Goal: Task Accomplishment & Management: Manage account settings

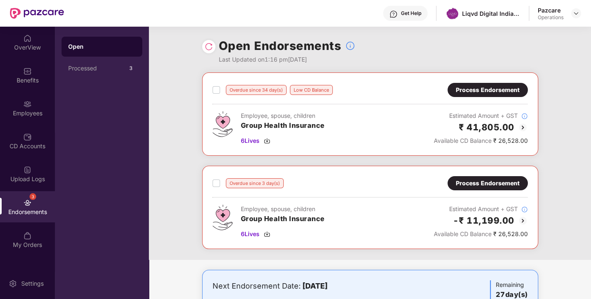
click at [583, 12] on header "Get Help Liqvd Digital India Private Limited Pazcare Operations" at bounding box center [295, 13] width 591 height 27
click at [575, 12] on img at bounding box center [575, 13] width 7 height 7
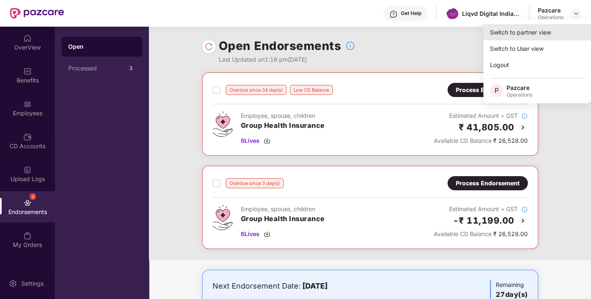
click at [540, 25] on div "Switch to partner view" at bounding box center [537, 32] width 108 height 16
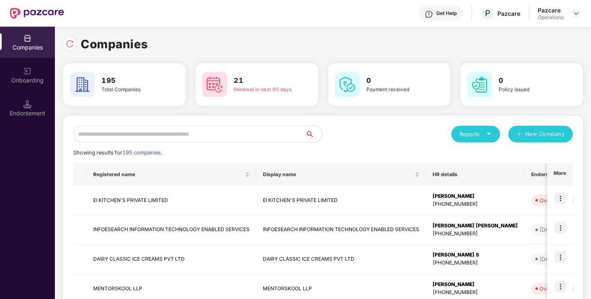
click at [135, 138] on input "text" at bounding box center [189, 134] width 232 height 17
paste input "**********"
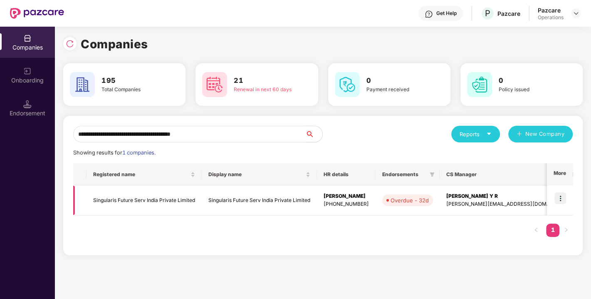
type input "**********"
click at [558, 197] on img at bounding box center [560, 198] width 12 height 12
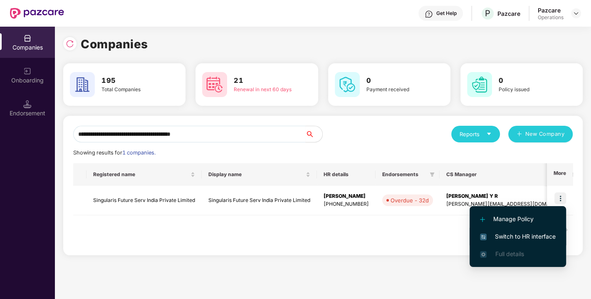
click at [524, 233] on span "Switch to HR interface" at bounding box center [518, 236] width 76 height 9
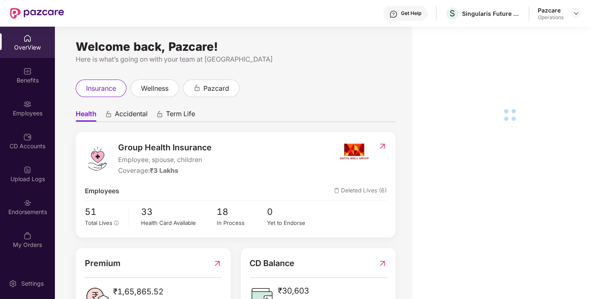
click at [50, 214] on div "Endorsements" at bounding box center [27, 211] width 55 height 8
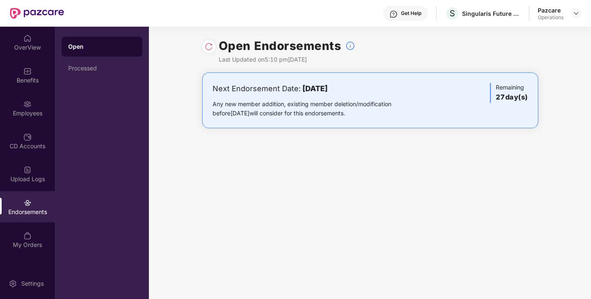
click at [208, 49] on img at bounding box center [209, 46] width 8 height 8
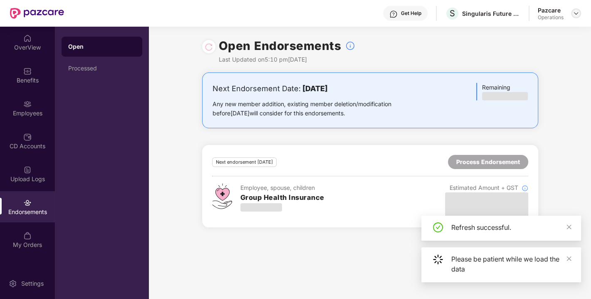
click at [576, 14] on img at bounding box center [575, 13] width 7 height 7
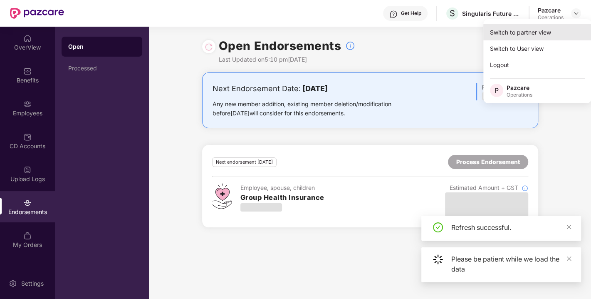
click at [526, 28] on div "Switch to partner view" at bounding box center [537, 32] width 108 height 16
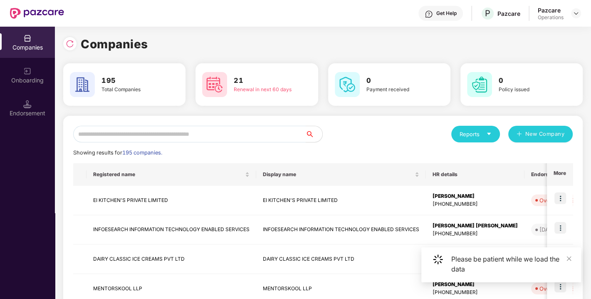
click at [160, 126] on input "text" at bounding box center [189, 134] width 232 height 17
paste input "**********"
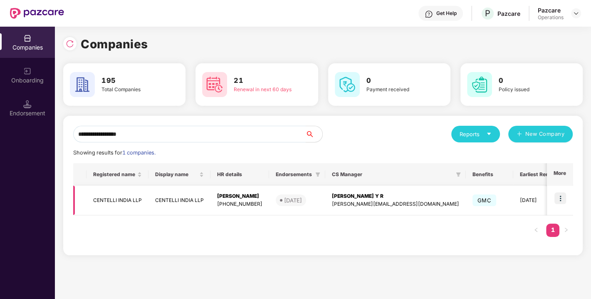
type input "**********"
click at [559, 198] on img at bounding box center [560, 198] width 12 height 12
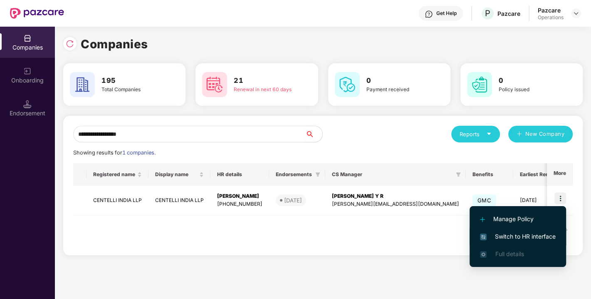
click at [532, 227] on li "Switch to HR interface" at bounding box center [517, 235] width 96 height 17
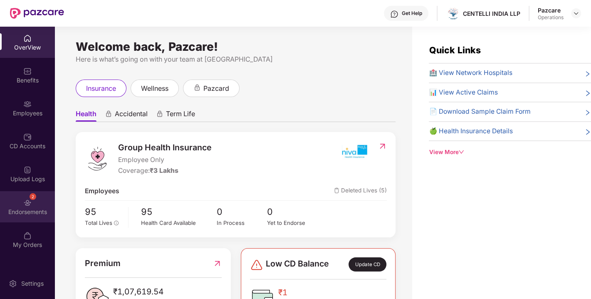
click at [37, 209] on div "Endorsements" at bounding box center [27, 211] width 55 height 8
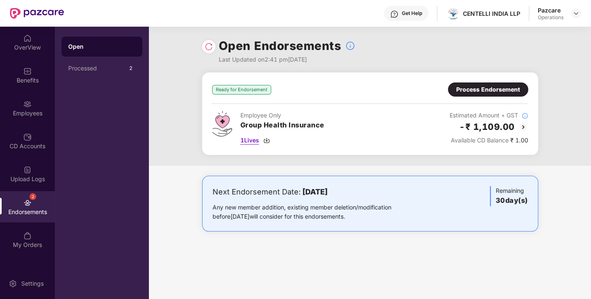
click at [265, 141] on img at bounding box center [266, 140] width 7 height 7
click at [488, 86] on div "Process Endorsement" at bounding box center [488, 89] width 64 height 9
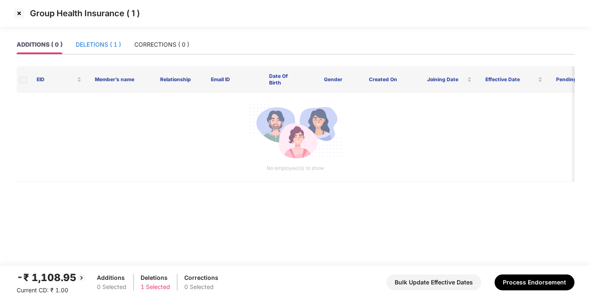
click at [94, 46] on div "DELETIONS ( 1 )" at bounding box center [98, 44] width 45 height 9
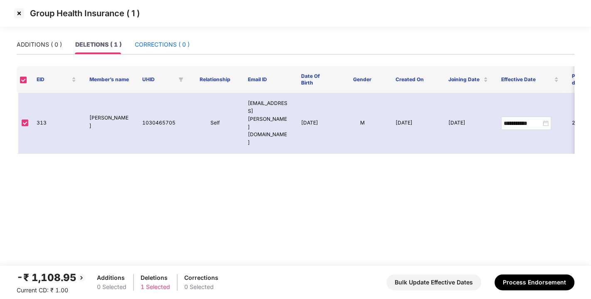
click at [161, 44] on div "CORRECTIONS ( 0 )" at bounding box center [162, 44] width 55 height 9
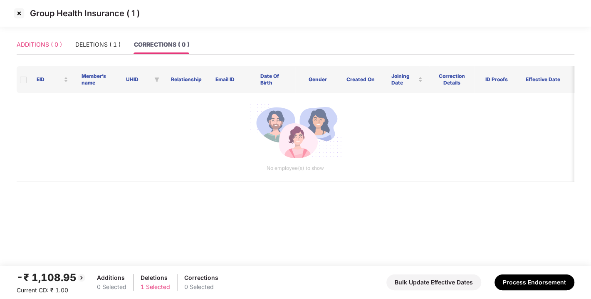
click at [34, 54] on div "ADDITIONS ( 0 )" at bounding box center [39, 44] width 45 height 19
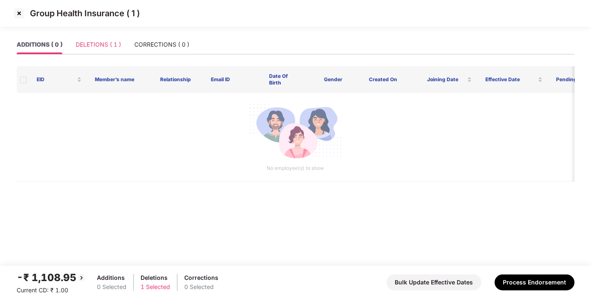
click at [93, 51] on div "DELETIONS ( 1 )" at bounding box center [98, 44] width 45 height 19
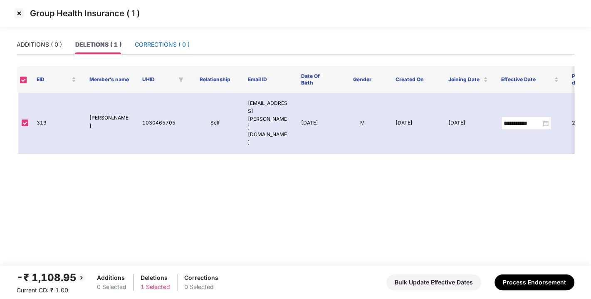
click at [169, 47] on div "CORRECTIONS ( 0 )" at bounding box center [162, 44] width 55 height 9
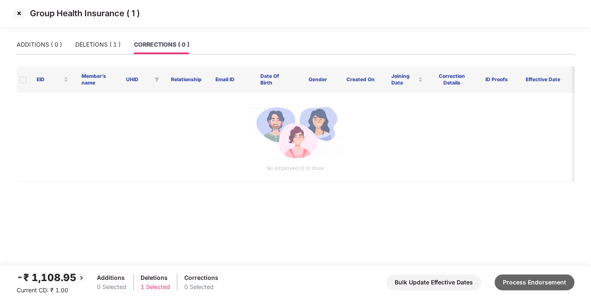
click at [513, 282] on button "Process Endorsement" at bounding box center [534, 282] width 80 height 16
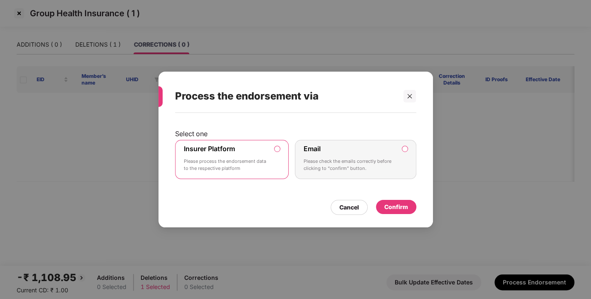
click at [399, 211] on div "Confirm" at bounding box center [396, 207] width 40 height 14
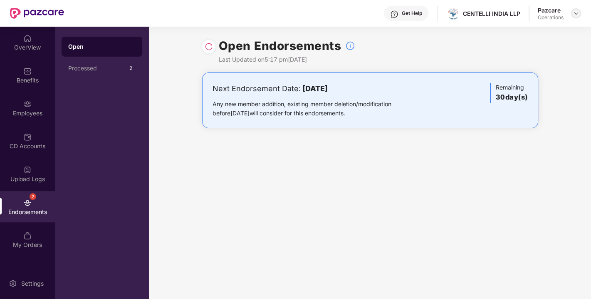
click at [575, 13] on img at bounding box center [575, 13] width 7 height 7
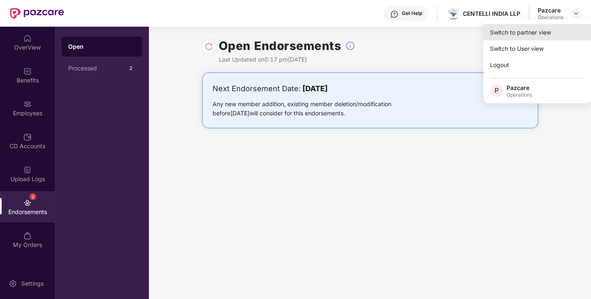
click at [503, 34] on div "Switch to partner view" at bounding box center [537, 32] width 108 height 16
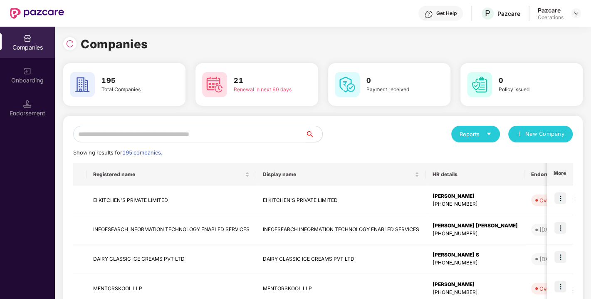
click at [169, 136] on input "text" at bounding box center [189, 134] width 232 height 17
paste input "**********"
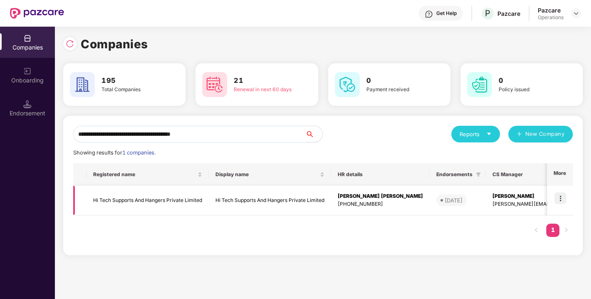
type input "**********"
click at [556, 195] on img at bounding box center [560, 198] width 12 height 12
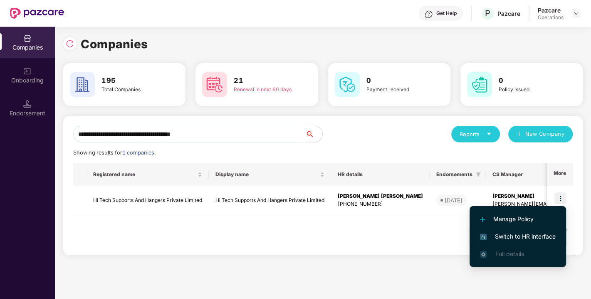
click at [510, 235] on span "Switch to HR interface" at bounding box center [518, 236] width 76 height 9
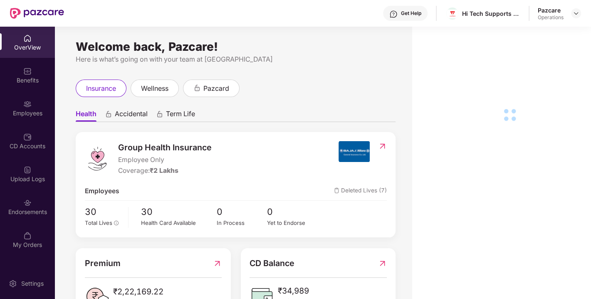
click at [28, 204] on img at bounding box center [27, 202] width 8 height 8
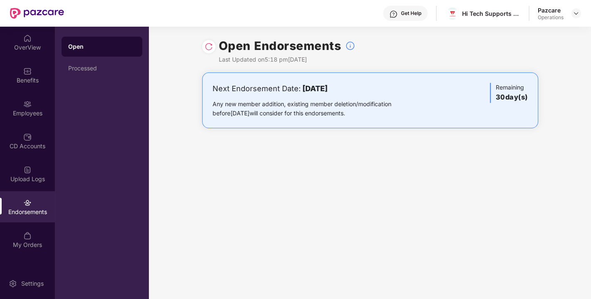
click at [205, 47] on img at bounding box center [209, 46] width 8 height 8
click at [577, 15] on img at bounding box center [575, 13] width 7 height 7
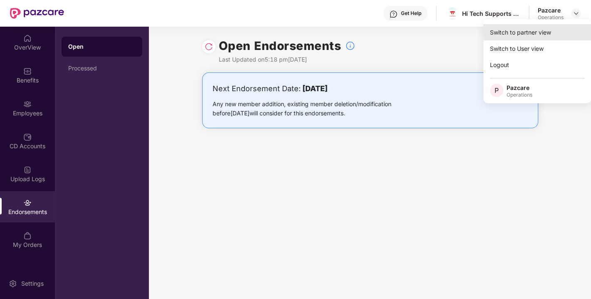
click at [535, 31] on div "Switch to partner view" at bounding box center [537, 32] width 108 height 16
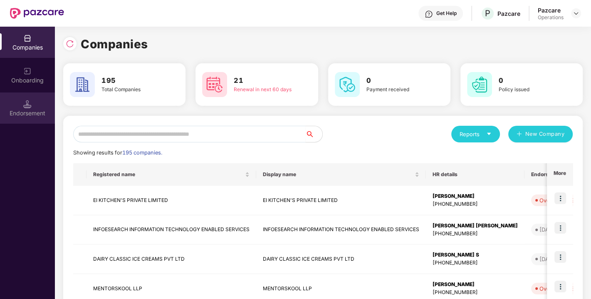
click at [40, 104] on div "Endorsement" at bounding box center [27, 107] width 55 height 31
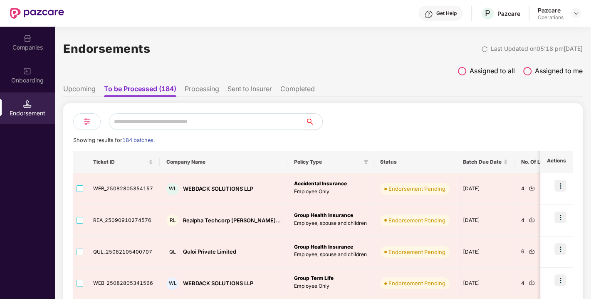
click at [147, 124] on input "text" at bounding box center [207, 121] width 197 height 17
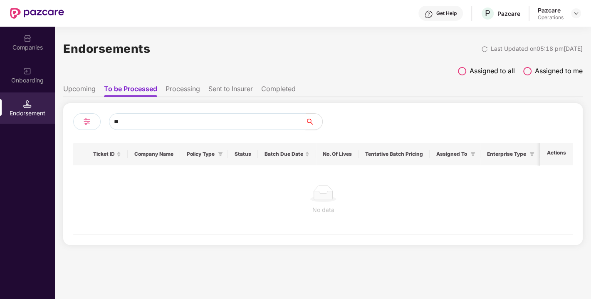
type input "*"
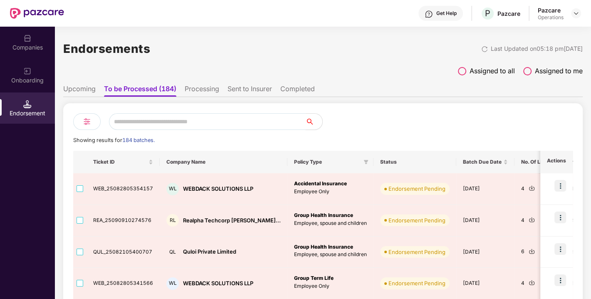
paste input "**********"
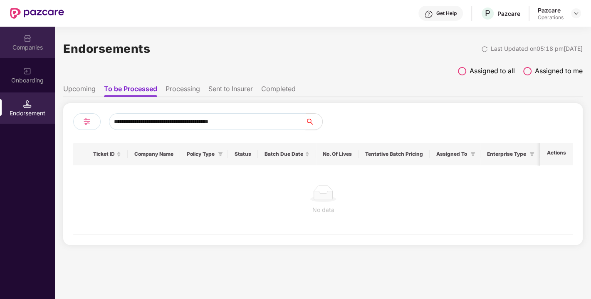
type input "**********"
click at [24, 40] on img at bounding box center [27, 38] width 8 height 8
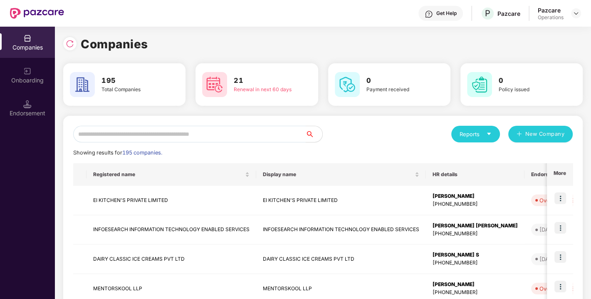
click at [144, 135] on input "text" at bounding box center [189, 134] width 232 height 17
paste input "**********"
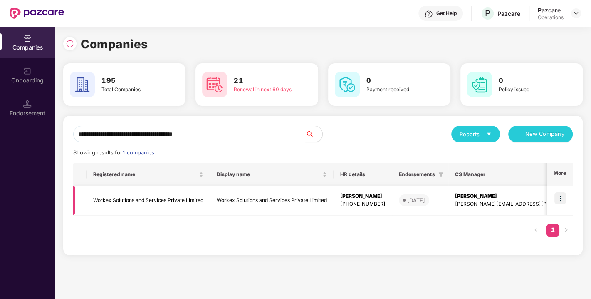
type input "**********"
click at [559, 197] on img at bounding box center [560, 198] width 12 height 12
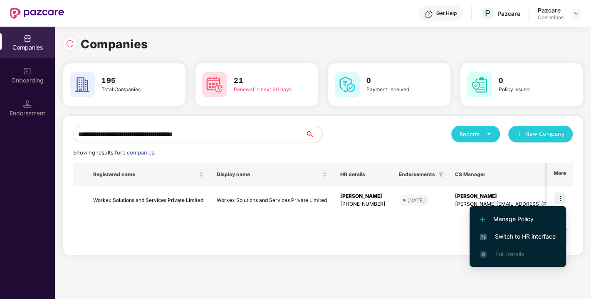
click at [528, 230] on li "Switch to HR interface" at bounding box center [517, 235] width 96 height 17
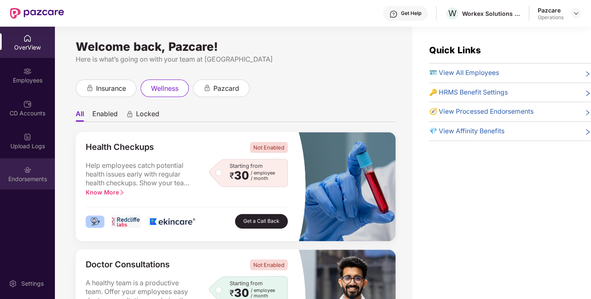
click at [34, 175] on div "Endorsements" at bounding box center [27, 179] width 55 height 8
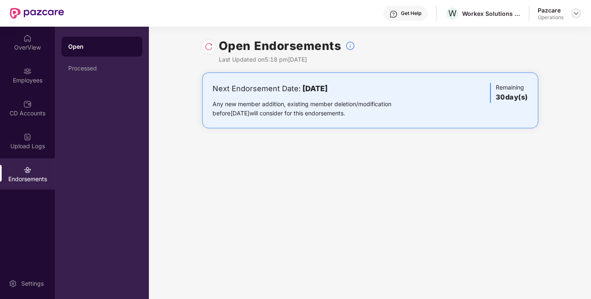
click at [578, 14] on img at bounding box center [575, 13] width 7 height 7
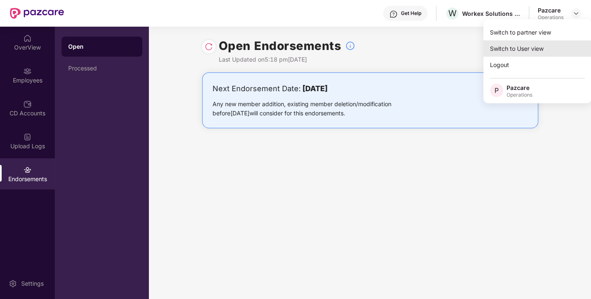
click at [535, 40] on div "Switch to User view" at bounding box center [537, 48] width 108 height 16
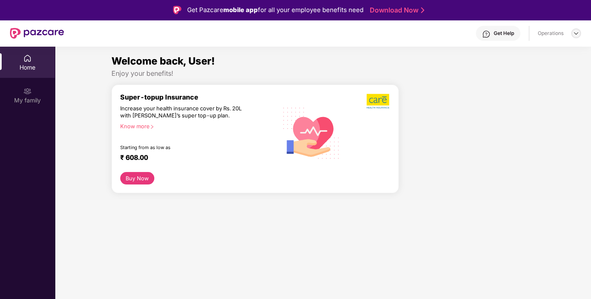
click at [576, 32] on img at bounding box center [575, 33] width 7 height 7
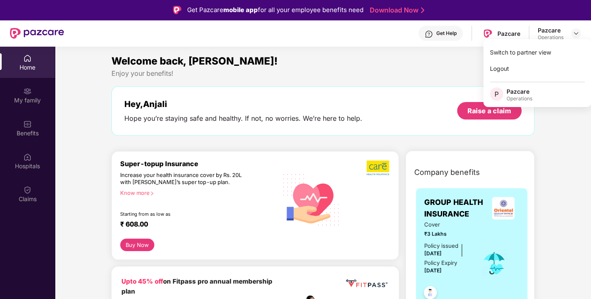
click at [523, 45] on div "Switch to partner view" at bounding box center [537, 52] width 108 height 16
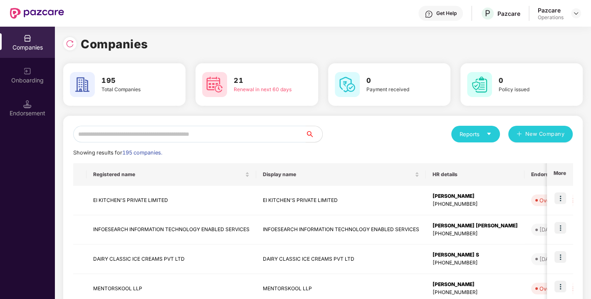
click at [210, 129] on input "text" at bounding box center [189, 134] width 232 height 17
click at [23, 106] on img at bounding box center [27, 104] width 8 height 8
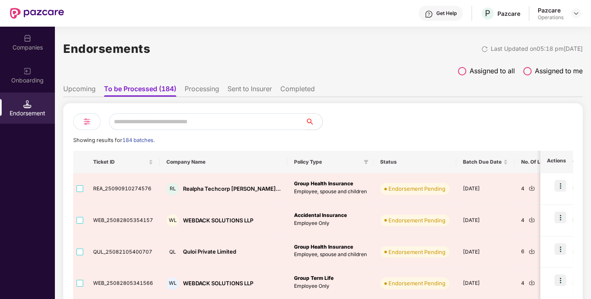
click at [144, 118] on input "text" at bounding box center [207, 121] width 197 height 17
paste input "**********"
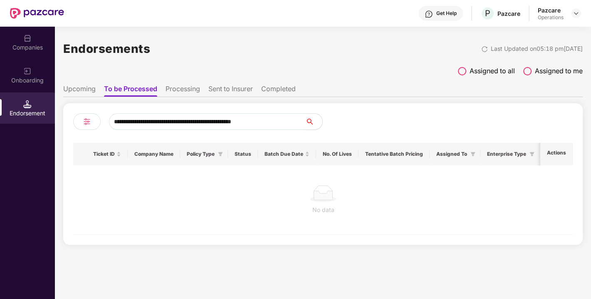
click at [268, 120] on input "**********" at bounding box center [207, 121] width 197 height 17
drag, startPoint x: 268, startPoint y: 120, endPoint x: 121, endPoint y: 131, distance: 147.2
click at [121, 131] on div "**********" at bounding box center [322, 173] width 499 height 121
paste input "text"
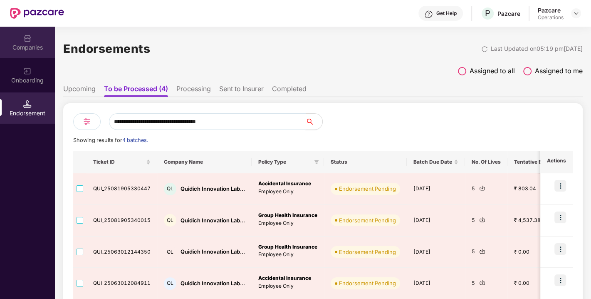
type input "**********"
click at [27, 47] on div "Companies" at bounding box center [27, 47] width 55 height 8
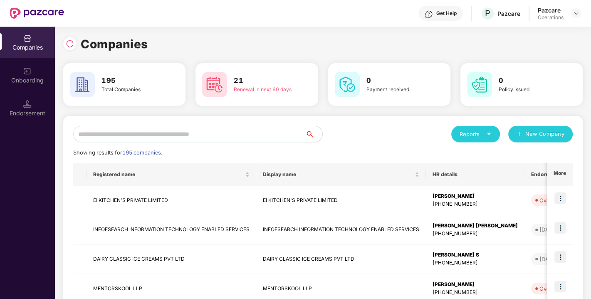
click at [128, 135] on input "text" at bounding box center [189, 134] width 232 height 17
paste input "**********"
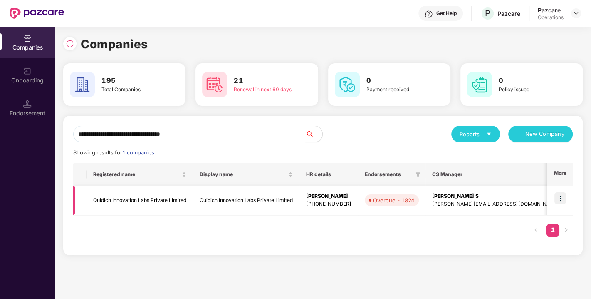
type input "**********"
click at [562, 194] on img at bounding box center [560, 198] width 12 height 12
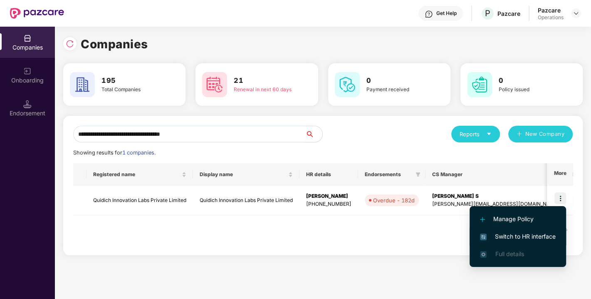
click at [516, 235] on span "Switch to HR interface" at bounding box center [518, 236] width 76 height 9
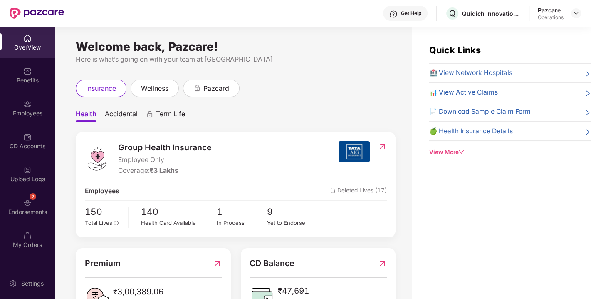
click at [28, 208] on div "Endorsements" at bounding box center [27, 211] width 55 height 8
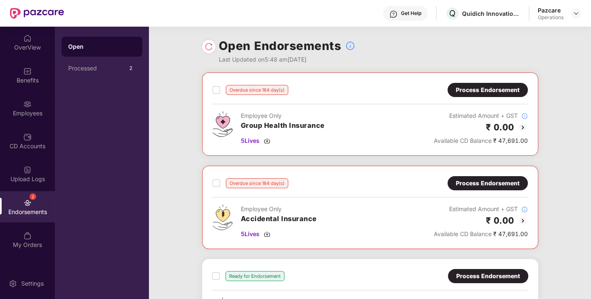
click at [208, 44] on img at bounding box center [209, 46] width 8 height 8
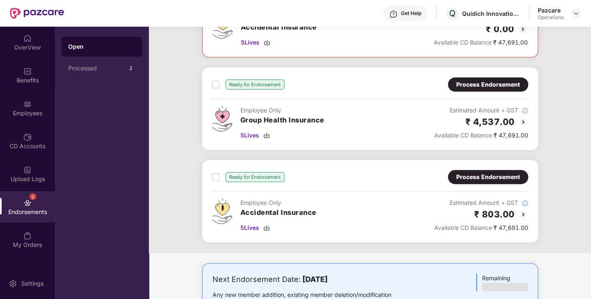
scroll to position [226, 0]
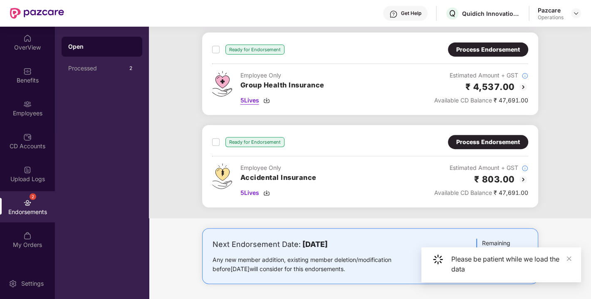
click at [267, 96] on div "5 Lives" at bounding box center [282, 100] width 84 height 9
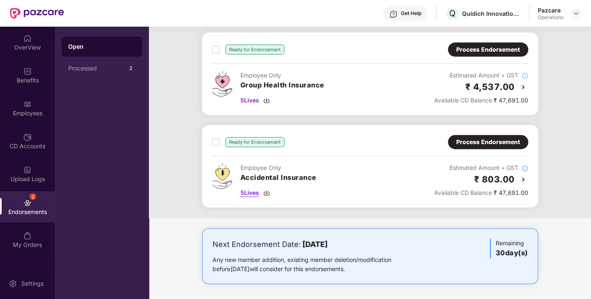
click at [264, 189] on img at bounding box center [266, 192] width 7 height 7
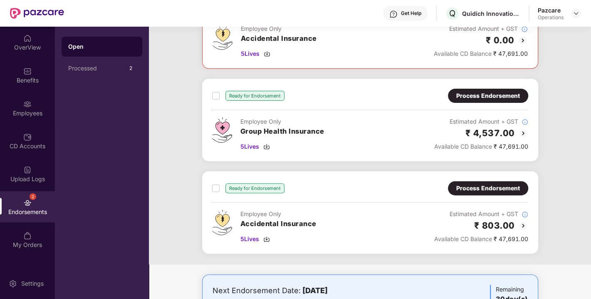
scroll to position [180, 0]
click at [480, 99] on div "Process Endorsement" at bounding box center [488, 95] width 64 height 9
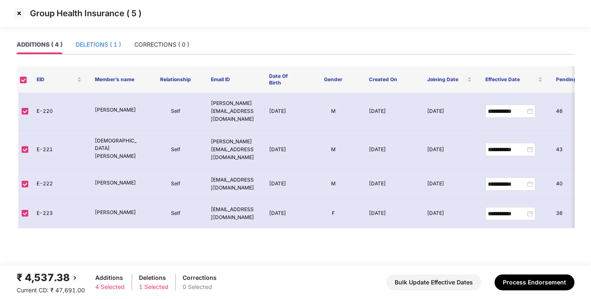
click at [97, 40] on div "DELETIONS ( 1 )" at bounding box center [98, 44] width 45 height 9
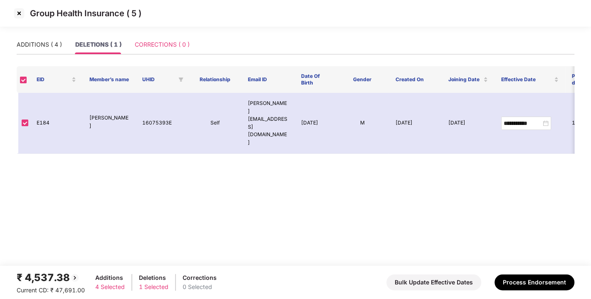
click at [176, 39] on div "CORRECTIONS ( 0 )" at bounding box center [162, 44] width 55 height 19
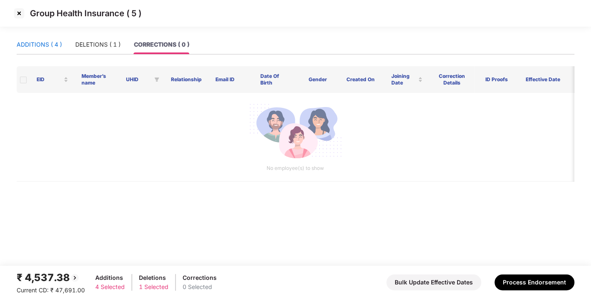
click at [17, 45] on div "ADDITIONS ( 4 )" at bounding box center [39, 44] width 45 height 9
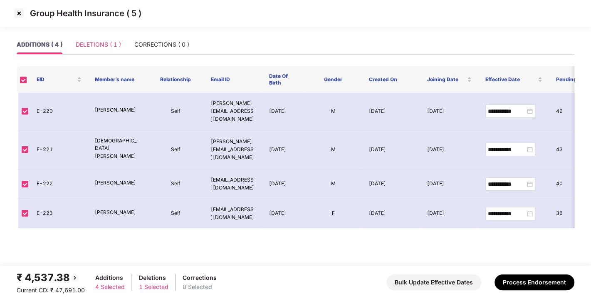
click at [100, 51] on div "DELETIONS ( 1 )" at bounding box center [98, 44] width 45 height 19
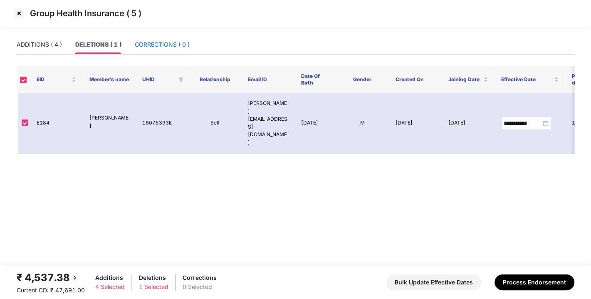
click at [152, 45] on div "CORRECTIONS ( 0 )" at bounding box center [162, 44] width 55 height 9
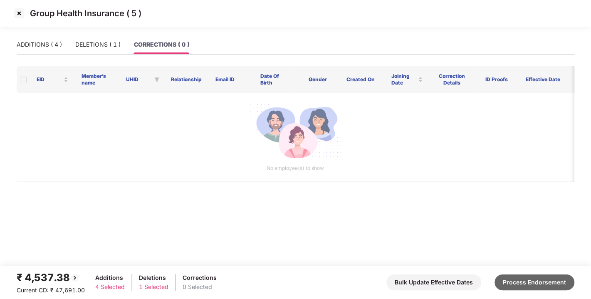
click at [516, 281] on button "Process Endorsement" at bounding box center [534, 282] width 80 height 16
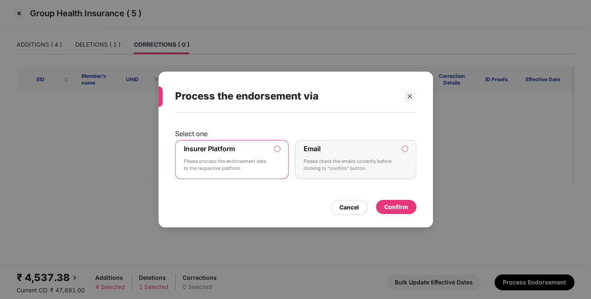
click at [390, 202] on div "Confirm" at bounding box center [396, 206] width 24 height 9
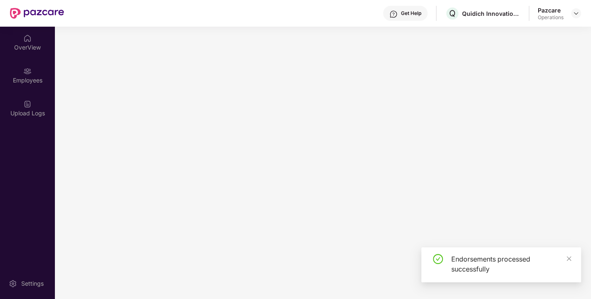
click at [375, 298] on html "Get Help Q Quidich Innovation Labs Private Limited Pazcare Operations OverView …" at bounding box center [295, 149] width 591 height 299
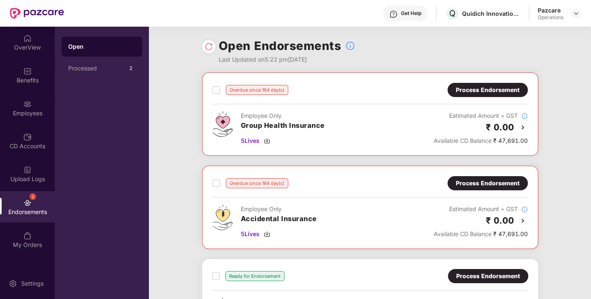
scroll to position [226, 0]
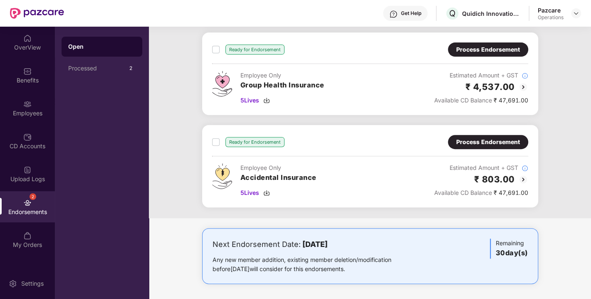
click at [473, 137] on div "Process Endorsement" at bounding box center [488, 141] width 64 height 9
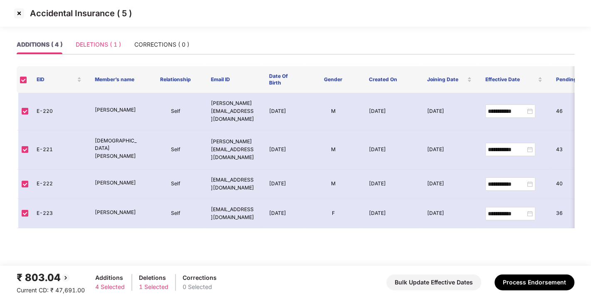
click at [113, 37] on div "DELETIONS ( 1 )" at bounding box center [98, 44] width 45 height 19
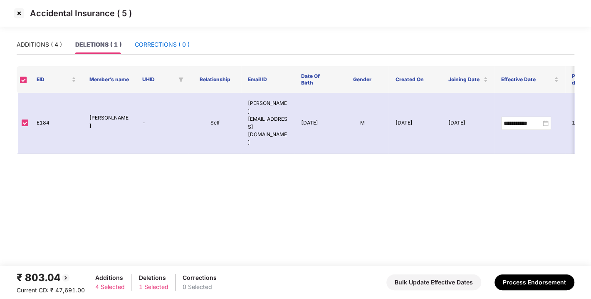
click at [166, 43] on div "CORRECTIONS ( 0 )" at bounding box center [162, 44] width 55 height 9
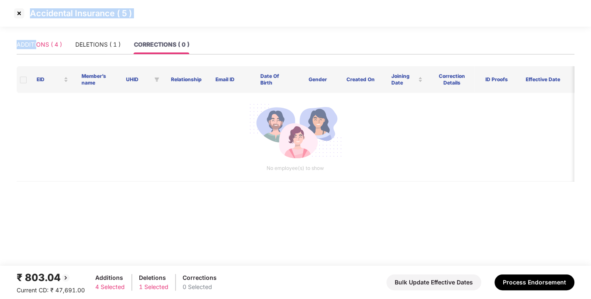
drag, startPoint x: 32, startPoint y: 30, endPoint x: 38, endPoint y: 47, distance: 17.6
click at [38, 47] on section "Accidental Insurance ( 5 ) ADDITIONS ( 4 ) DELETIONS ( 1 ) CORRECTIONS ( 0 ) EI…" at bounding box center [295, 149] width 591 height 299
click at [38, 47] on div "ADDITIONS ( 4 )" at bounding box center [39, 44] width 45 height 9
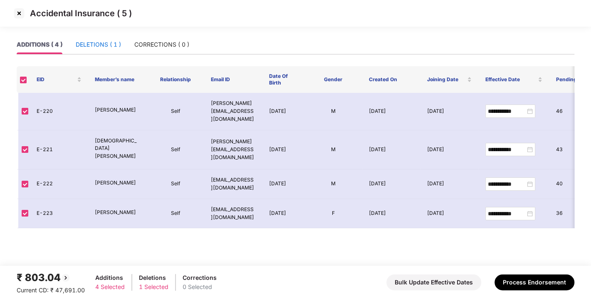
click at [96, 47] on div "DELETIONS ( 1 )" at bounding box center [98, 44] width 45 height 9
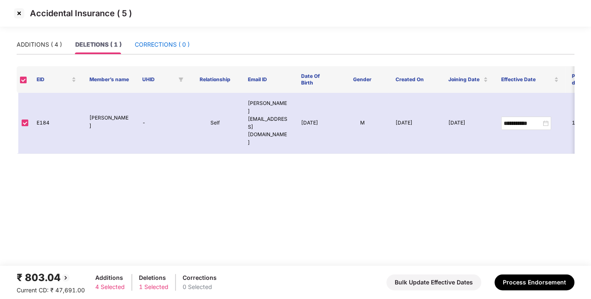
click at [173, 45] on div "CORRECTIONS ( 0 )" at bounding box center [162, 44] width 55 height 9
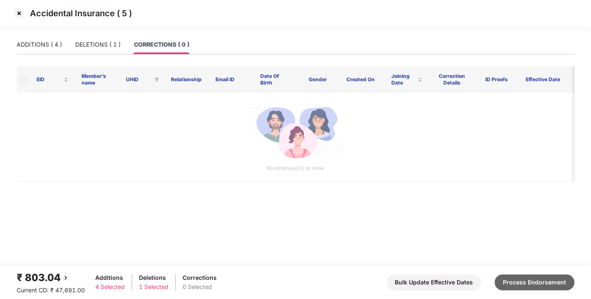
click at [520, 275] on button "Process Endorsement" at bounding box center [534, 282] width 80 height 16
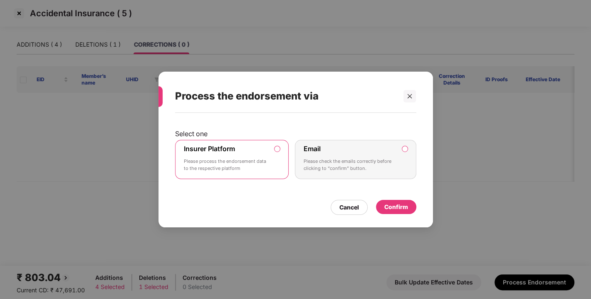
click at [397, 208] on div "Confirm" at bounding box center [396, 206] width 24 height 9
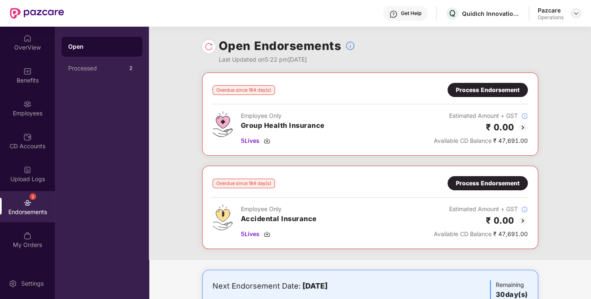
click at [575, 12] on img at bounding box center [575, 13] width 7 height 7
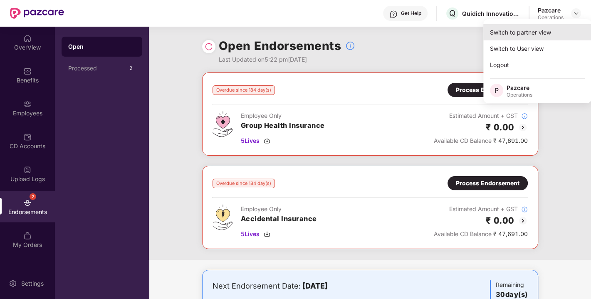
click at [527, 31] on div "Switch to partner view" at bounding box center [537, 32] width 108 height 16
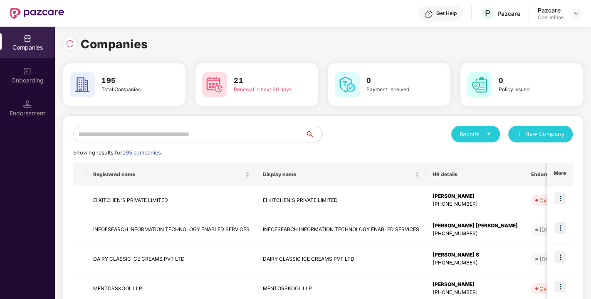
paste input "**********"
click at [208, 136] on input "text" at bounding box center [189, 134] width 232 height 17
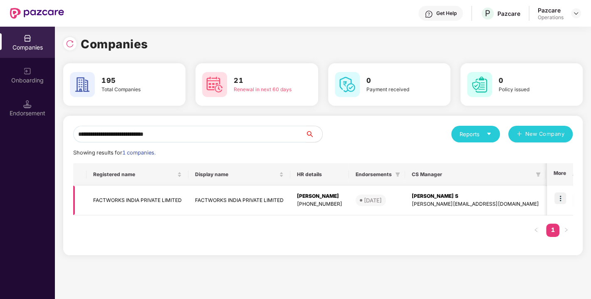
type input "**********"
click at [557, 200] on img at bounding box center [560, 198] width 12 height 12
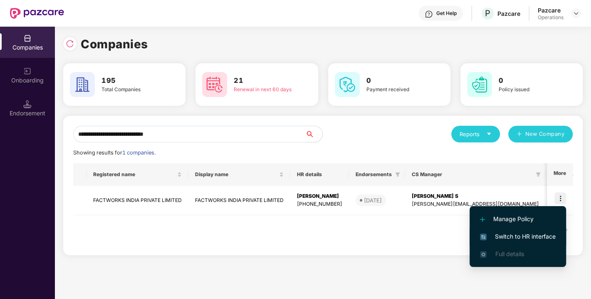
click at [516, 236] on span "Switch to HR interface" at bounding box center [518, 236] width 76 height 9
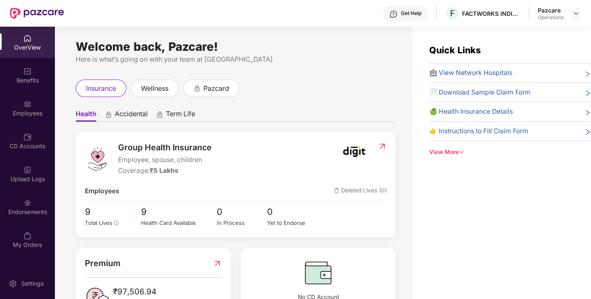
click at [27, 209] on div "Endorsements" at bounding box center [27, 211] width 55 height 8
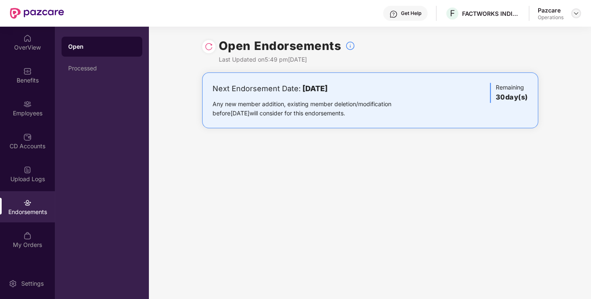
click at [577, 12] on img at bounding box center [575, 13] width 7 height 7
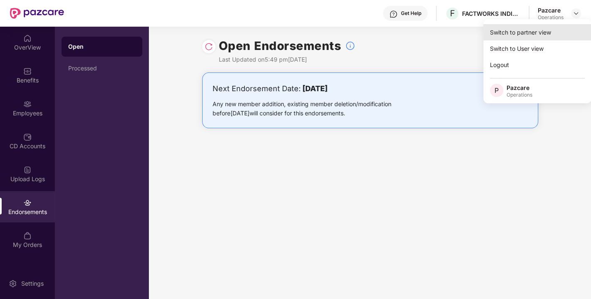
click at [535, 30] on div "Switch to partner view" at bounding box center [537, 32] width 108 height 16
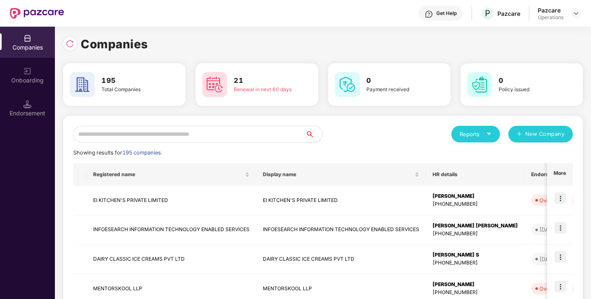
click at [202, 132] on input "text" at bounding box center [189, 134] width 232 height 17
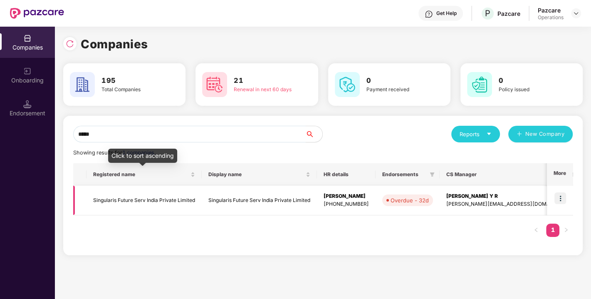
type input "*****"
click at [115, 202] on td "Singularis Future Serv India Private Limited" at bounding box center [143, 200] width 115 height 30
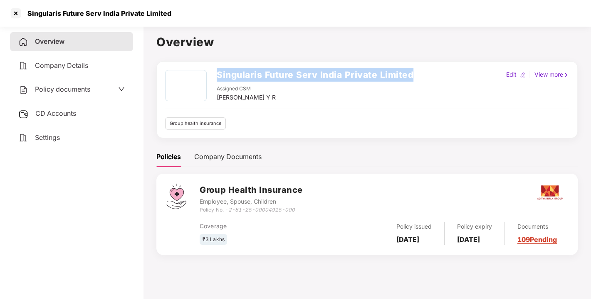
drag, startPoint x: 215, startPoint y: 75, endPoint x: 419, endPoint y: 66, distance: 203.9
click at [419, 66] on div "Singularis Future Serv India Private Limited Assigned CSM [PERSON_NAME] Y R Edi…" at bounding box center [366, 99] width 421 height 77
copy h2 "Singularis Future Serv India Private Limited"
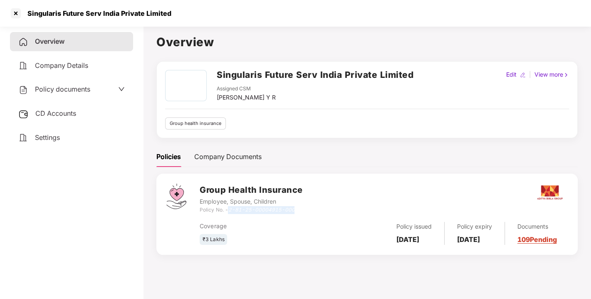
drag, startPoint x: 229, startPoint y: 211, endPoint x: 325, endPoint y: 210, distance: 96.5
click at [325, 210] on div "Group Health Insurance Employee, Spouse, Children Policy No. - 2-81-25-00004915…" at bounding box center [384, 198] width 368 height 30
copy icon "2-81-25-00004915-000"
click at [17, 9] on div at bounding box center [15, 13] width 13 height 13
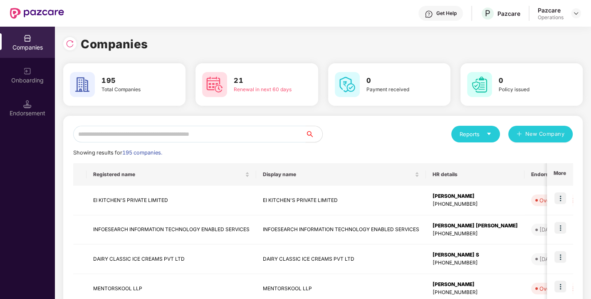
click at [133, 132] on input "text" at bounding box center [189, 134] width 232 height 17
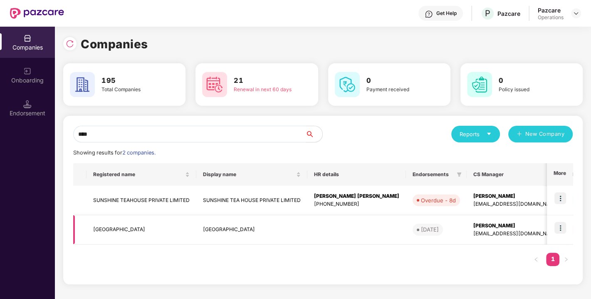
type input "****"
click at [121, 229] on td "[GEOGRAPHIC_DATA]" at bounding box center [141, 230] width 110 height 30
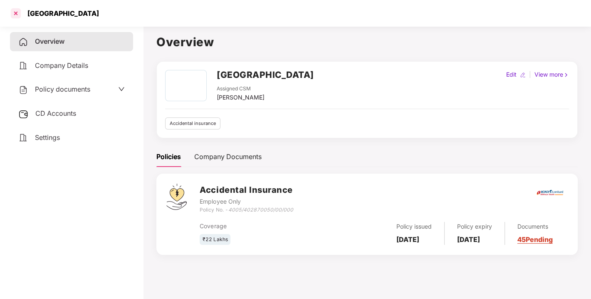
click at [16, 10] on div at bounding box center [15, 13] width 13 height 13
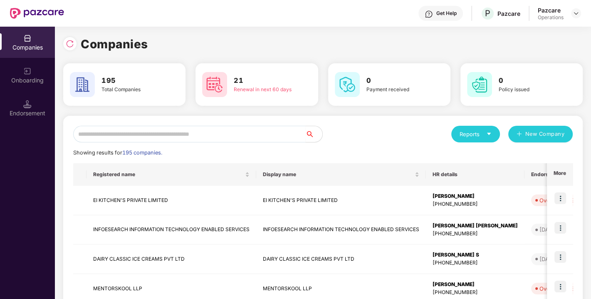
click at [123, 139] on input "text" at bounding box center [189, 134] width 232 height 17
click at [154, 131] on input "text" at bounding box center [189, 134] width 232 height 17
click at [132, 133] on input "text" at bounding box center [189, 134] width 232 height 17
click at [167, 135] on input "text" at bounding box center [189, 134] width 232 height 17
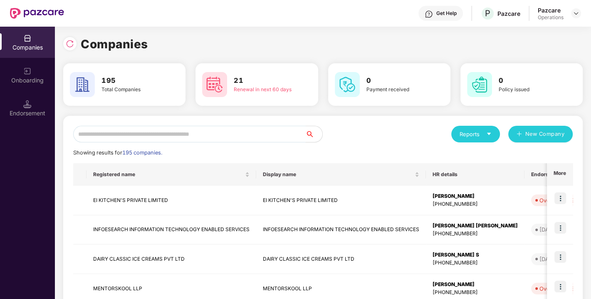
click at [141, 135] on input "text" at bounding box center [189, 134] width 232 height 17
click at [142, 135] on input "text" at bounding box center [189, 134] width 232 height 17
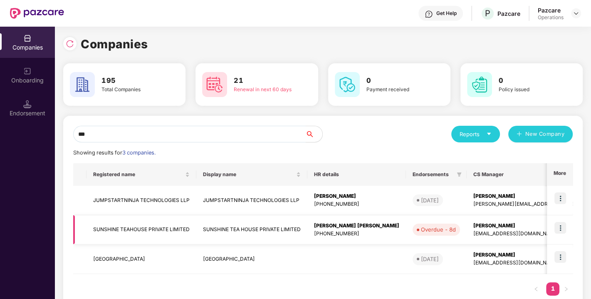
type input "***"
click at [118, 230] on td "SUNSHINE TEAHOUSE PRIVATE LIMITED" at bounding box center [141, 230] width 110 height 30
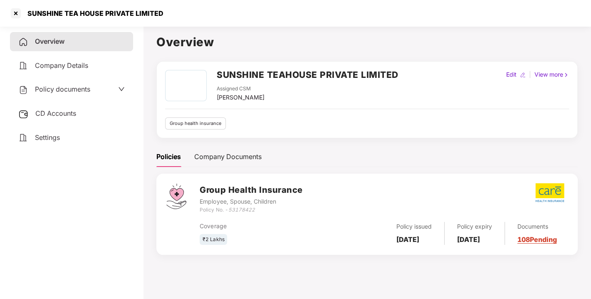
click at [228, 91] on div "Assigned CSM" at bounding box center [241, 89] width 48 height 8
click at [257, 95] on div "Assigned CSM [PERSON_NAME]" at bounding box center [308, 93] width 182 height 17
click at [223, 71] on h2 "SUNSHINE TEAHOUSE PRIVATE LIMITED" at bounding box center [308, 75] width 182 height 14
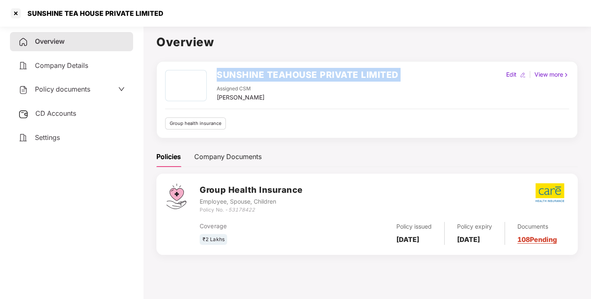
click at [223, 71] on h2 "SUNSHINE TEAHOUSE PRIVATE LIMITED" at bounding box center [308, 75] width 182 height 14
copy h2 "SUNSHINE TEAHOUSE PRIVATE LIMITED"
click at [223, 71] on h2 "SUNSHINE TEAHOUSE PRIVATE LIMITED" at bounding box center [308, 75] width 182 height 14
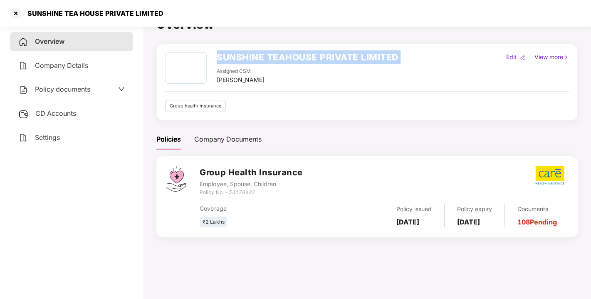
scroll to position [18, 0]
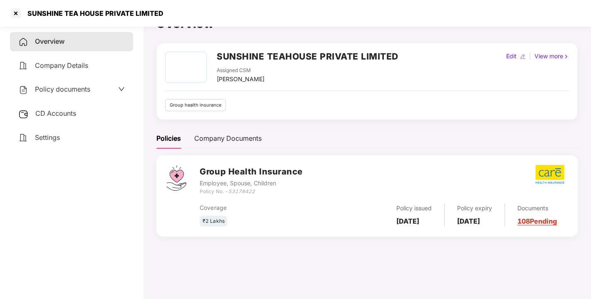
click at [241, 190] on icon "53178422" at bounding box center [241, 191] width 27 height 6
copy icon "53178422"
click at [241, 190] on icon "53178422" at bounding box center [241, 191] width 27 height 6
click at [10, 13] on div at bounding box center [15, 13] width 13 height 13
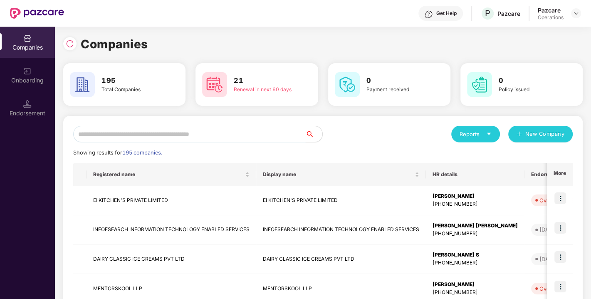
click at [185, 136] on input "text" at bounding box center [189, 134] width 232 height 17
paste input "**********"
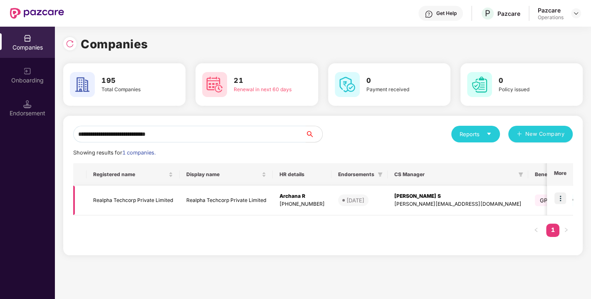
type input "**********"
click at [562, 197] on img at bounding box center [560, 198] width 12 height 12
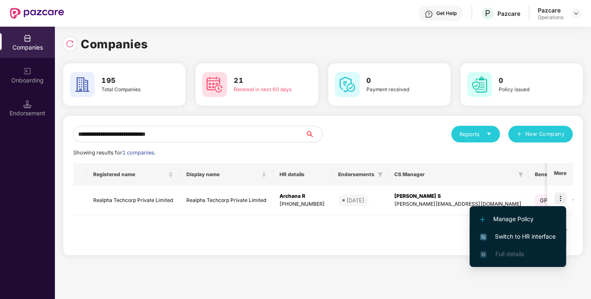
click at [517, 232] on span "Switch to HR interface" at bounding box center [518, 236] width 76 height 9
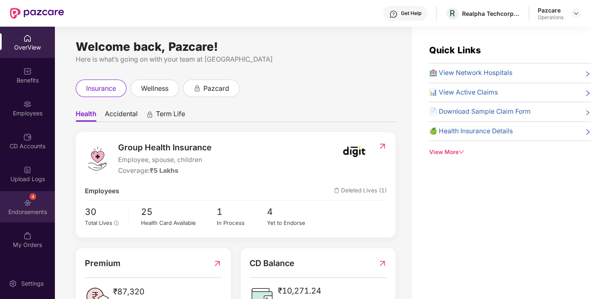
click at [26, 202] on img at bounding box center [27, 202] width 8 height 8
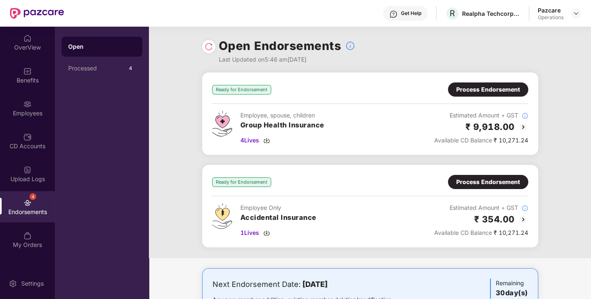
click at [205, 48] on img at bounding box center [209, 46] width 8 height 8
click at [202, 41] on div "Open Endorsements Last Updated on 6:07 pm[DATE]" at bounding box center [370, 50] width 336 height 46
click at [202, 42] on div "Open Endorsements Last Updated on 6:07 pm[DATE]" at bounding box center [370, 50] width 336 height 46
click at [205, 45] on img at bounding box center [209, 46] width 8 height 8
click at [493, 82] on div "Ready for Endorsement Process Endorsement Employee, spouse, children Group Heal…" at bounding box center [370, 113] width 336 height 82
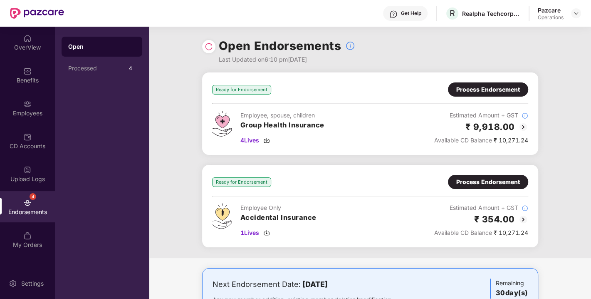
click at [476, 93] on div "Process Endorsement" at bounding box center [488, 89] width 64 height 9
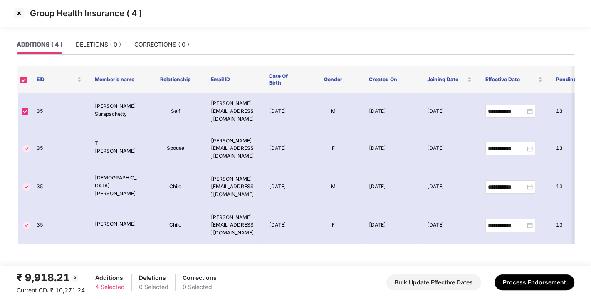
click at [21, 13] on img at bounding box center [18, 13] width 13 height 13
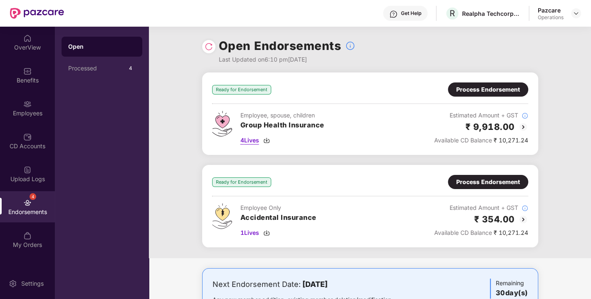
click at [272, 139] on div "4 Lives" at bounding box center [282, 140] width 84 height 9
click at [267, 229] on img at bounding box center [266, 232] width 7 height 7
click at [493, 87] on div "Process Endorsement" at bounding box center [488, 89] width 64 height 9
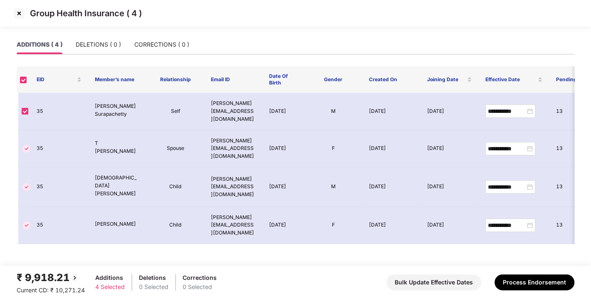
click at [103, 54] on div "ADDITIONS ( 4 ) DELETIONS ( 0 ) CORRECTIONS ( 0 )" at bounding box center [296, 45] width 558 height 20
click at [101, 45] on div "DELETIONS ( 0 )" at bounding box center [98, 44] width 45 height 9
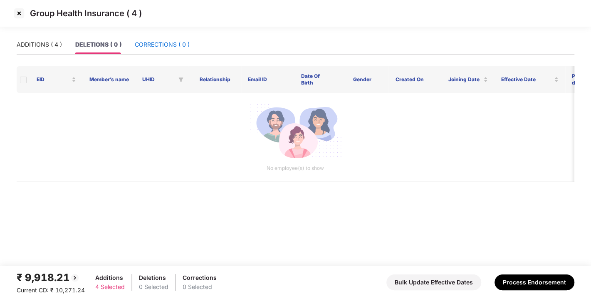
click at [166, 47] on div "CORRECTIONS ( 0 )" at bounding box center [162, 44] width 55 height 9
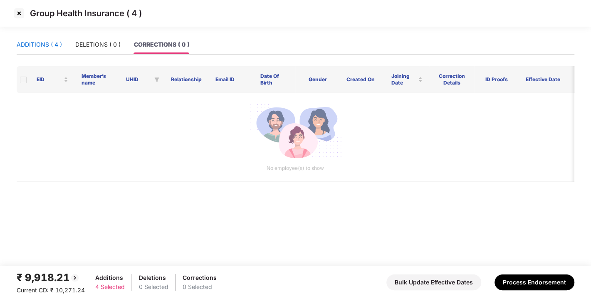
click at [42, 47] on div "ADDITIONS ( 4 )" at bounding box center [39, 44] width 45 height 9
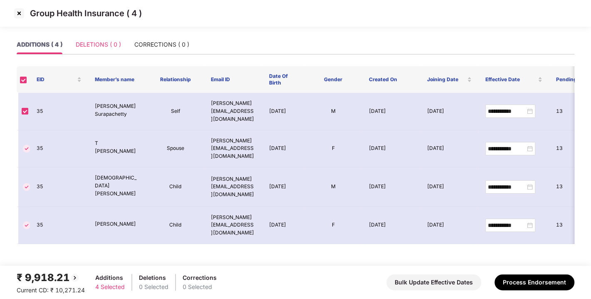
click at [103, 49] on div "DELETIONS ( 0 )" at bounding box center [98, 44] width 45 height 19
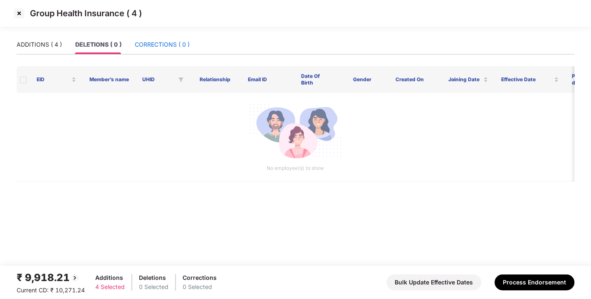
click at [146, 48] on div "CORRECTIONS ( 0 )" at bounding box center [162, 44] width 55 height 9
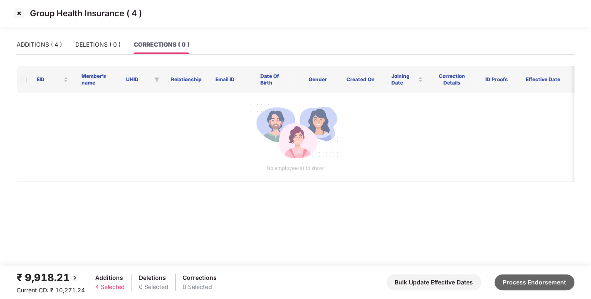
click at [540, 278] on button "Process Endorsement" at bounding box center [534, 282] width 80 height 16
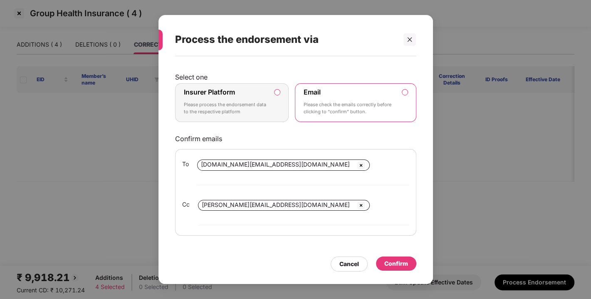
click at [279, 102] on label "Insurer Platform Please process the endorsement data to the respective platform" at bounding box center [232, 102] width 114 height 39
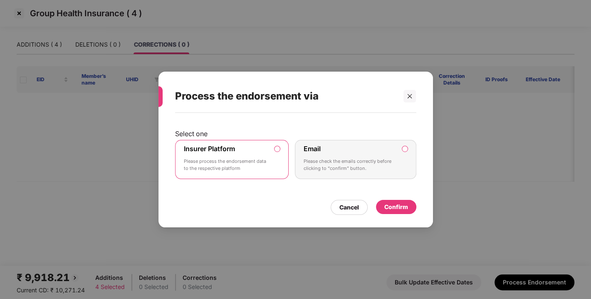
click at [279, 102] on div "Process the endorsement via" at bounding box center [285, 96] width 221 height 32
click at [404, 211] on div "Confirm" at bounding box center [396, 207] width 40 height 14
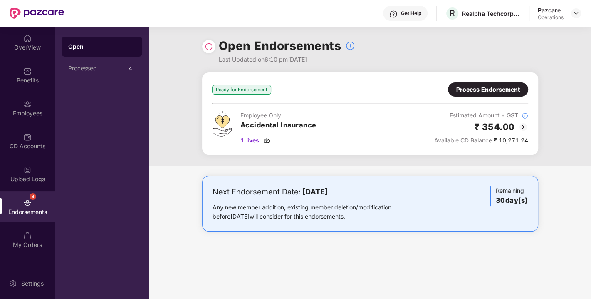
click at [506, 87] on div "Process Endorsement" at bounding box center [488, 89] width 64 height 9
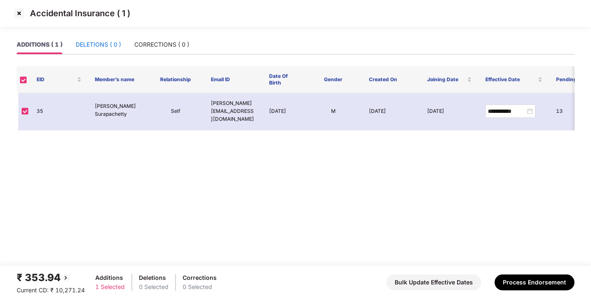
click at [102, 42] on div "DELETIONS ( 0 )" at bounding box center [98, 44] width 45 height 9
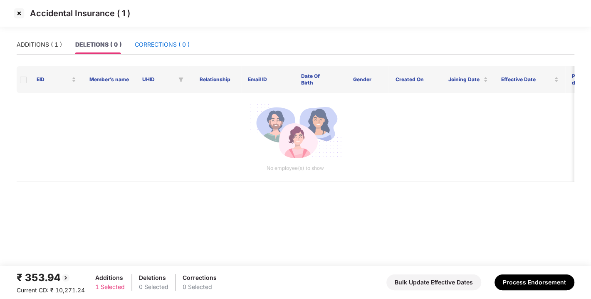
click at [173, 42] on div "CORRECTIONS ( 0 )" at bounding box center [162, 44] width 55 height 9
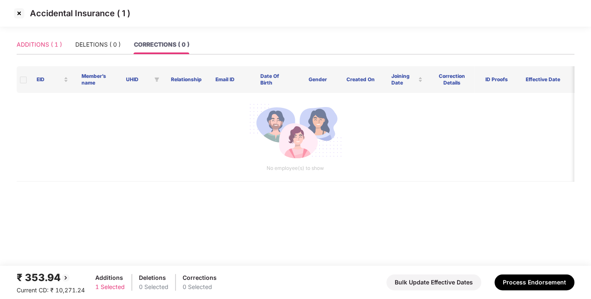
click at [59, 37] on div "ADDITIONS ( 1 )" at bounding box center [39, 44] width 45 height 19
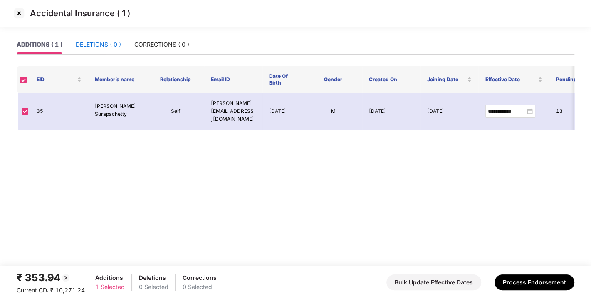
click at [94, 49] on div "DELETIONS ( 0 )" at bounding box center [98, 44] width 45 height 9
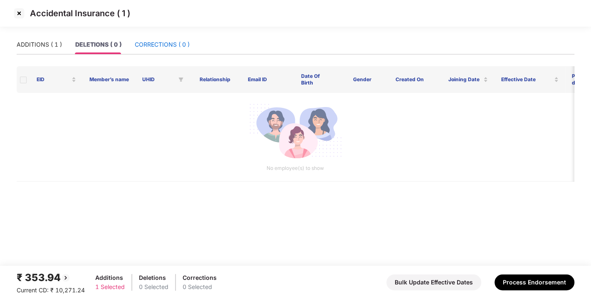
click at [160, 44] on div "CORRECTIONS ( 0 )" at bounding box center [162, 44] width 55 height 9
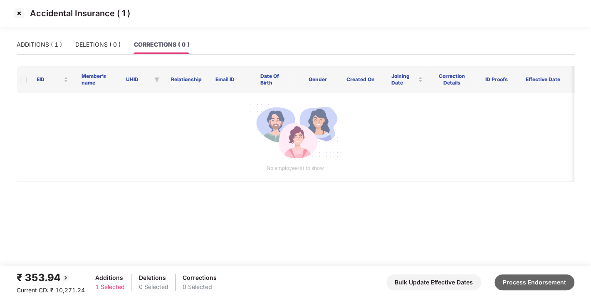
click at [539, 284] on button "Process Endorsement" at bounding box center [534, 282] width 80 height 16
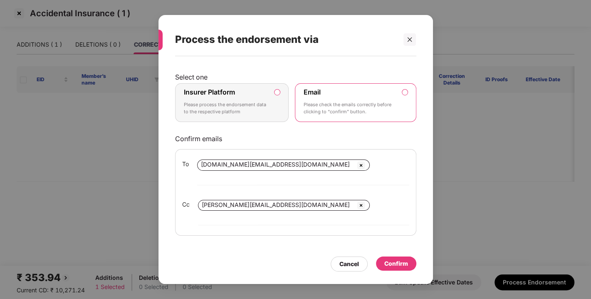
click at [278, 98] on label "Insurer Platform Please process the endorsement data to the respective platform" at bounding box center [232, 102] width 114 height 39
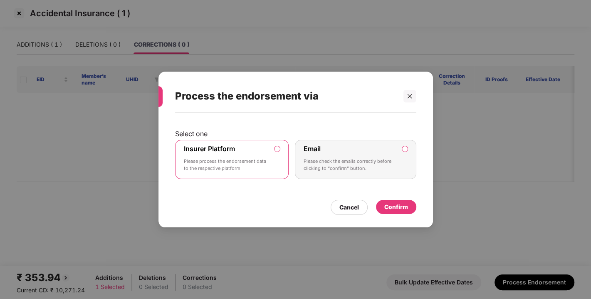
click at [393, 209] on div "Confirm" at bounding box center [396, 206] width 24 height 9
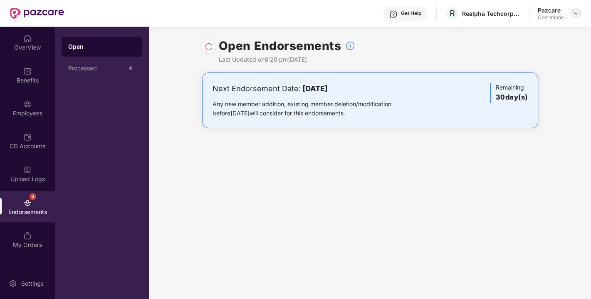
click at [575, 10] on img at bounding box center [575, 13] width 7 height 7
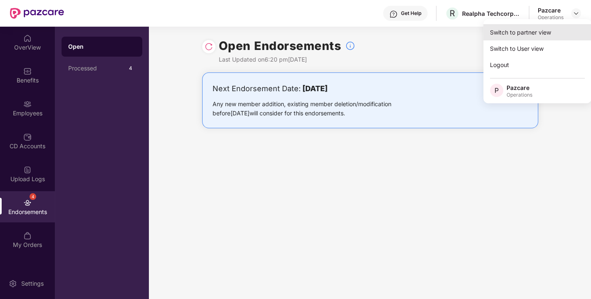
click at [535, 30] on div "Switch to partner view" at bounding box center [537, 32] width 108 height 16
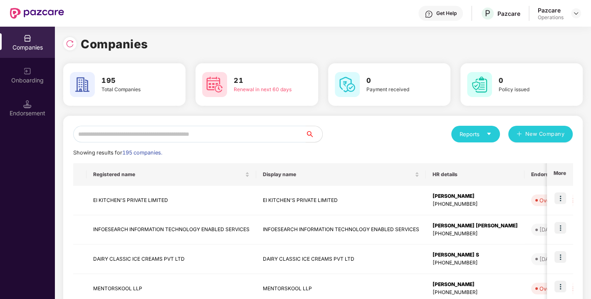
click at [174, 140] on input "text" at bounding box center [189, 134] width 232 height 17
paste input "**********"
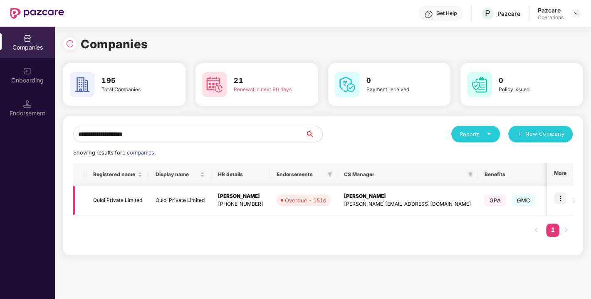
type input "**********"
click at [557, 197] on img at bounding box center [560, 198] width 12 height 12
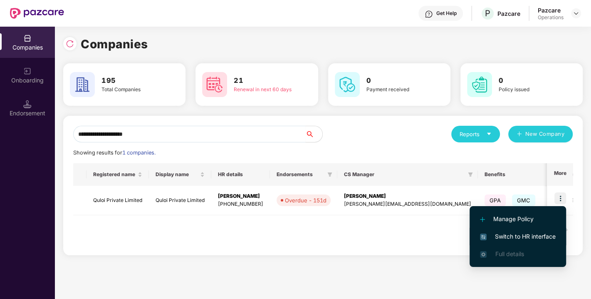
click at [515, 234] on span "Switch to HR interface" at bounding box center [518, 236] width 76 height 9
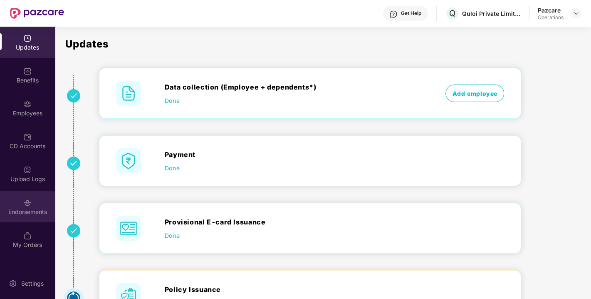
click at [47, 210] on div "Endorsements" at bounding box center [27, 211] width 55 height 8
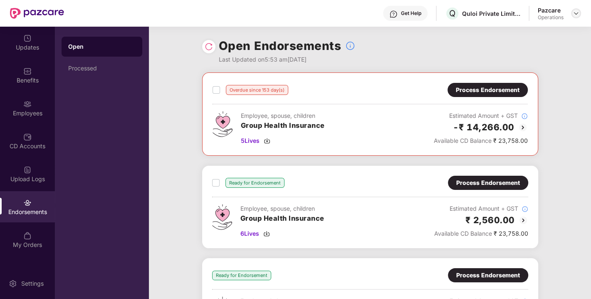
click at [577, 12] on img at bounding box center [575, 13] width 7 height 7
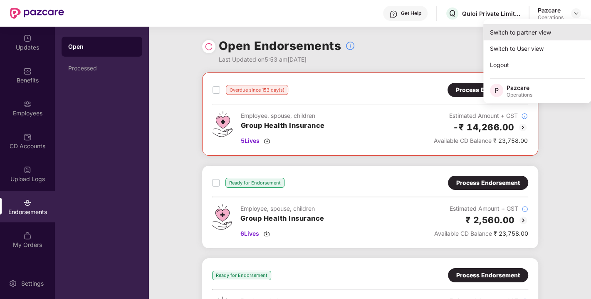
click at [516, 37] on div "Switch to partner view" at bounding box center [537, 32] width 108 height 16
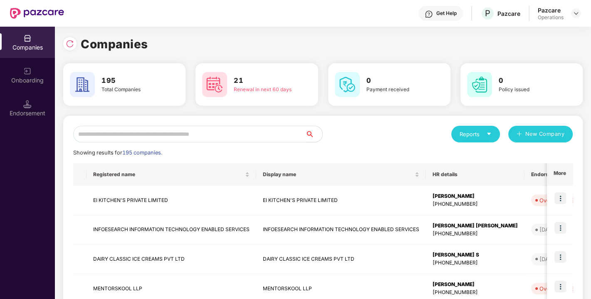
click at [154, 136] on input "text" at bounding box center [189, 134] width 232 height 17
paste input "**********"
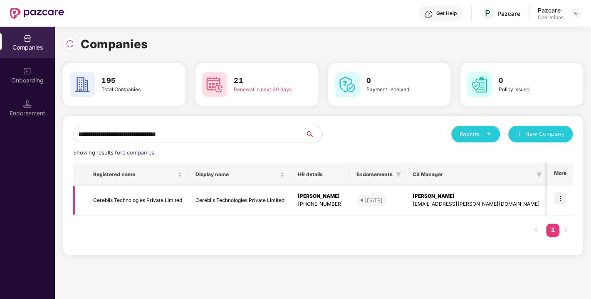
type input "**********"
click at [559, 200] on img at bounding box center [560, 198] width 12 height 12
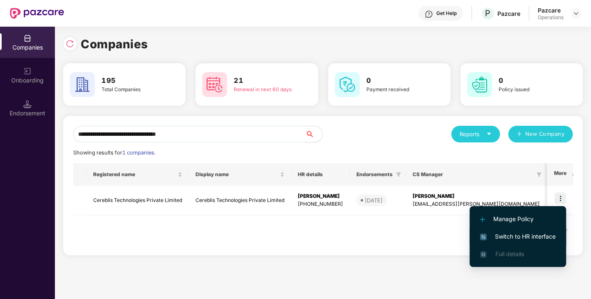
click at [518, 235] on span "Switch to HR interface" at bounding box center [518, 236] width 76 height 9
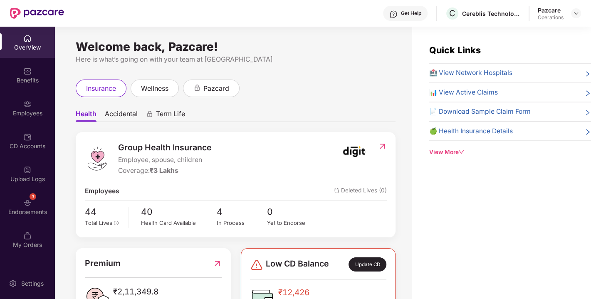
click at [38, 208] on div "Endorsements" at bounding box center [27, 211] width 55 height 8
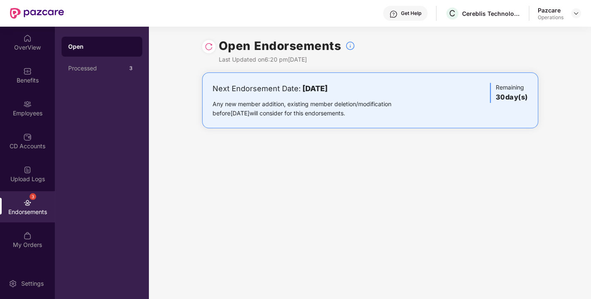
click at [207, 47] on img at bounding box center [209, 46] width 8 height 8
click at [575, 12] on img at bounding box center [575, 13] width 7 height 7
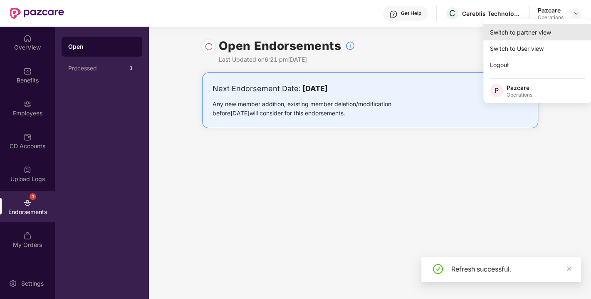
click at [530, 28] on div "Switch to partner view" at bounding box center [537, 32] width 108 height 16
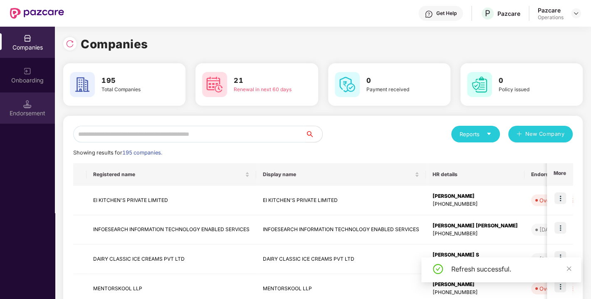
click at [23, 103] on img at bounding box center [27, 104] width 8 height 8
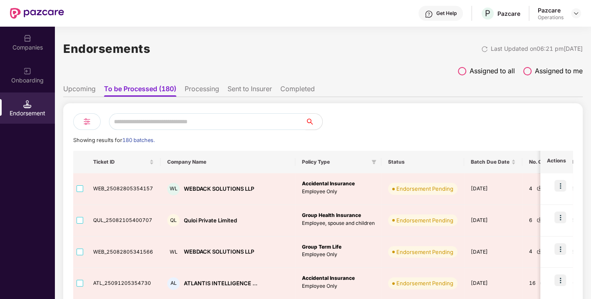
click at [151, 117] on input "text" at bounding box center [207, 121] width 197 height 17
paste input "*"
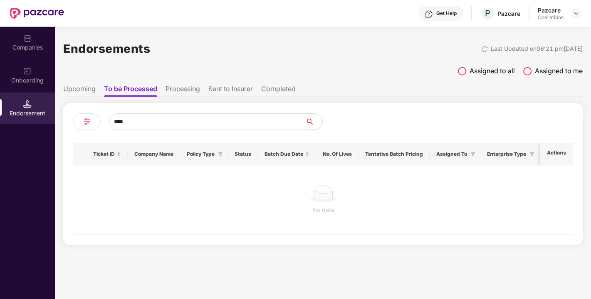
drag, startPoint x: 145, startPoint y: 120, endPoint x: 67, endPoint y: 122, distance: 77.3
click at [67, 122] on div "**** Ticket ID Company Name Policy Type Status Batch Due Date No. Of Lives Tent…" at bounding box center [322, 173] width 519 height 141
paste input "**********"
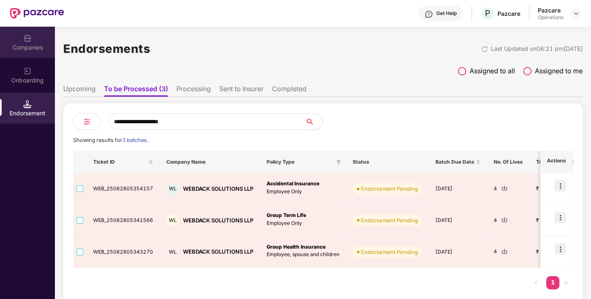
type input "**********"
click at [28, 49] on div "Companies" at bounding box center [27, 47] width 55 height 8
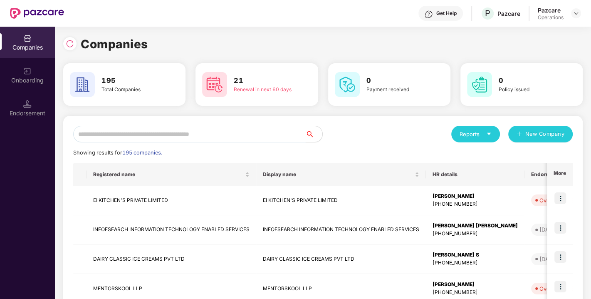
click at [116, 140] on input "text" at bounding box center [189, 134] width 232 height 17
paste input "**********"
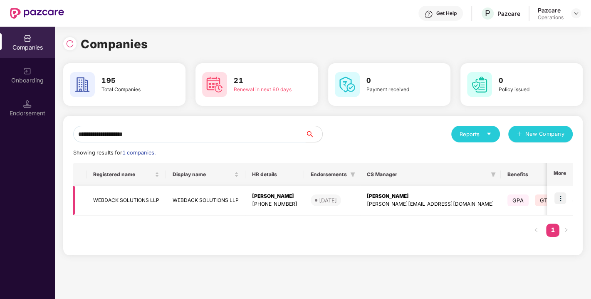
type input "**********"
click at [267, 254] on div "**********" at bounding box center [322, 189] width 519 height 146
click at [560, 200] on img at bounding box center [560, 198] width 12 height 12
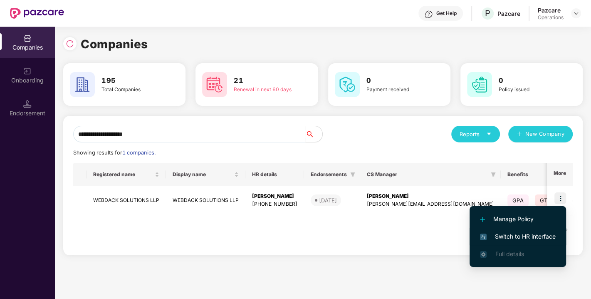
click at [514, 234] on span "Switch to HR interface" at bounding box center [518, 236] width 76 height 9
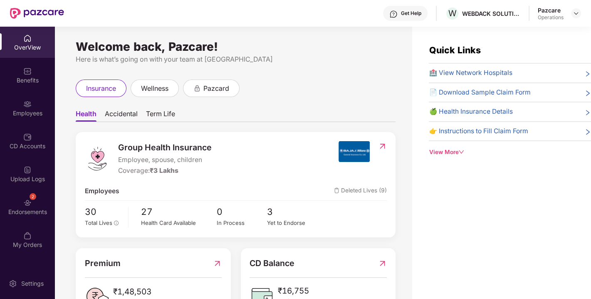
click at [41, 192] on div "2 Endorsements" at bounding box center [27, 206] width 55 height 31
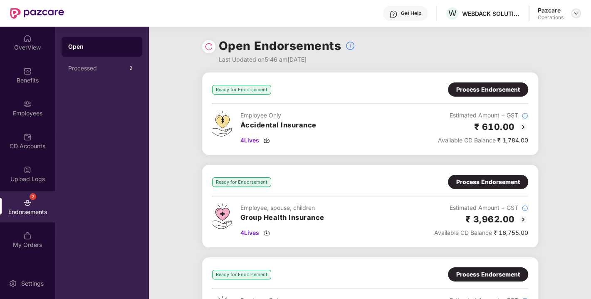
click at [576, 13] on img at bounding box center [575, 13] width 7 height 7
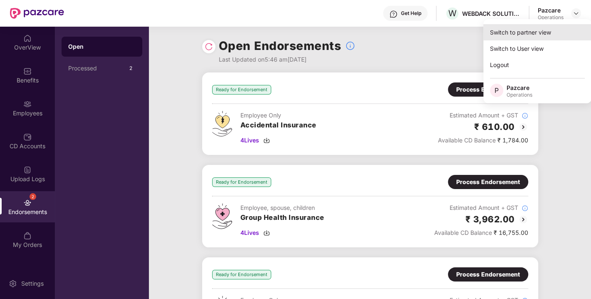
click at [536, 32] on div "Switch to partner view" at bounding box center [537, 32] width 108 height 16
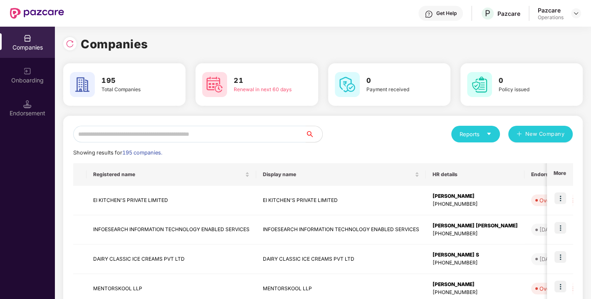
click at [197, 134] on input "text" at bounding box center [189, 134] width 232 height 17
paste input "**********"
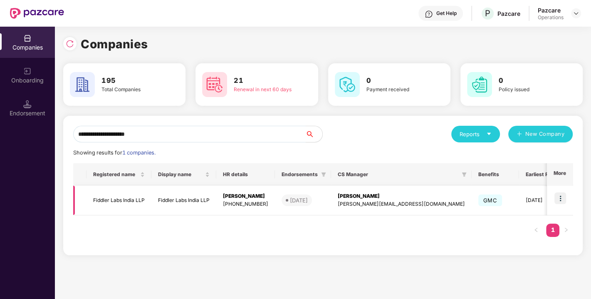
type input "**********"
click at [560, 196] on img at bounding box center [560, 198] width 12 height 12
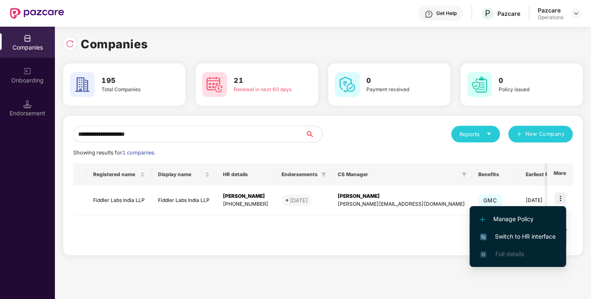
click at [522, 234] on span "Switch to HR interface" at bounding box center [518, 236] width 76 height 9
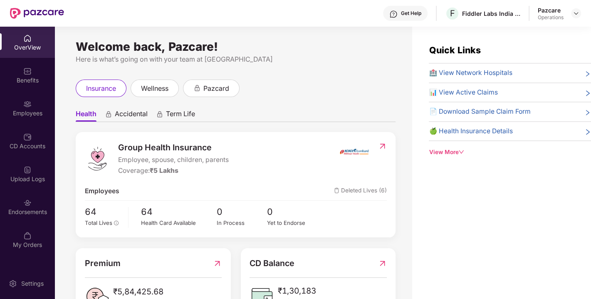
click at [21, 210] on div "Endorsements" at bounding box center [27, 211] width 55 height 8
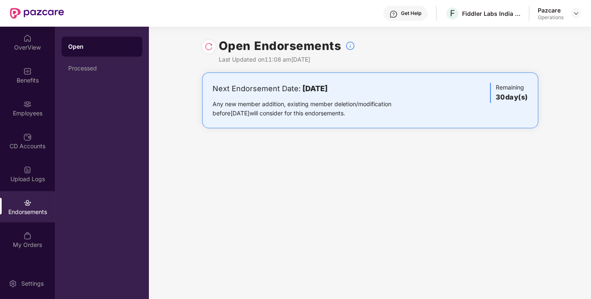
click at [207, 48] on img at bounding box center [209, 46] width 8 height 8
click at [575, 15] on img at bounding box center [575, 13] width 7 height 7
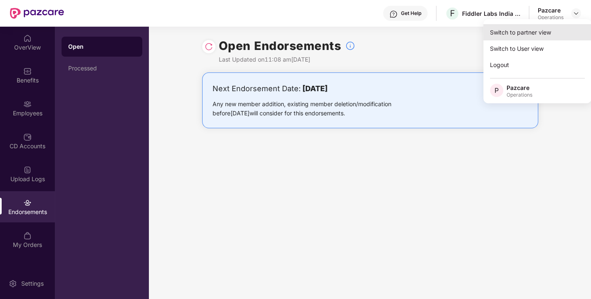
click at [530, 27] on div "Switch to partner view" at bounding box center [537, 32] width 108 height 16
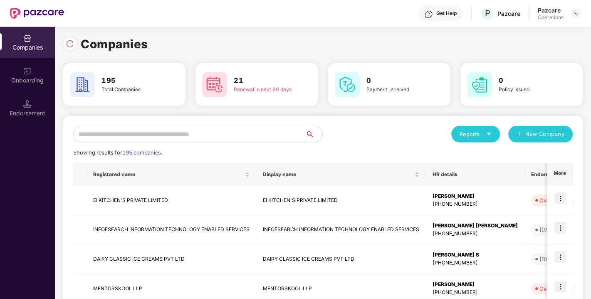
paste input "**********"
click at [204, 138] on input "text" at bounding box center [189, 134] width 232 height 17
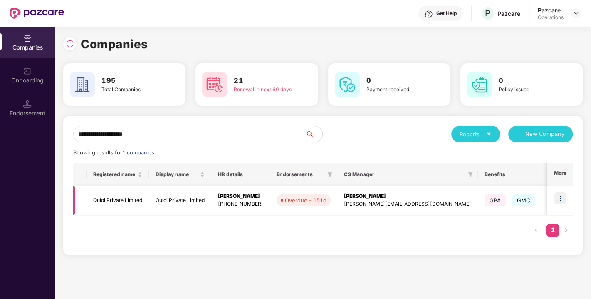
type input "**********"
click at [560, 198] on img at bounding box center [560, 198] width 12 height 12
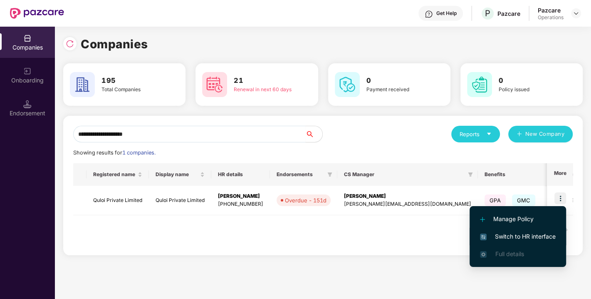
click at [527, 233] on span "Switch to HR interface" at bounding box center [518, 236] width 76 height 9
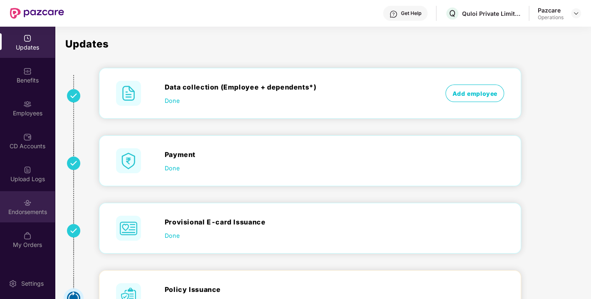
click at [29, 211] on div "Endorsements" at bounding box center [27, 211] width 55 height 8
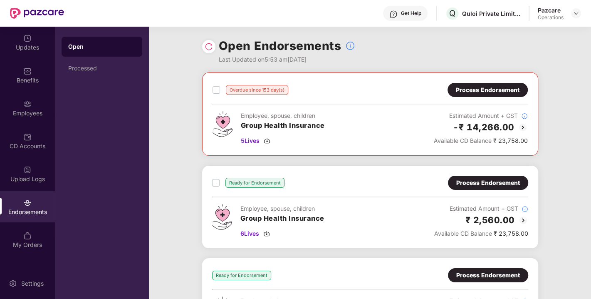
scroll to position [82, 0]
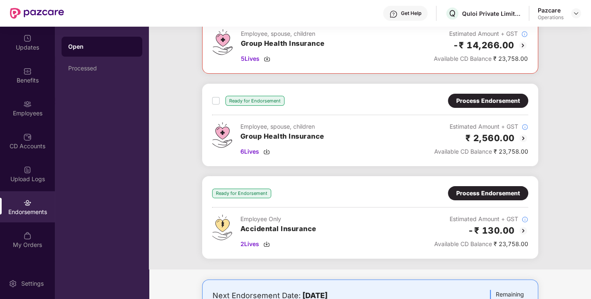
click at [493, 103] on div "Process Endorsement" at bounding box center [488, 100] width 64 height 9
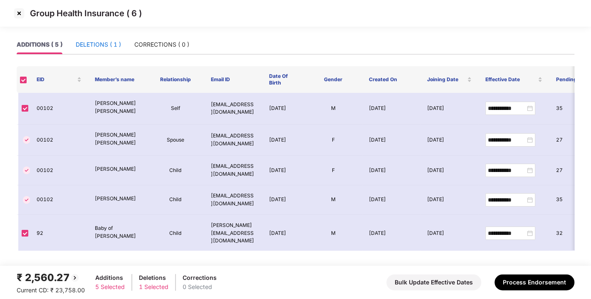
click at [96, 47] on div "DELETIONS ( 1 )" at bounding box center [98, 44] width 45 height 9
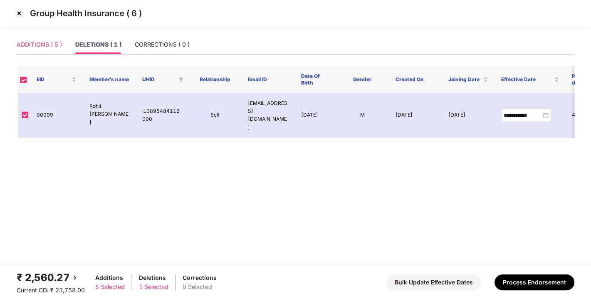
click at [28, 52] on div "ADDITIONS ( 5 )" at bounding box center [39, 44] width 45 height 19
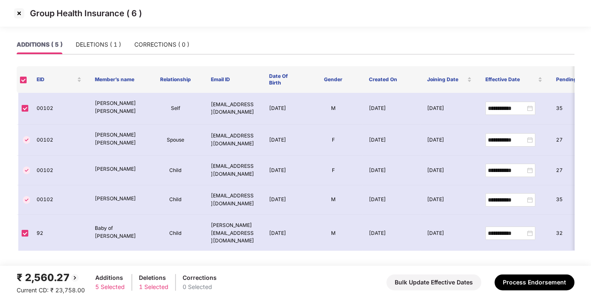
click at [16, 11] on img at bounding box center [18, 13] width 13 height 13
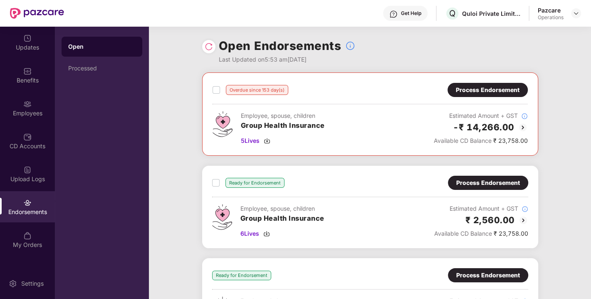
click at [210, 50] on img at bounding box center [209, 46] width 8 height 8
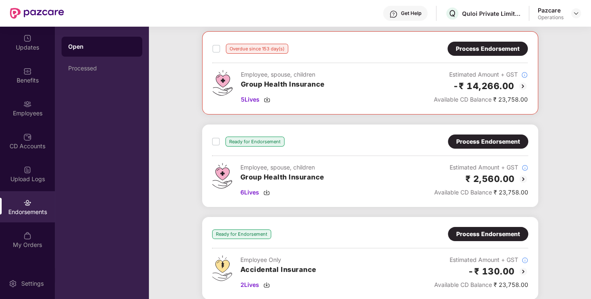
click at [480, 141] on div "Process Endorsement" at bounding box center [488, 141] width 64 height 9
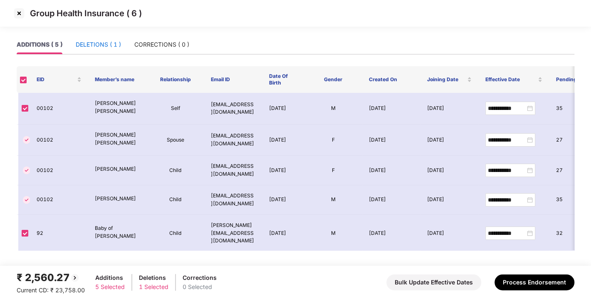
click at [94, 40] on div "DELETIONS ( 1 )" at bounding box center [98, 44] width 45 height 9
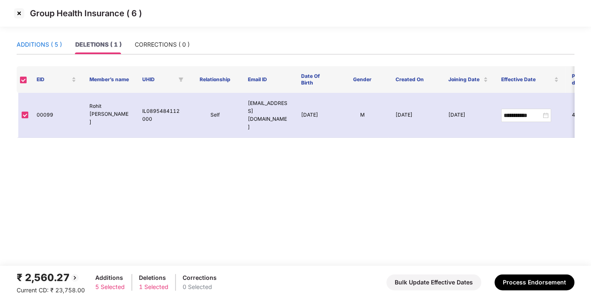
click at [38, 40] on div "ADDITIONS ( 5 )" at bounding box center [39, 44] width 45 height 9
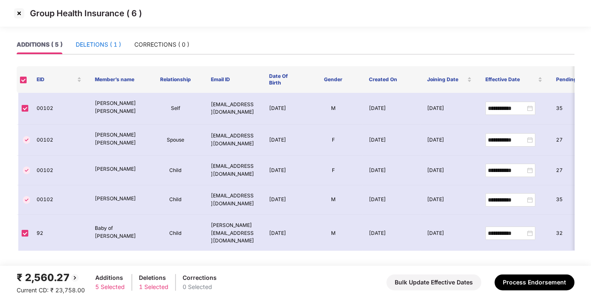
click at [89, 41] on div "DELETIONS ( 1 )" at bounding box center [98, 44] width 45 height 9
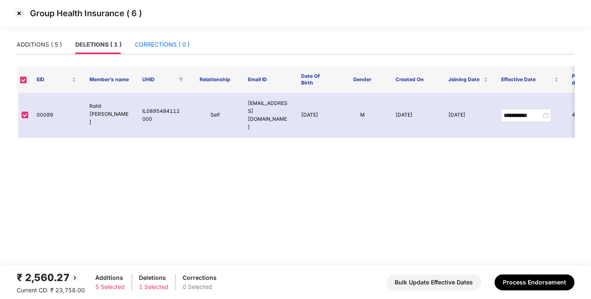
click at [155, 44] on div "CORRECTIONS ( 0 )" at bounding box center [162, 44] width 55 height 9
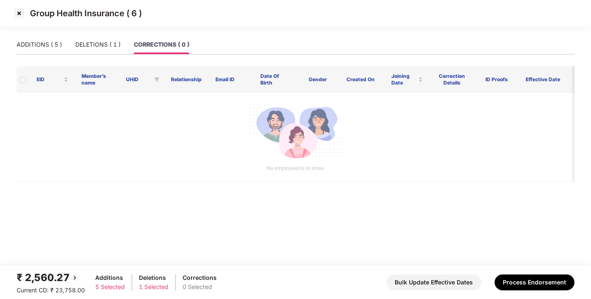
click at [17, 15] on img at bounding box center [18, 13] width 13 height 13
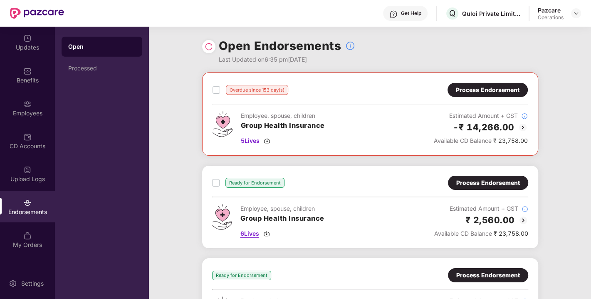
click at [269, 234] on img at bounding box center [266, 233] width 7 height 7
click at [465, 183] on div "Process Endorsement" at bounding box center [488, 182] width 64 height 9
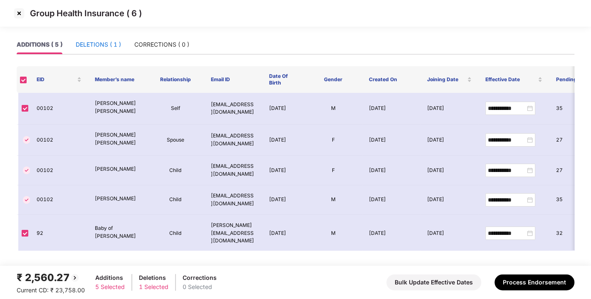
click at [96, 44] on div "DELETIONS ( 1 )" at bounding box center [98, 44] width 45 height 9
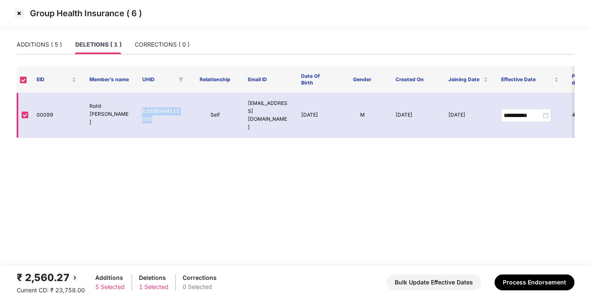
drag, startPoint x: 142, startPoint y: 102, endPoint x: 165, endPoint y: 120, distance: 29.0
click at [165, 120] on td "IL0895484112000" at bounding box center [162, 115] width 53 height 45
copy td "IL0895484112000"
click at [17, 11] on img at bounding box center [18, 13] width 13 height 13
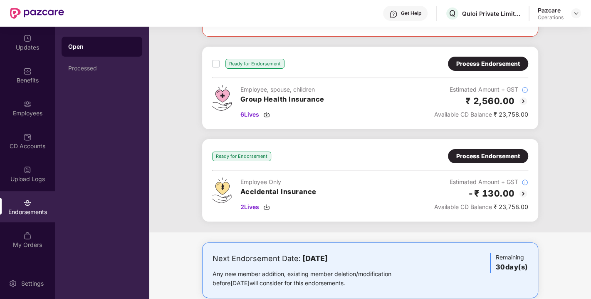
scroll to position [133, 0]
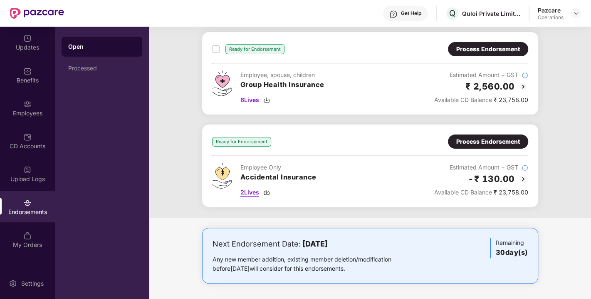
click at [267, 190] on img at bounding box center [266, 192] width 7 height 7
click at [468, 143] on div "Process Endorsement" at bounding box center [488, 141] width 64 height 9
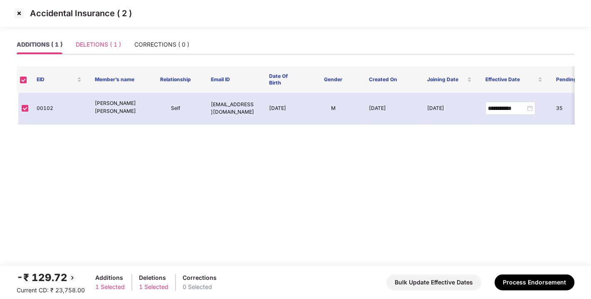
click at [112, 38] on div "DELETIONS ( 1 )" at bounding box center [98, 44] width 45 height 19
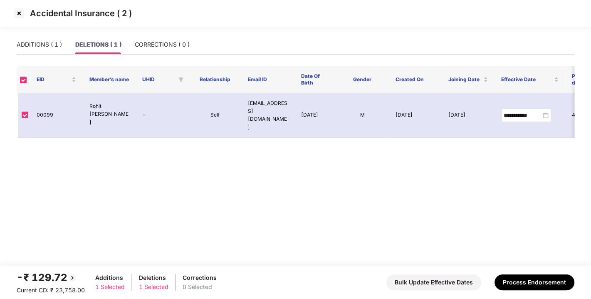
click at [17, 14] on img at bounding box center [18, 13] width 13 height 13
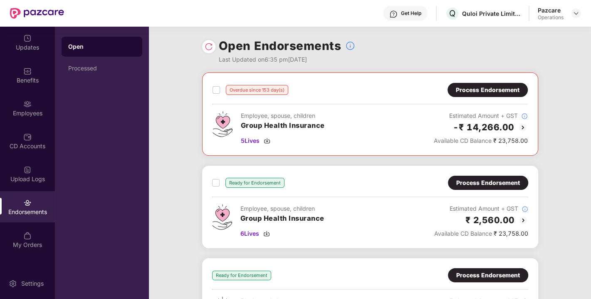
click at [475, 177] on div "Process Endorsement" at bounding box center [488, 182] width 80 height 14
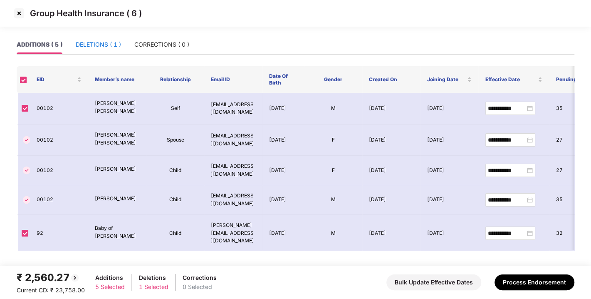
click at [108, 45] on div "DELETIONS ( 1 )" at bounding box center [98, 44] width 45 height 9
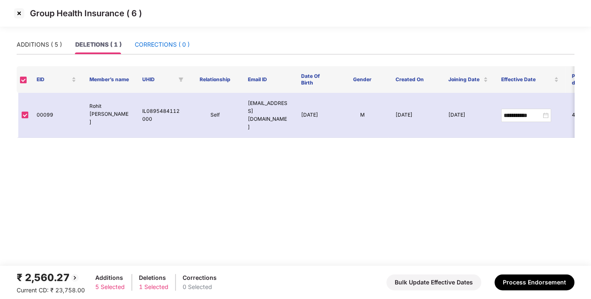
click at [144, 44] on div "CORRECTIONS ( 0 )" at bounding box center [162, 44] width 55 height 9
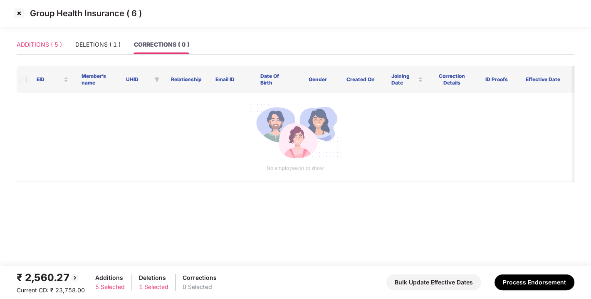
click at [39, 37] on div "ADDITIONS ( 5 )" at bounding box center [39, 44] width 45 height 19
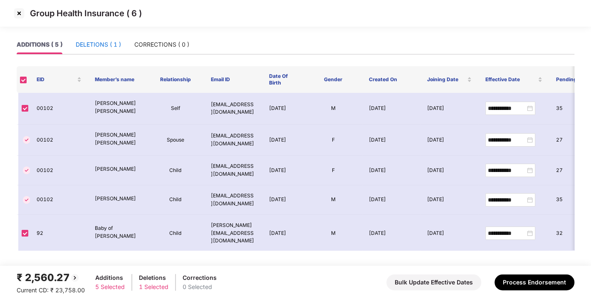
click at [91, 48] on div "DELETIONS ( 1 )" at bounding box center [98, 44] width 45 height 9
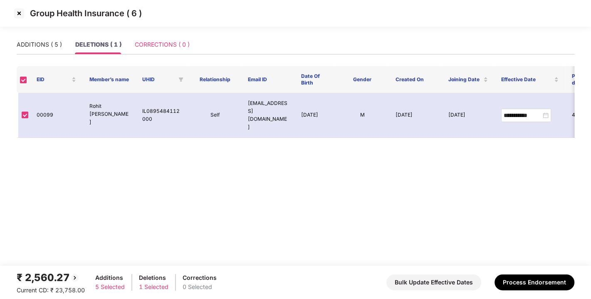
click at [162, 39] on div "CORRECTIONS ( 0 )" at bounding box center [162, 44] width 55 height 19
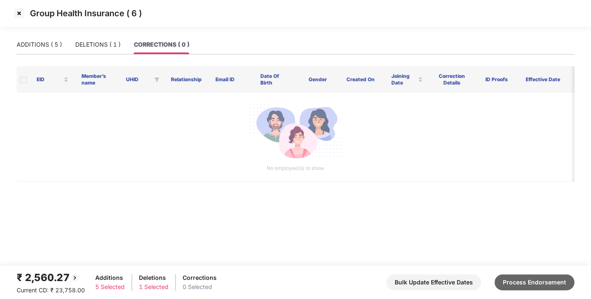
click at [514, 276] on button "Process Endorsement" at bounding box center [534, 282] width 80 height 16
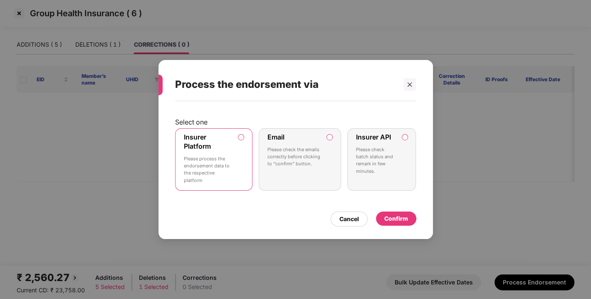
click at [395, 215] on div "Confirm" at bounding box center [396, 218] width 24 height 9
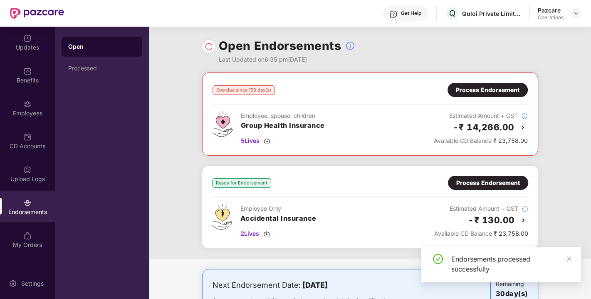
click at [489, 177] on div "Process Endorsement" at bounding box center [488, 182] width 80 height 14
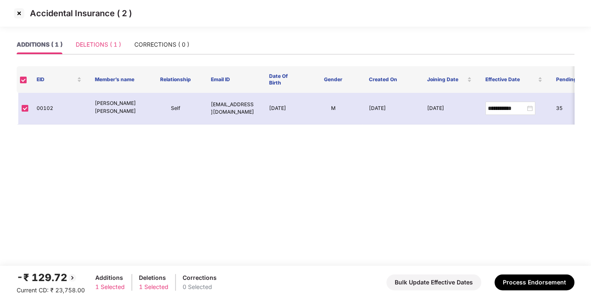
click at [104, 50] on div "DELETIONS ( 1 )" at bounding box center [98, 44] width 45 height 19
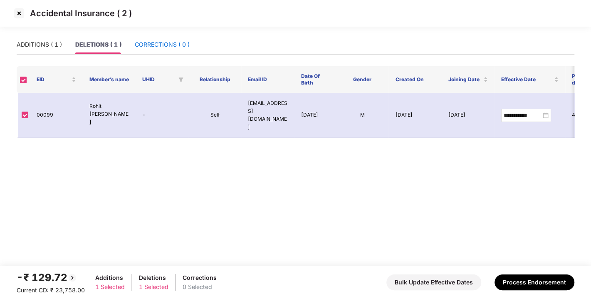
click at [160, 47] on div "CORRECTIONS ( 0 )" at bounding box center [162, 44] width 55 height 9
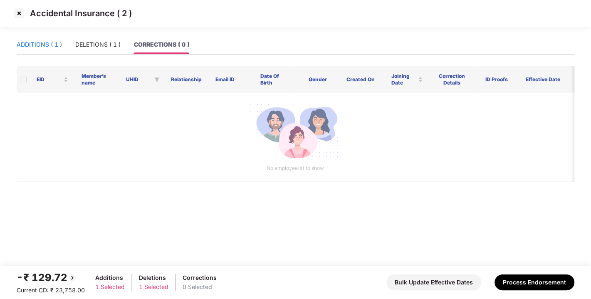
click at [46, 42] on div "ADDITIONS ( 1 )" at bounding box center [39, 44] width 45 height 9
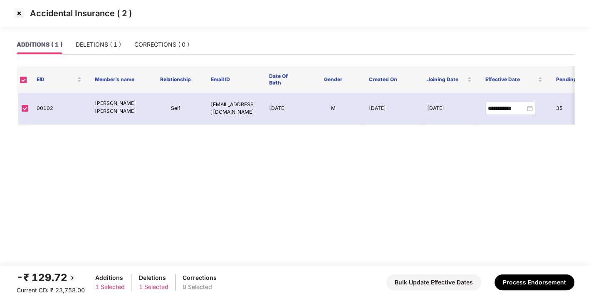
click at [75, 41] on div "ADDITIONS ( 1 ) DELETIONS ( 1 ) CORRECTIONS ( 0 )" at bounding box center [103, 44] width 173 height 19
click at [109, 42] on div "DELETIONS ( 1 )" at bounding box center [98, 44] width 45 height 9
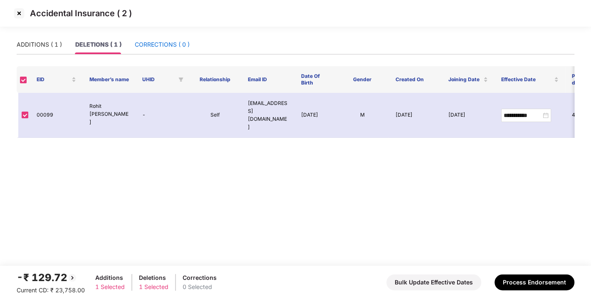
click at [156, 43] on div "CORRECTIONS ( 0 )" at bounding box center [162, 44] width 55 height 9
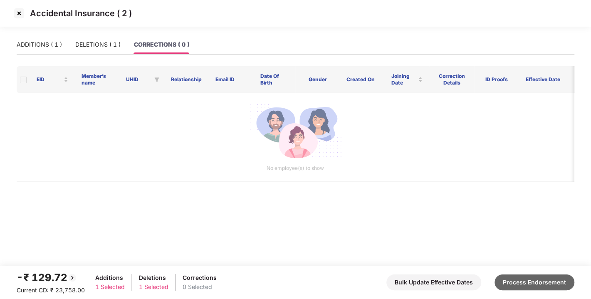
click at [518, 283] on button "Process Endorsement" at bounding box center [534, 282] width 80 height 16
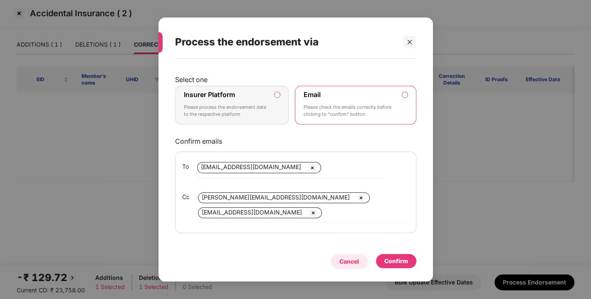
click at [345, 259] on div "Cancel" at bounding box center [349, 261] width 20 height 9
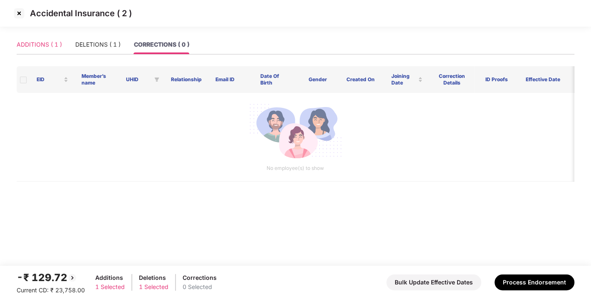
click at [52, 39] on div "ADDITIONS ( 1 )" at bounding box center [39, 44] width 45 height 19
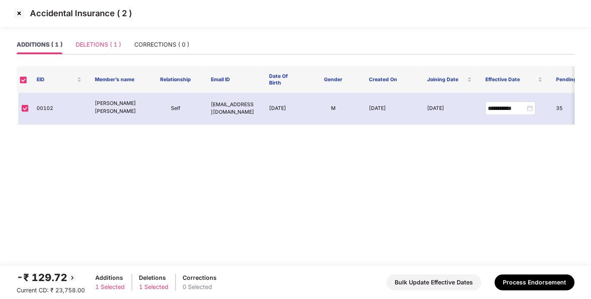
click at [99, 39] on div "DELETIONS ( 1 )" at bounding box center [98, 44] width 45 height 19
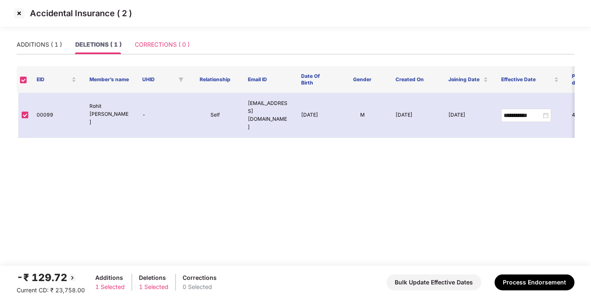
click at [156, 37] on div "CORRECTIONS ( 0 )" at bounding box center [162, 44] width 55 height 19
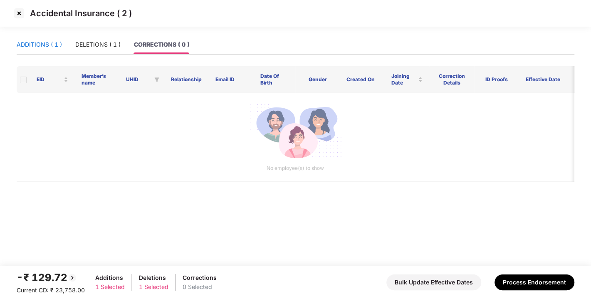
click at [38, 40] on div "ADDITIONS ( 1 )" at bounding box center [39, 44] width 45 height 9
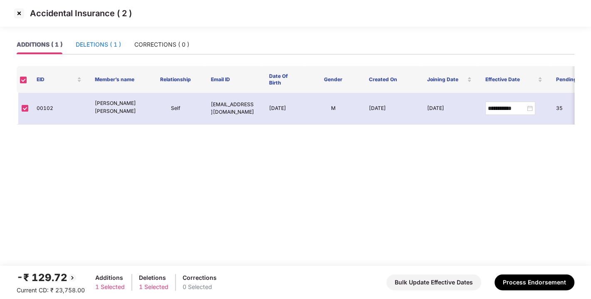
click at [89, 42] on div "DELETIONS ( 1 )" at bounding box center [98, 44] width 45 height 9
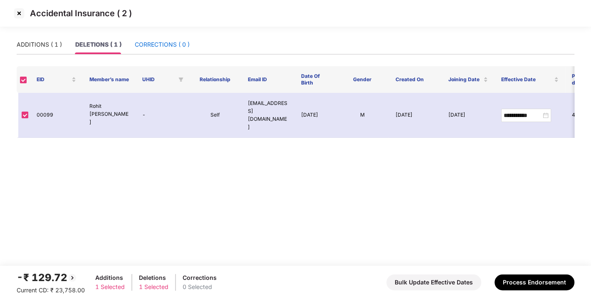
click at [160, 46] on div "CORRECTIONS ( 0 )" at bounding box center [162, 44] width 55 height 9
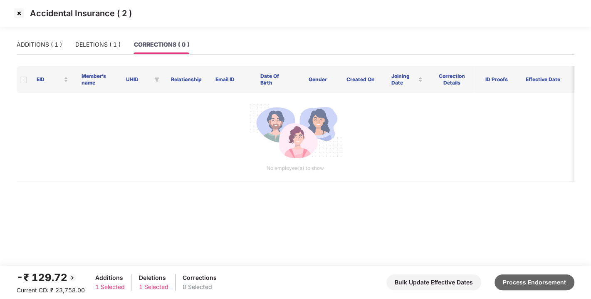
click at [521, 287] on button "Process Endorsement" at bounding box center [534, 282] width 80 height 16
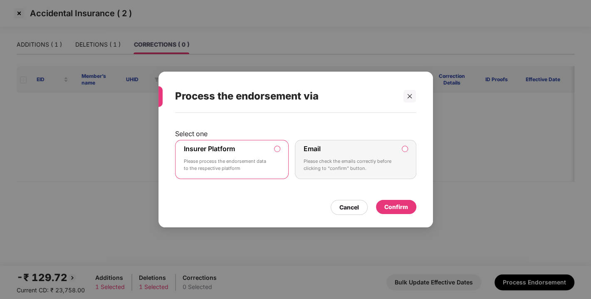
click at [400, 203] on div "Confirm" at bounding box center [396, 206] width 24 height 9
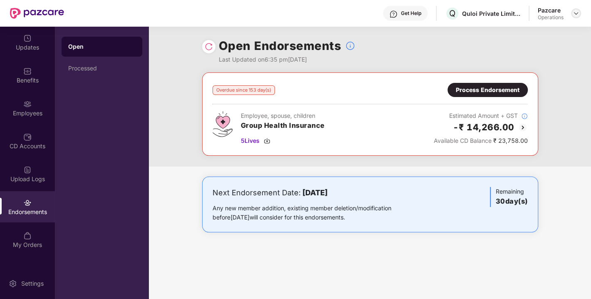
click at [573, 16] on img at bounding box center [575, 13] width 7 height 7
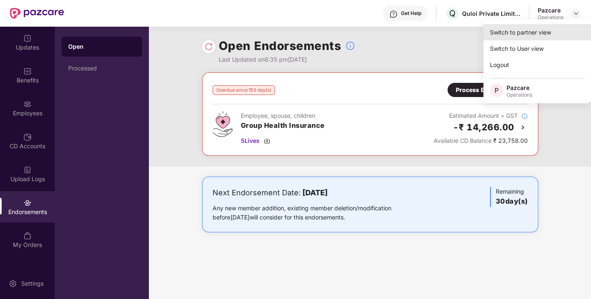
click at [521, 35] on div "Switch to partner view" at bounding box center [537, 32] width 108 height 16
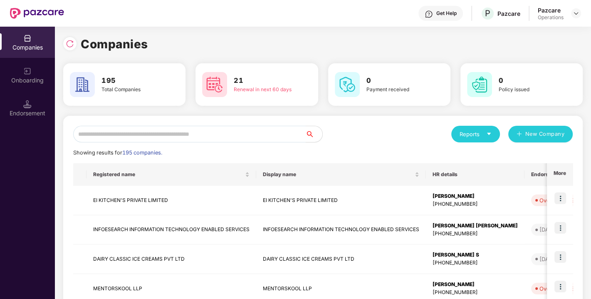
paste input "**********"
click at [220, 131] on input "text" at bounding box center [189, 134] width 232 height 17
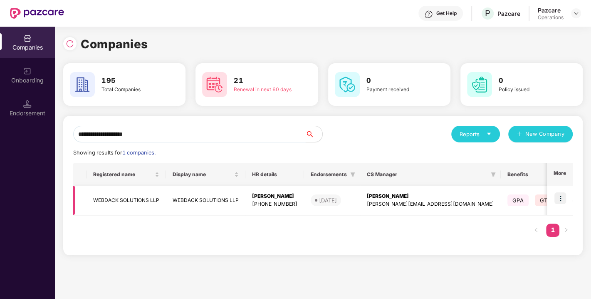
type input "**********"
click at [563, 197] on img at bounding box center [560, 198] width 12 height 12
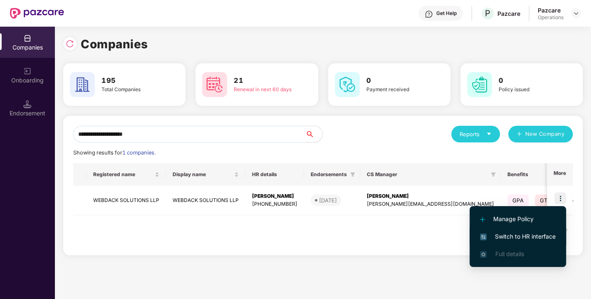
click at [516, 233] on span "Switch to HR interface" at bounding box center [518, 236] width 76 height 9
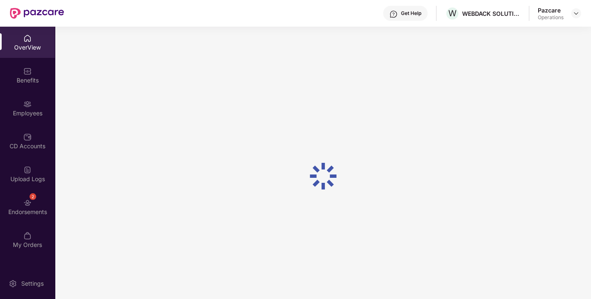
click at [56, 210] on div at bounding box center [323, 176] width 536 height 299
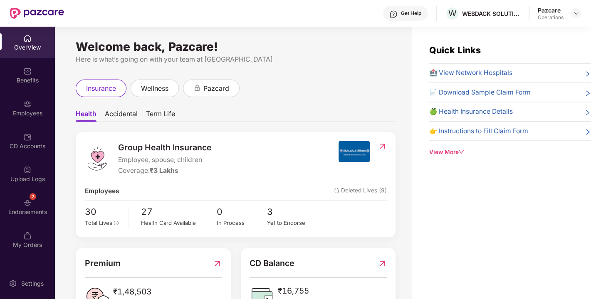
click at [32, 207] on div "Endorsements" at bounding box center [27, 211] width 55 height 8
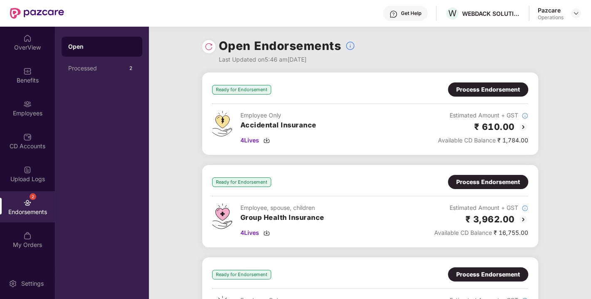
click at [207, 51] on div at bounding box center [208, 46] width 13 height 13
click at [207, 48] on img at bounding box center [209, 46] width 8 height 8
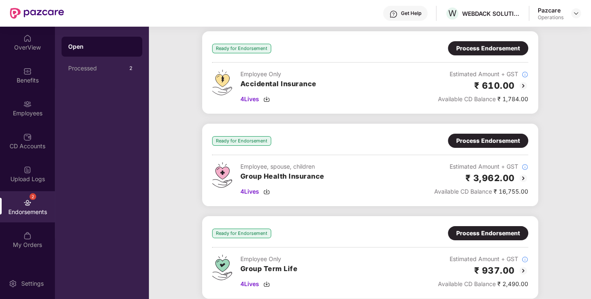
scroll to position [43, 0]
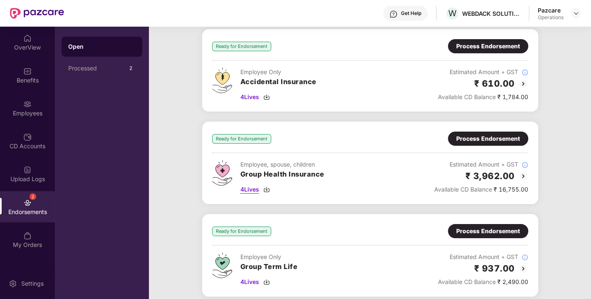
click at [266, 188] on img at bounding box center [266, 189] width 7 height 7
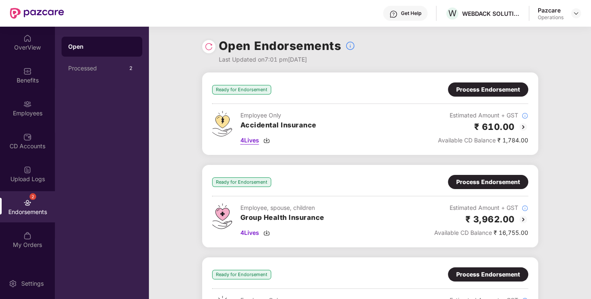
click at [265, 141] on img at bounding box center [266, 140] width 7 height 7
click at [575, 13] on img at bounding box center [575, 13] width 7 height 7
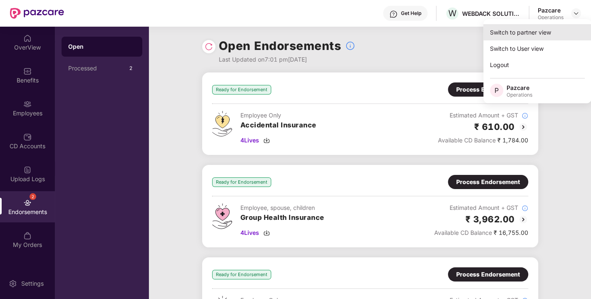
click at [505, 28] on div "Switch to partner view" at bounding box center [537, 32] width 108 height 16
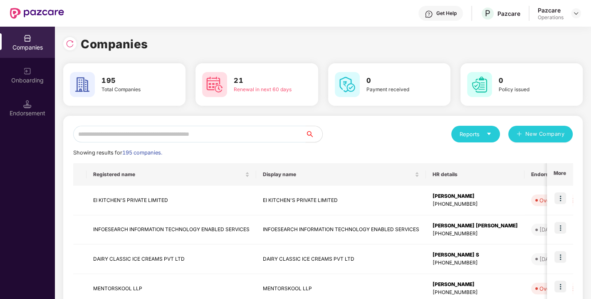
click at [152, 138] on input "text" at bounding box center [189, 134] width 232 height 17
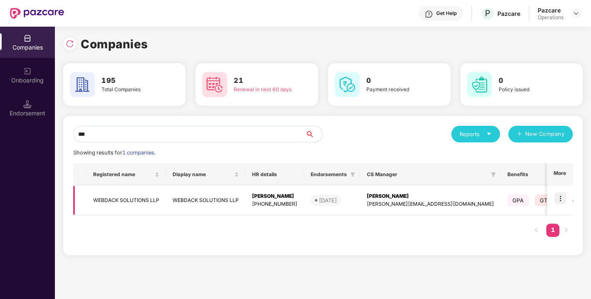
type input "***"
click at [565, 197] on img at bounding box center [560, 198] width 12 height 12
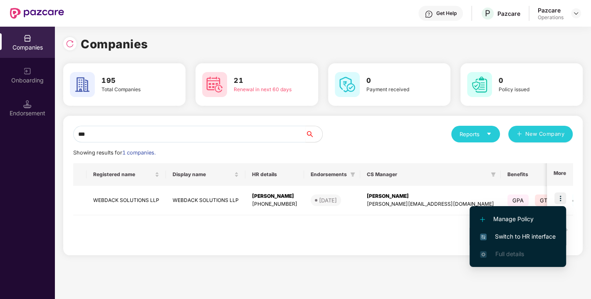
click at [516, 231] on li "Switch to HR interface" at bounding box center [517, 235] width 96 height 17
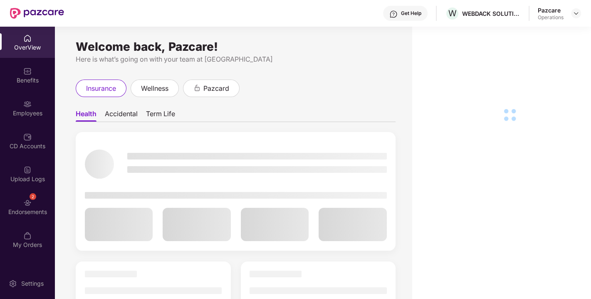
click at [31, 217] on div "2 Endorsements" at bounding box center [27, 206] width 55 height 31
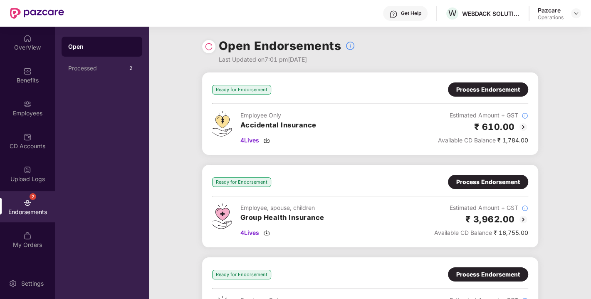
scroll to position [133, 0]
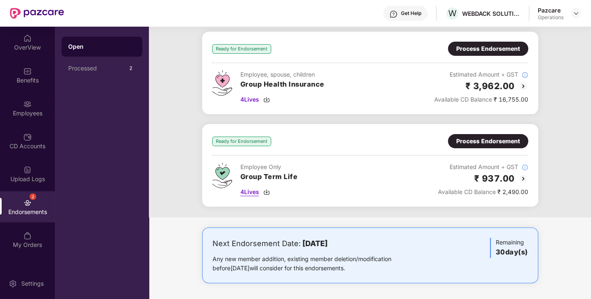
click at [266, 189] on img at bounding box center [266, 191] width 7 height 7
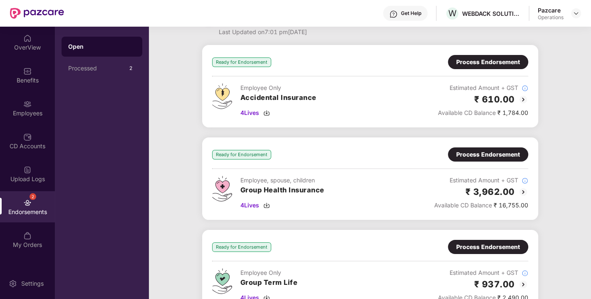
scroll to position [28, 0]
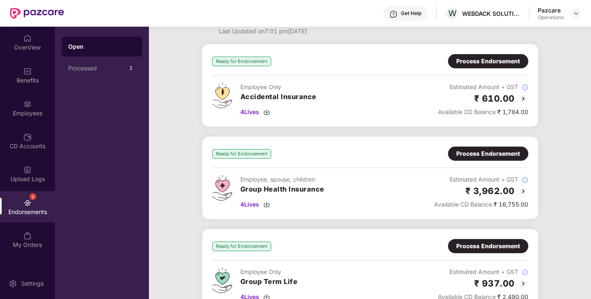
click at [464, 153] on div "Process Endorsement" at bounding box center [488, 153] width 64 height 9
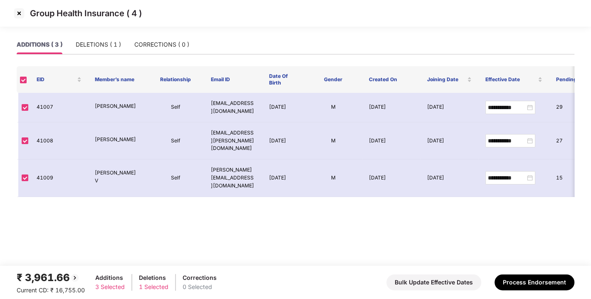
click at [90, 34] on div "Group Health Insurance ( 4 )" at bounding box center [295, 17] width 591 height 35
click at [95, 43] on div "DELETIONS ( 1 )" at bounding box center [98, 44] width 45 height 9
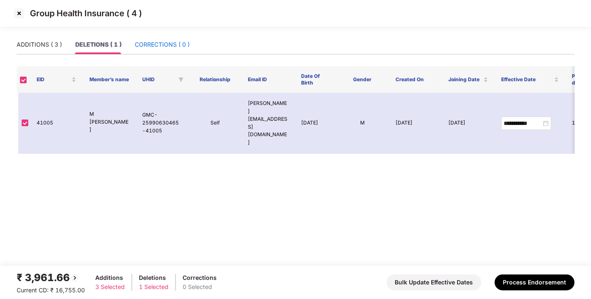
click at [147, 44] on div "CORRECTIONS ( 0 )" at bounding box center [162, 44] width 55 height 9
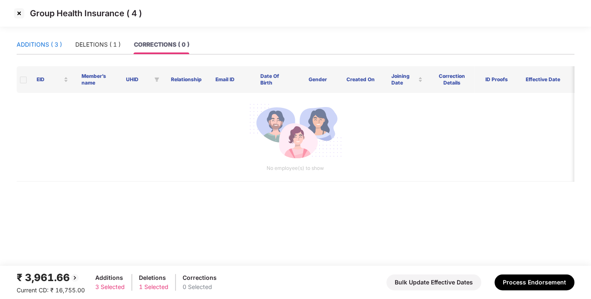
click at [22, 45] on div "ADDITIONS ( 3 )" at bounding box center [39, 44] width 45 height 9
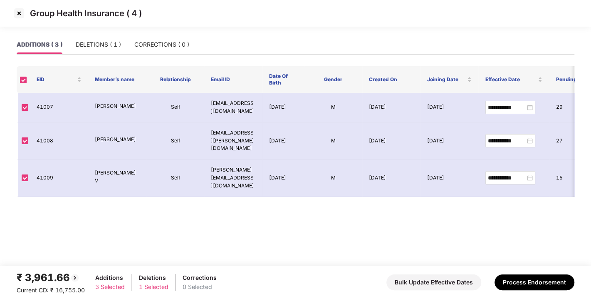
click at [71, 45] on div "ADDITIONS ( 3 ) DELETIONS ( 1 ) CORRECTIONS ( 0 )" at bounding box center [103, 44] width 173 height 19
click at [87, 45] on div "DELETIONS ( 1 )" at bounding box center [98, 44] width 45 height 9
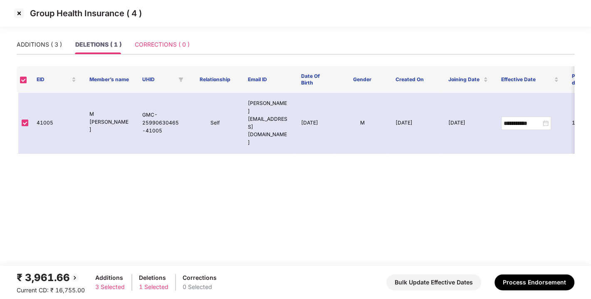
click at [178, 38] on div "CORRECTIONS ( 0 )" at bounding box center [162, 44] width 55 height 19
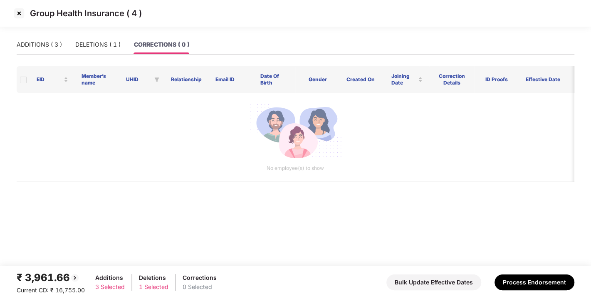
click at [508, 273] on div "₹ 3,961.66 Current CD: ₹ 16,755.00 Additions 3 Selected Deletions 1 Selected Co…" at bounding box center [296, 281] width 558 height 25
click at [517, 281] on button "Process Endorsement" at bounding box center [534, 282] width 80 height 16
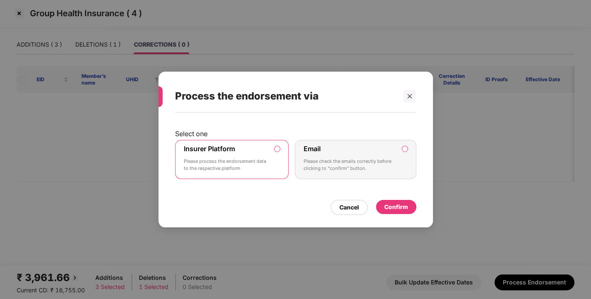
click at [400, 208] on div "Confirm" at bounding box center [396, 206] width 24 height 9
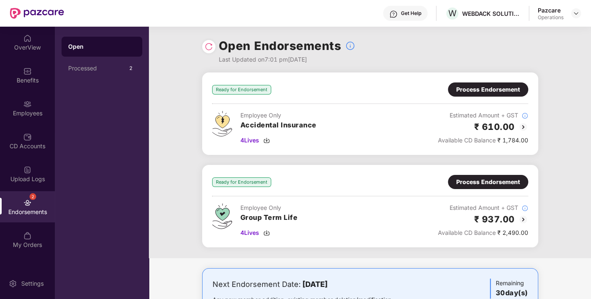
click at [500, 90] on div "Process Endorsement" at bounding box center [488, 89] width 64 height 9
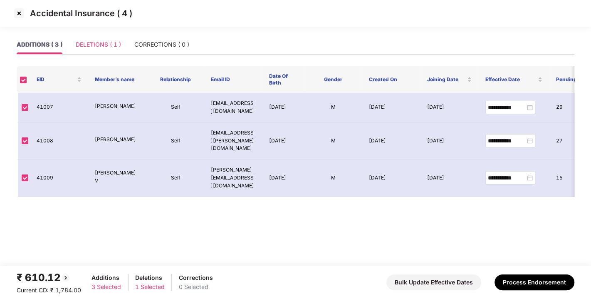
click at [110, 39] on div "DELETIONS ( 1 )" at bounding box center [98, 44] width 45 height 19
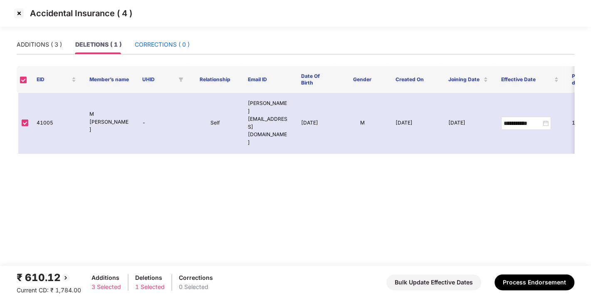
click at [153, 43] on div "CORRECTIONS ( 0 )" at bounding box center [162, 44] width 55 height 9
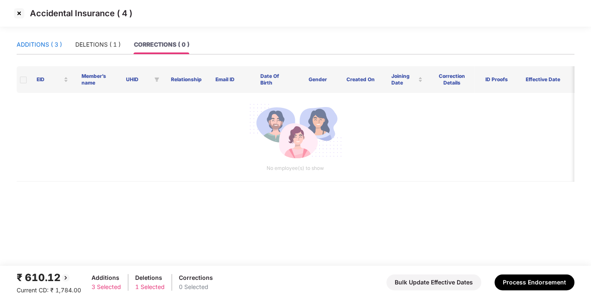
click at [24, 42] on div "ADDITIONS ( 3 )" at bounding box center [39, 44] width 45 height 9
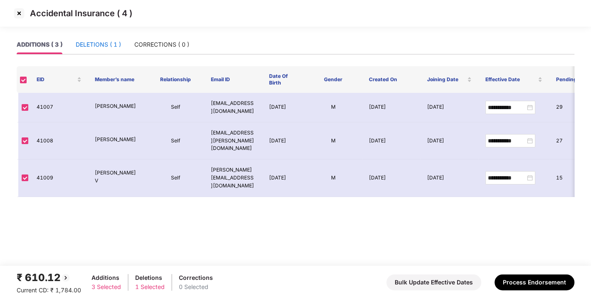
click at [100, 40] on div "DELETIONS ( 1 )" at bounding box center [98, 44] width 45 height 9
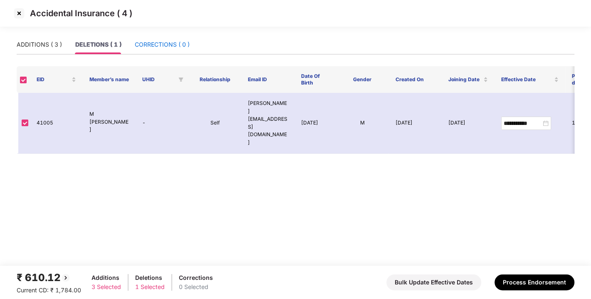
click at [164, 44] on div "CORRECTIONS ( 0 )" at bounding box center [162, 44] width 55 height 9
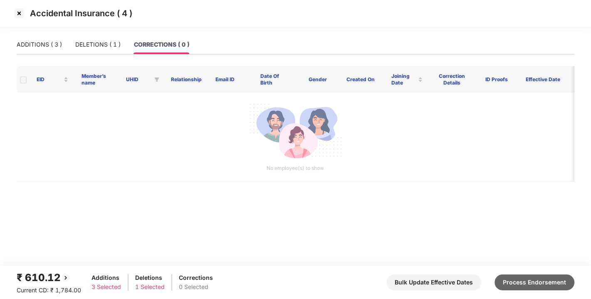
click at [543, 285] on button "Process Endorsement" at bounding box center [534, 282] width 80 height 16
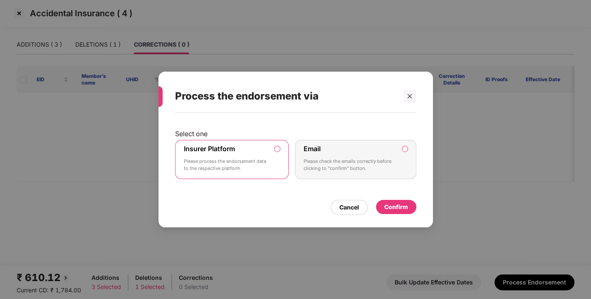
click at [389, 202] on div "Confirm" at bounding box center [396, 206] width 24 height 9
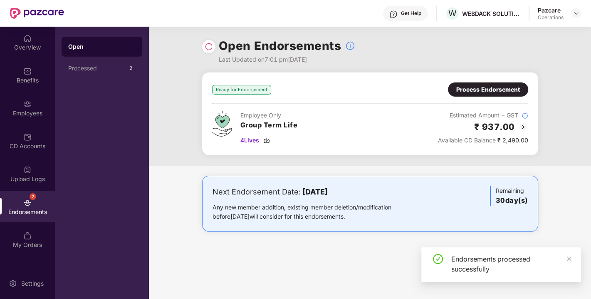
click at [482, 96] on div "Ready for Endorsement Process Endorsement Employee Only Group Term Life 4 Lives…" at bounding box center [370, 113] width 316 height 62
click at [466, 88] on div "Process Endorsement" at bounding box center [488, 89] width 64 height 9
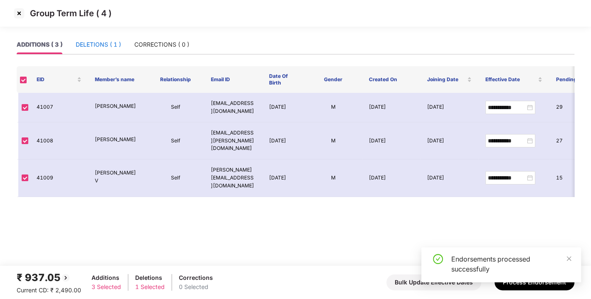
click at [107, 44] on div "DELETIONS ( 1 )" at bounding box center [98, 44] width 45 height 9
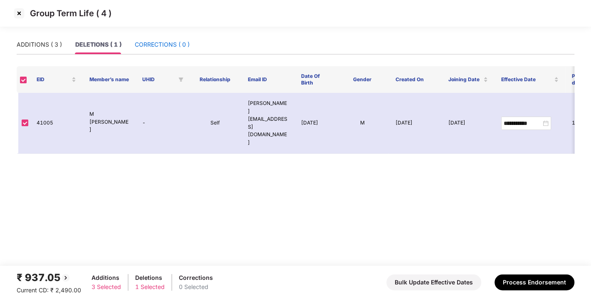
click at [159, 42] on div "CORRECTIONS ( 0 )" at bounding box center [162, 44] width 55 height 9
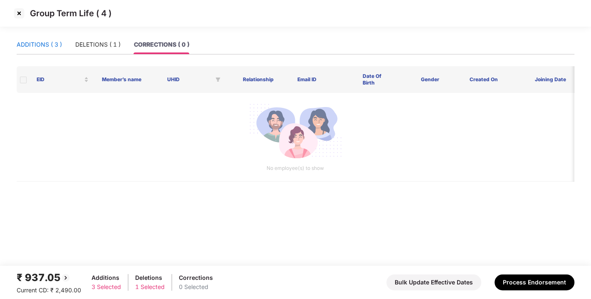
click at [30, 44] on div "ADDITIONS ( 3 )" at bounding box center [39, 44] width 45 height 9
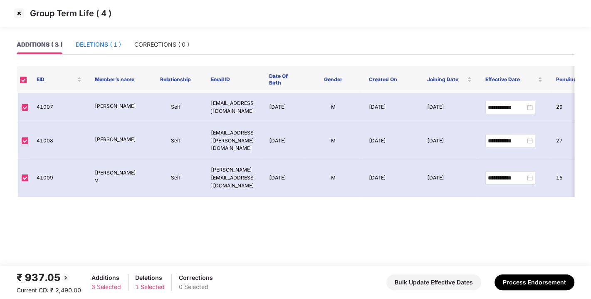
click at [86, 46] on div "DELETIONS ( 1 )" at bounding box center [98, 44] width 45 height 9
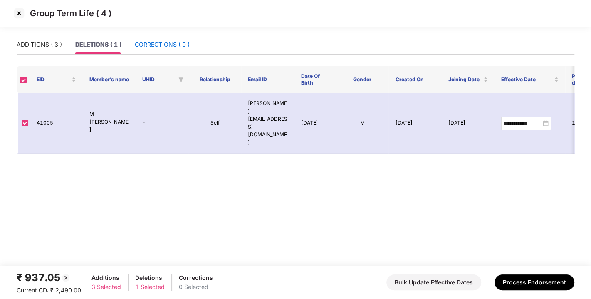
click at [168, 44] on div "CORRECTIONS ( 0 )" at bounding box center [162, 44] width 55 height 9
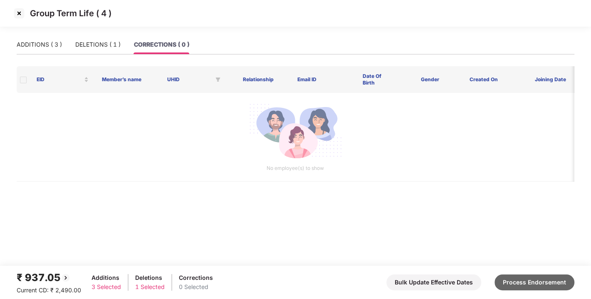
click at [520, 276] on button "Process Endorsement" at bounding box center [534, 282] width 80 height 16
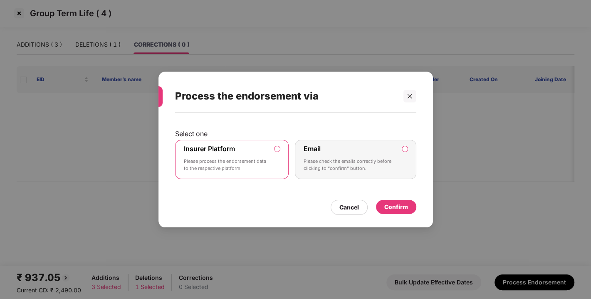
click at [392, 205] on div "Confirm" at bounding box center [396, 206] width 24 height 9
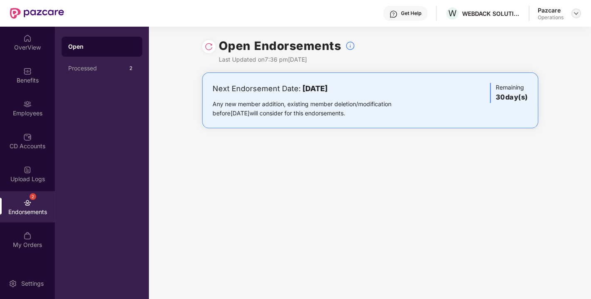
click at [579, 12] on img at bounding box center [575, 13] width 7 height 7
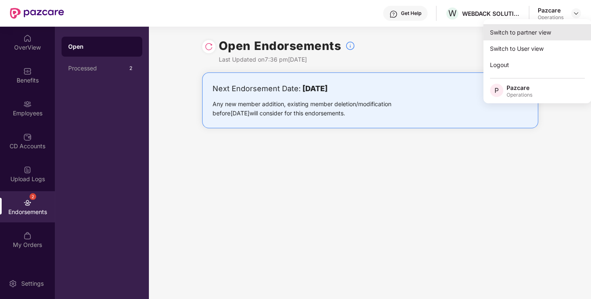
click at [536, 29] on div "Switch to partner view" at bounding box center [537, 32] width 108 height 16
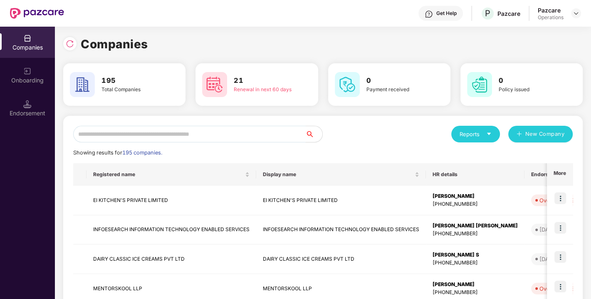
click at [231, 130] on input "text" at bounding box center [189, 134] width 232 height 17
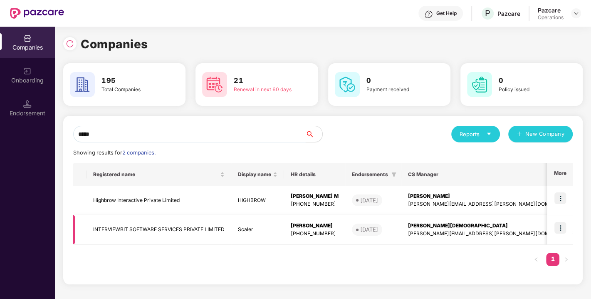
type input "*****"
click at [163, 224] on td "INTERVIEWBIT SOFTWARE SERVICES PRIVATE LIMITED" at bounding box center [158, 230] width 145 height 30
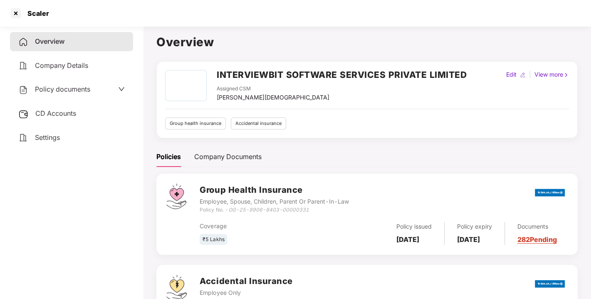
click at [52, 113] on span "CD Accounts" at bounding box center [55, 113] width 41 height 8
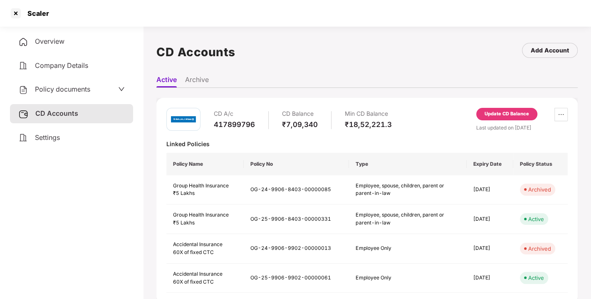
scroll to position [1, 0]
click at [84, 86] on span "Policy documents" at bounding box center [62, 89] width 55 height 8
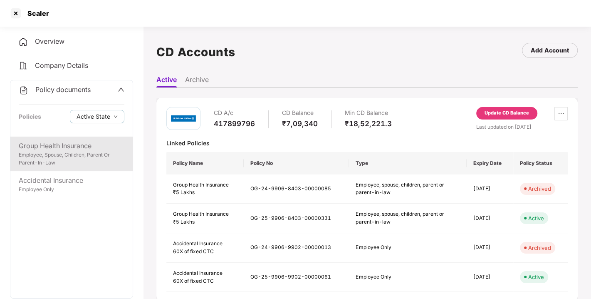
click at [51, 146] on div "Group Health Insurance" at bounding box center [72, 146] width 106 height 10
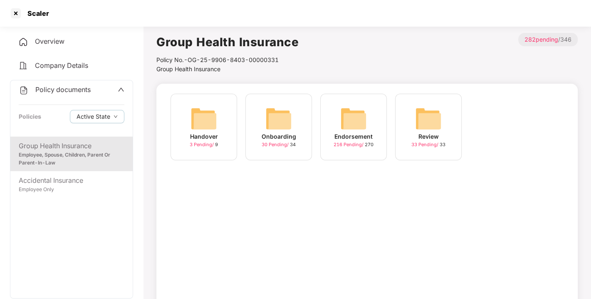
click at [359, 127] on img at bounding box center [353, 118] width 27 height 27
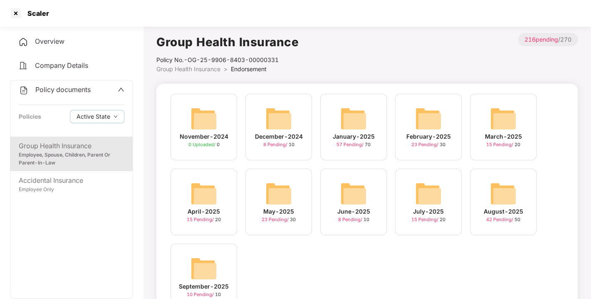
scroll to position [39, 0]
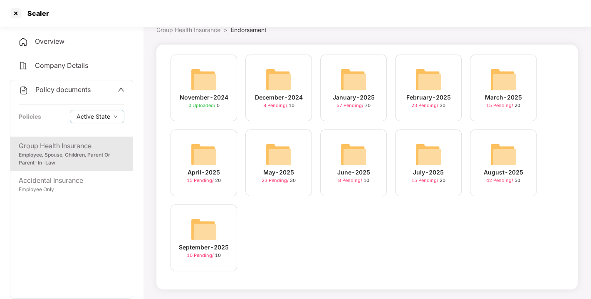
click at [198, 229] on img at bounding box center [203, 229] width 27 height 27
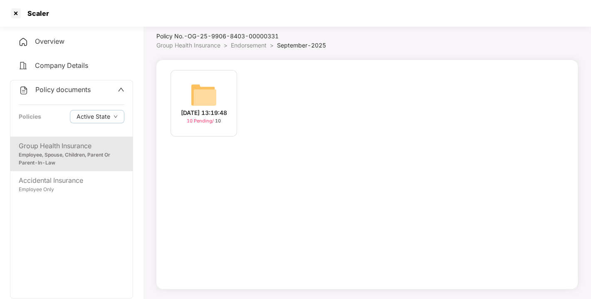
scroll to position [24, 0]
click at [206, 89] on img at bounding box center [203, 94] width 27 height 27
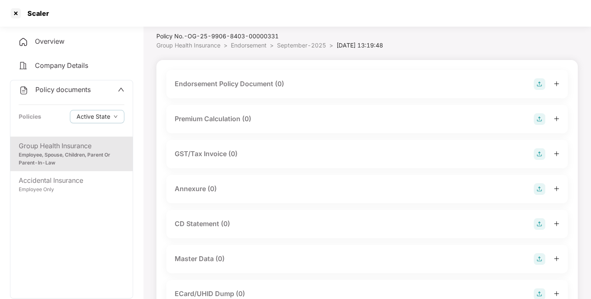
scroll to position [39, 0]
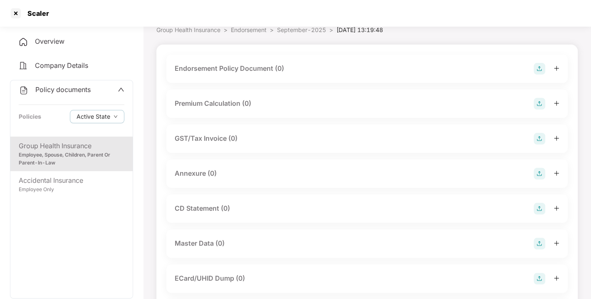
click at [537, 67] on img at bounding box center [539, 69] width 12 height 12
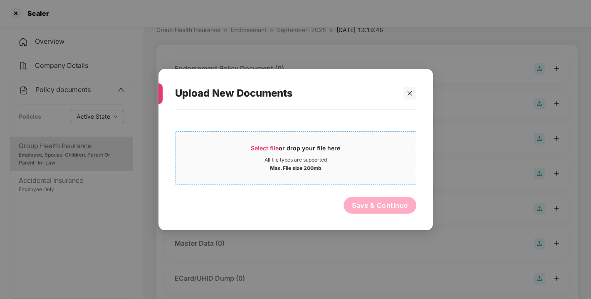
click at [269, 142] on span "Select file or drop your file here All file types are supported Max. File size …" at bounding box center [295, 158] width 240 height 40
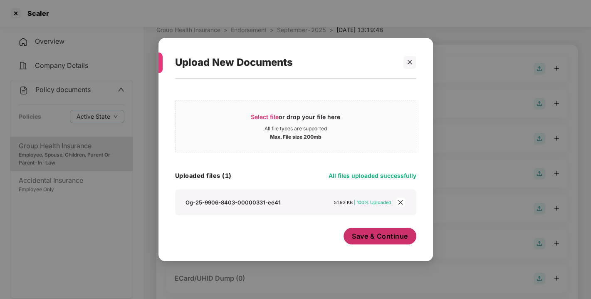
click at [373, 229] on button "Save & Continue" at bounding box center [379, 235] width 73 height 17
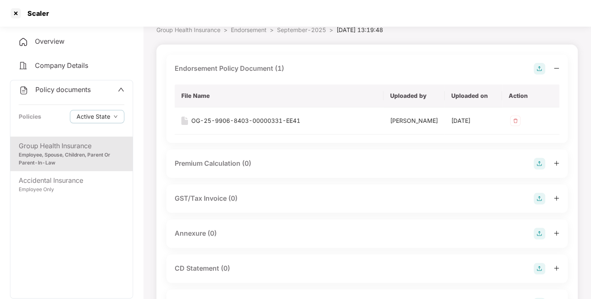
click at [535, 70] on img at bounding box center [539, 69] width 12 height 12
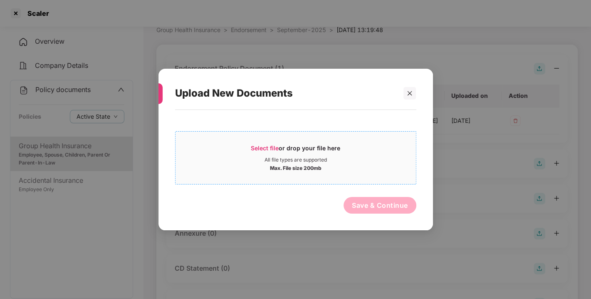
click at [257, 147] on span "Select file" at bounding box center [265, 147] width 28 height 7
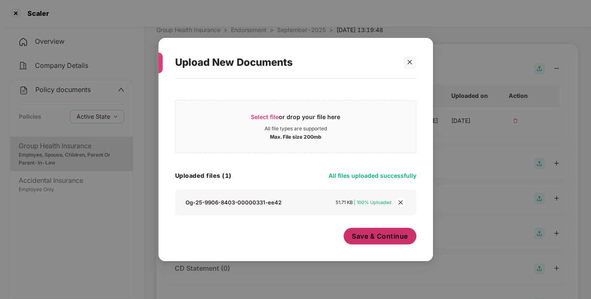
click at [380, 238] on span "Save & Continue" at bounding box center [380, 235] width 56 height 9
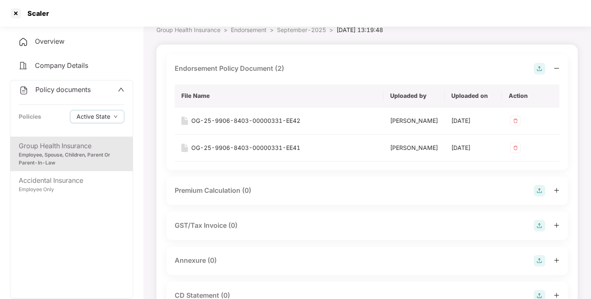
click at [537, 67] on img at bounding box center [539, 69] width 12 height 12
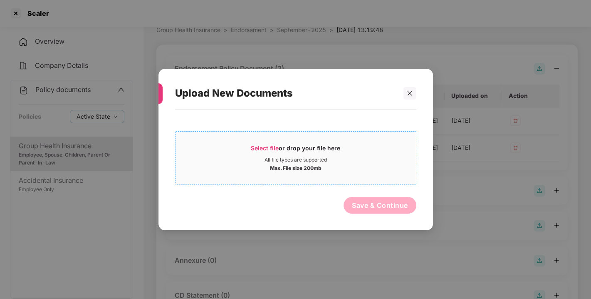
click at [267, 148] on span "Select file" at bounding box center [265, 147] width 28 height 7
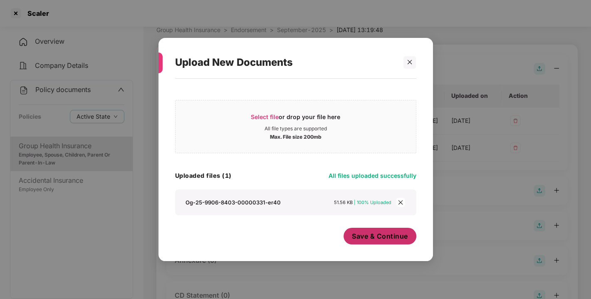
click at [365, 233] on span "Save & Continue" at bounding box center [380, 235] width 56 height 9
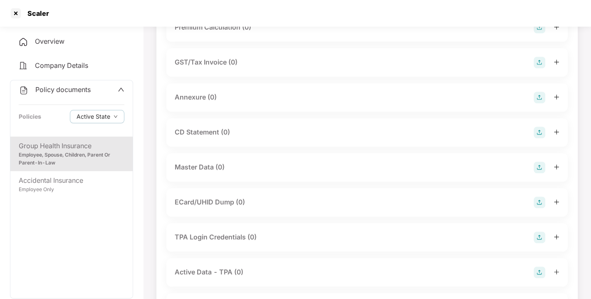
scroll to position [232, 0]
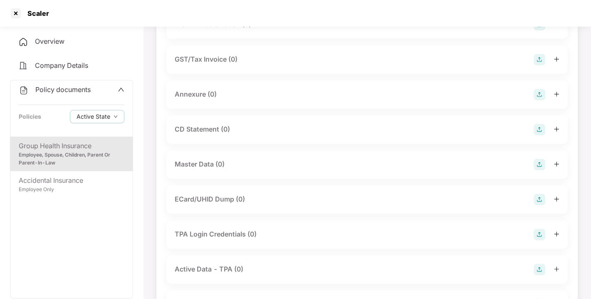
click at [536, 100] on img at bounding box center [539, 95] width 12 height 12
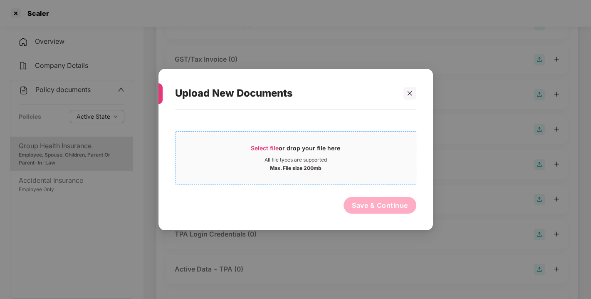
click at [264, 146] on span "Select file" at bounding box center [265, 147] width 28 height 7
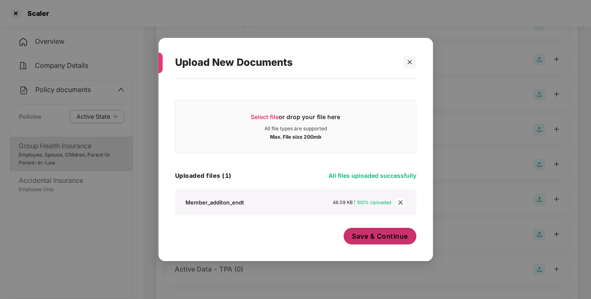
click at [376, 234] on span "Save & Continue" at bounding box center [380, 235] width 56 height 9
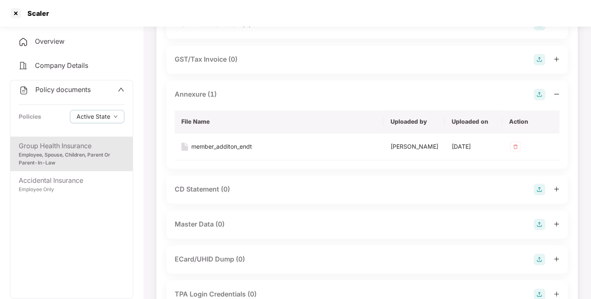
click at [534, 100] on img at bounding box center [539, 95] width 12 height 12
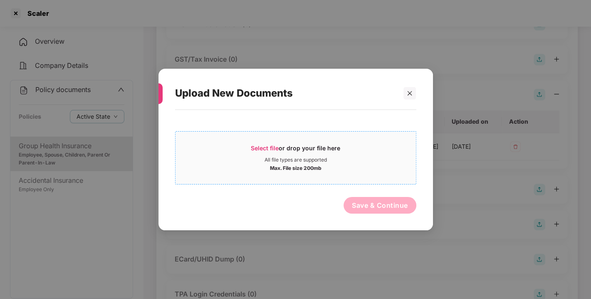
click at [274, 143] on span "Select file or drop your file here All file types are supported Max. File size …" at bounding box center [295, 158] width 240 height 40
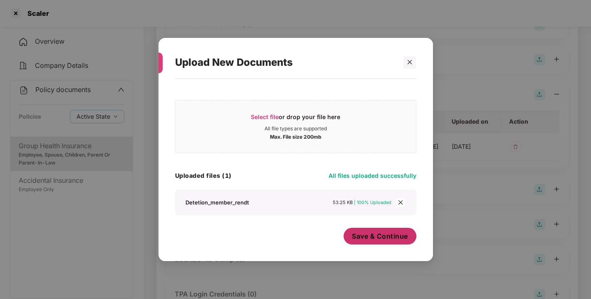
click at [386, 231] on span "Save & Continue" at bounding box center [380, 235] width 56 height 9
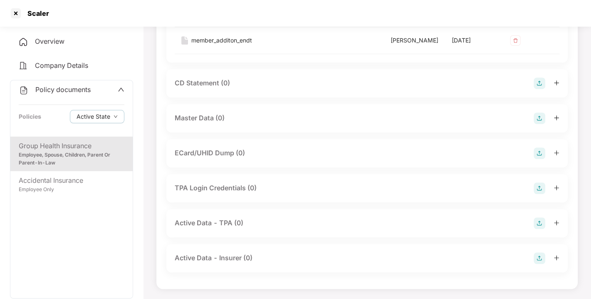
scroll to position [405, 0]
click at [538, 124] on img at bounding box center [539, 118] width 12 height 12
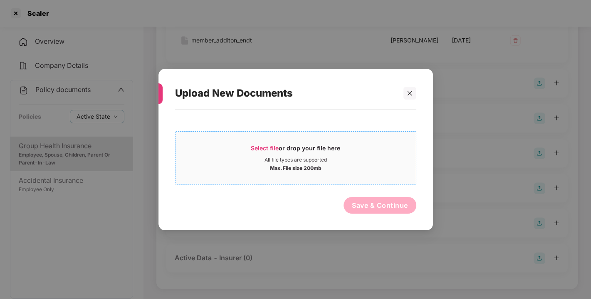
click at [265, 144] on span "Select file" at bounding box center [265, 147] width 28 height 7
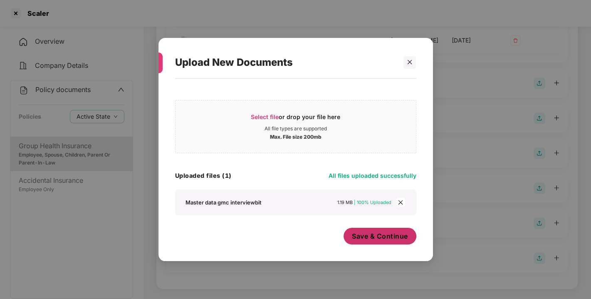
click at [373, 239] on span "Save & Continue" at bounding box center [380, 235] width 56 height 9
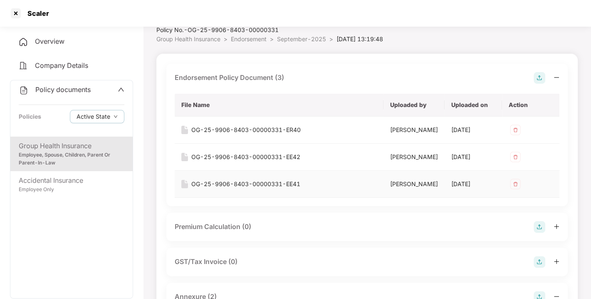
scroll to position [0, 0]
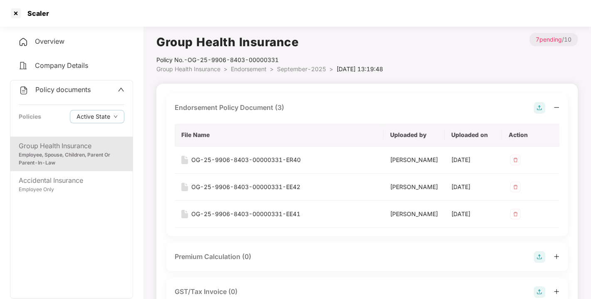
click at [244, 67] on span "Endorsement" at bounding box center [249, 68] width 36 height 7
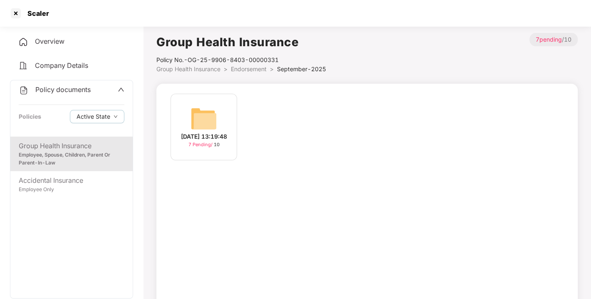
scroll to position [24, 0]
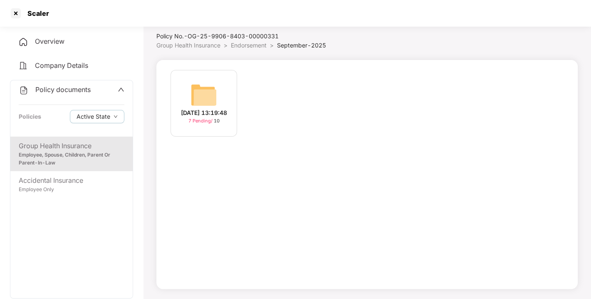
click at [257, 45] on span "Endorsement" at bounding box center [249, 45] width 36 height 7
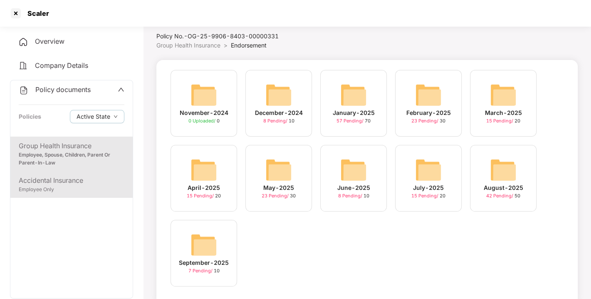
click at [59, 179] on div "Accidental Insurance" at bounding box center [72, 180] width 106 height 10
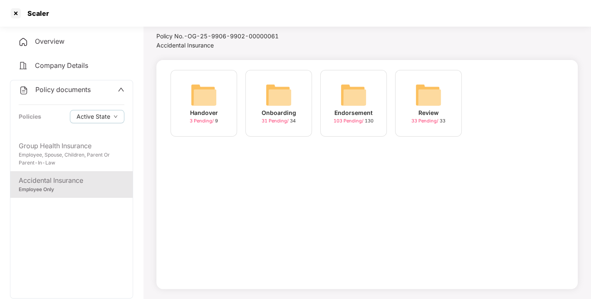
click at [352, 92] on img at bounding box center [353, 94] width 27 height 27
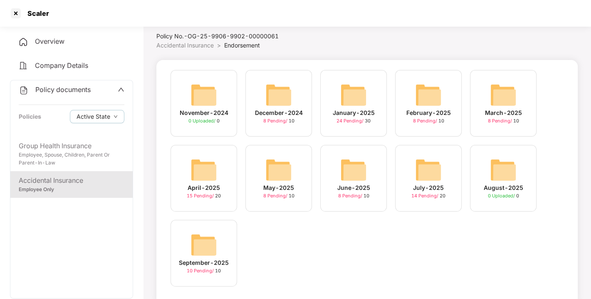
click at [205, 234] on img at bounding box center [203, 244] width 27 height 27
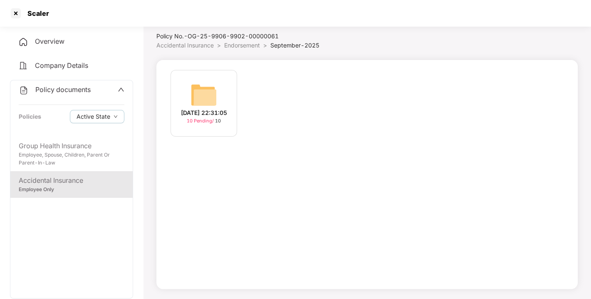
click at [204, 88] on img at bounding box center [203, 94] width 27 height 27
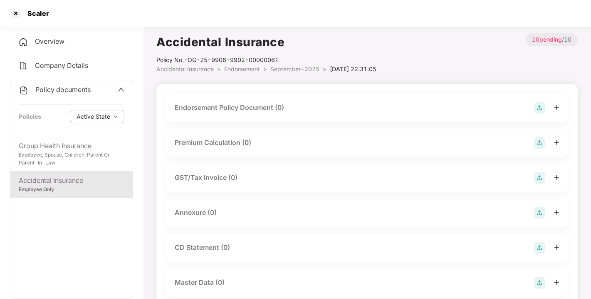
click at [535, 107] on img at bounding box center [539, 108] width 12 height 12
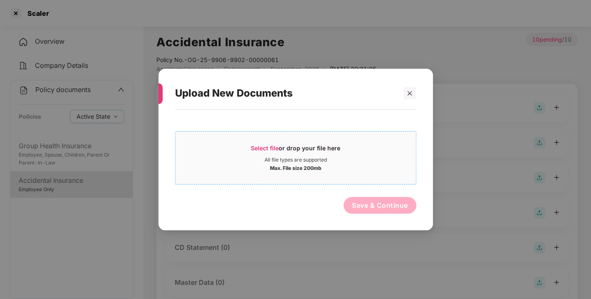
click at [272, 144] on div "Select file or drop your file here" at bounding box center [295, 150] width 89 height 12
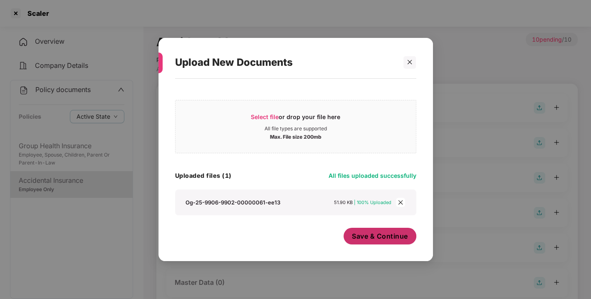
click at [385, 234] on span "Save & Continue" at bounding box center [380, 235] width 56 height 9
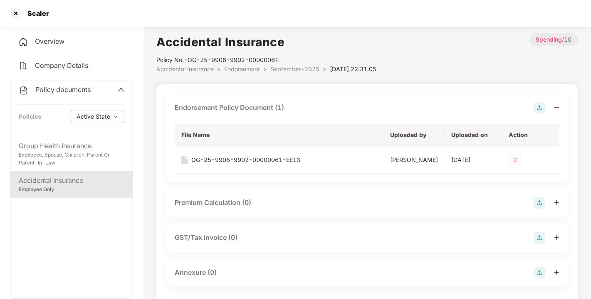
click at [538, 106] on img at bounding box center [539, 108] width 12 height 12
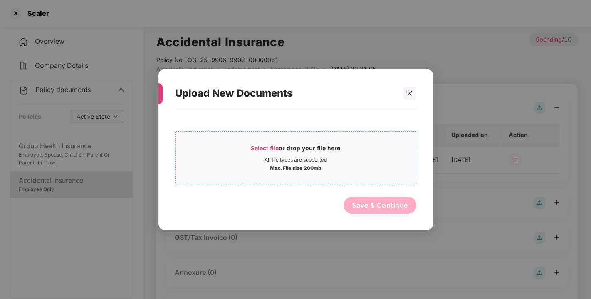
click at [264, 151] on div "Select file or drop your file here" at bounding box center [295, 150] width 89 height 12
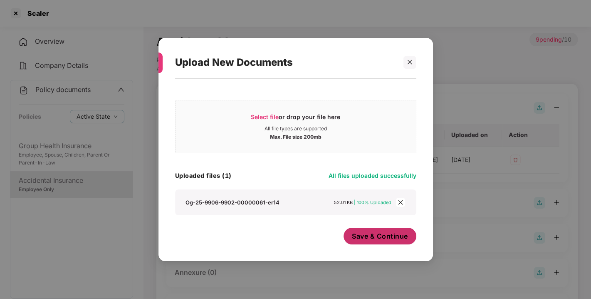
click at [389, 238] on span "Save & Continue" at bounding box center [380, 235] width 56 height 9
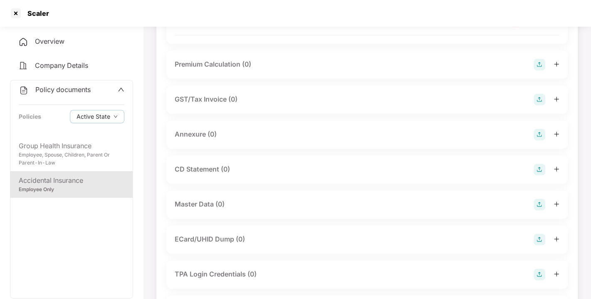
scroll to position [167, 0]
click at [539, 138] on img at bounding box center [539, 133] width 12 height 12
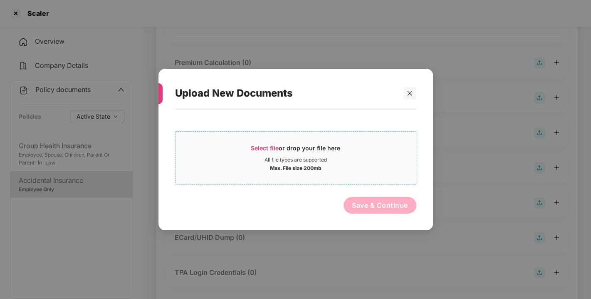
click at [266, 146] on span "Select file" at bounding box center [265, 147] width 28 height 7
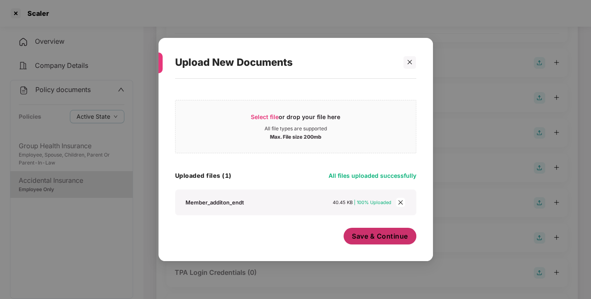
click at [373, 236] on span "Save & Continue" at bounding box center [380, 235] width 56 height 9
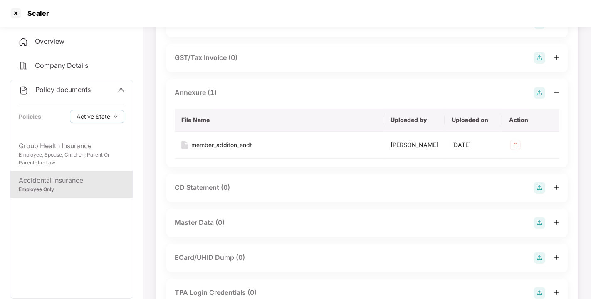
scroll to position [243, 0]
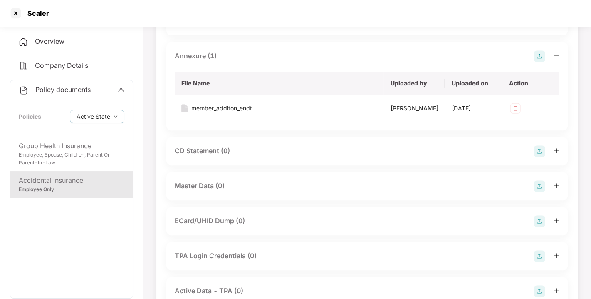
click at [542, 62] on img at bounding box center [539, 56] width 12 height 12
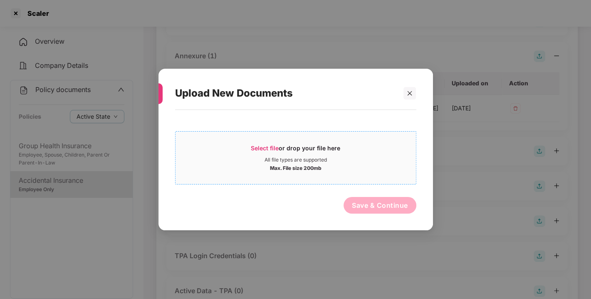
click at [266, 152] on div "Select file or drop your file here" at bounding box center [295, 150] width 89 height 12
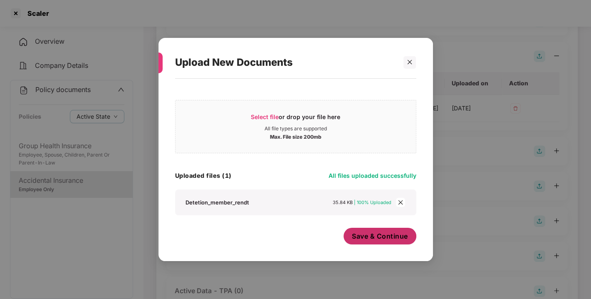
click at [372, 229] on button "Save & Continue" at bounding box center [379, 235] width 73 height 17
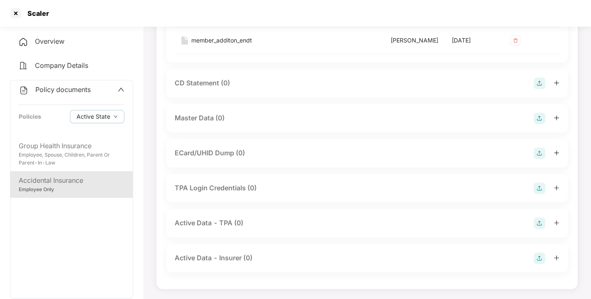
scroll to position [382, 0]
click at [537, 124] on img at bounding box center [539, 118] width 12 height 12
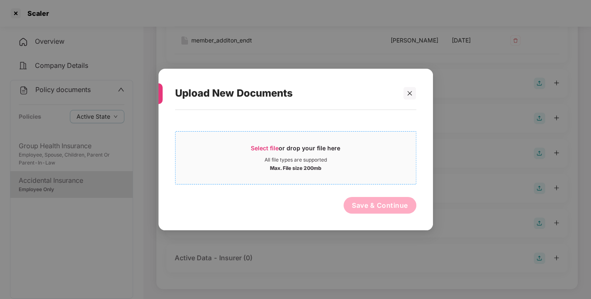
click at [273, 144] on span "Select file" at bounding box center [265, 147] width 28 height 7
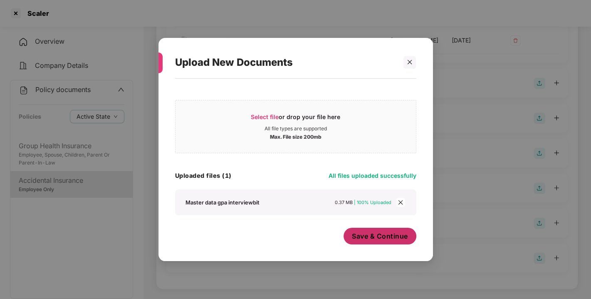
click at [387, 240] on span "Save & Continue" at bounding box center [380, 235] width 56 height 9
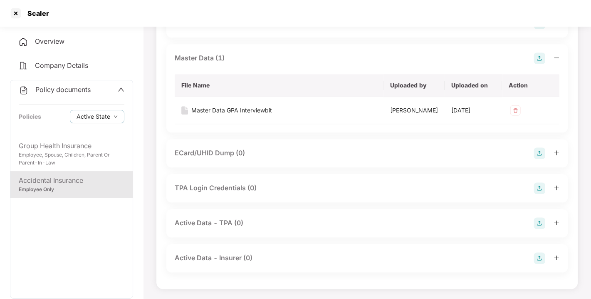
scroll to position [0, 0]
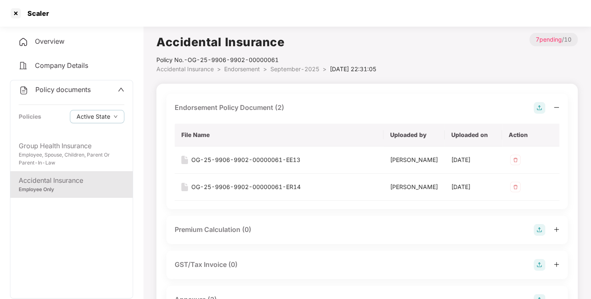
click at [234, 73] on li "Endorsement >" at bounding box center [247, 68] width 46 height 9
click at [241, 71] on span "Endorsement" at bounding box center [242, 68] width 36 height 7
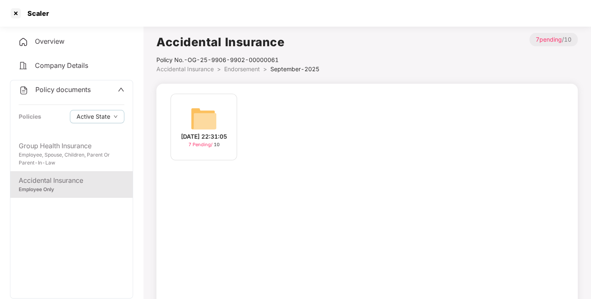
scroll to position [24, 0]
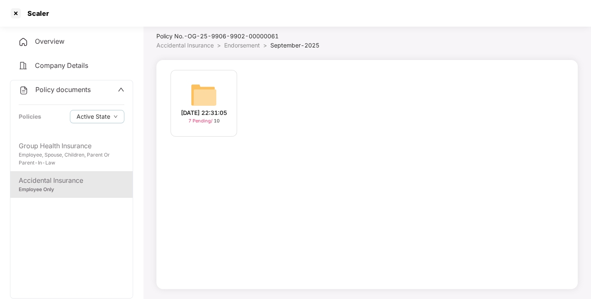
click at [240, 47] on span "Endorsement" at bounding box center [242, 45] width 36 height 7
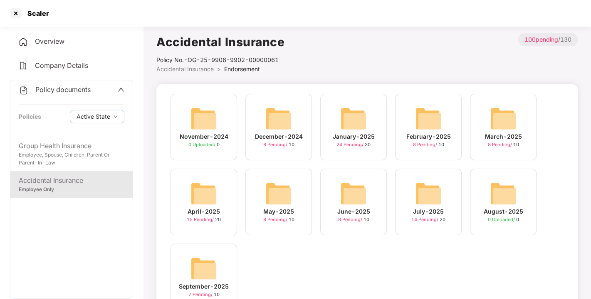
click at [63, 86] on span "Policy documents" at bounding box center [62, 89] width 55 height 8
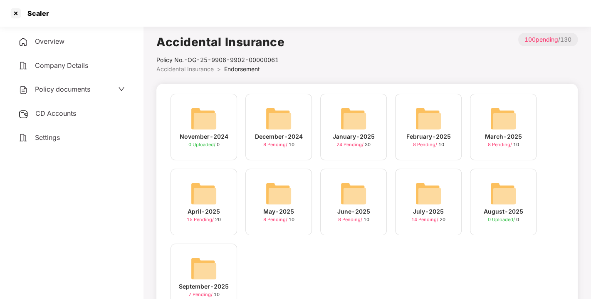
click at [50, 112] on span "CD Accounts" at bounding box center [55, 113] width 41 height 8
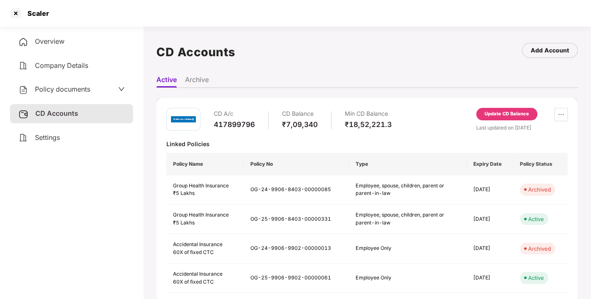
scroll to position [1, 0]
click at [494, 107] on div "Update CD Balance" at bounding box center [506, 113] width 61 height 12
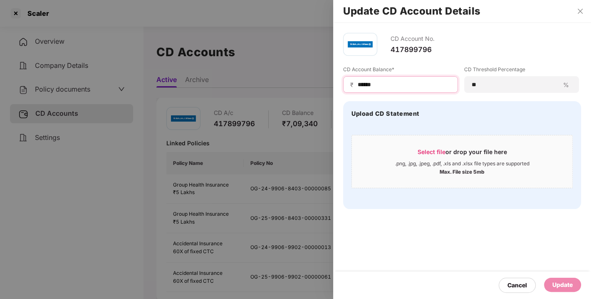
drag, startPoint x: 389, startPoint y: 85, endPoint x: 275, endPoint y: 91, distance: 114.1
click at [275, 91] on div "Update CD Account Details CD Account No. 417899796 CD Account Balance* ₹ ******…" at bounding box center [295, 149] width 591 height 299
type input "*******"
click at [404, 76] on div "₹ *******" at bounding box center [400, 84] width 115 height 17
click at [398, 81] on input "*******" at bounding box center [404, 84] width 94 height 9
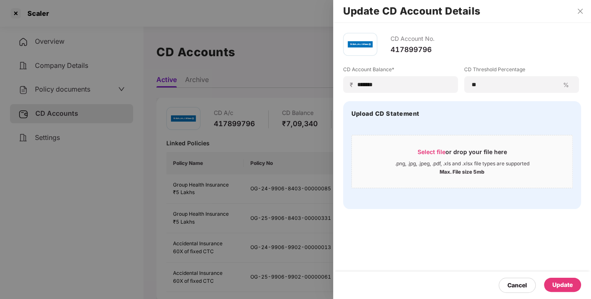
click at [559, 285] on div "Update" at bounding box center [562, 284] width 20 height 9
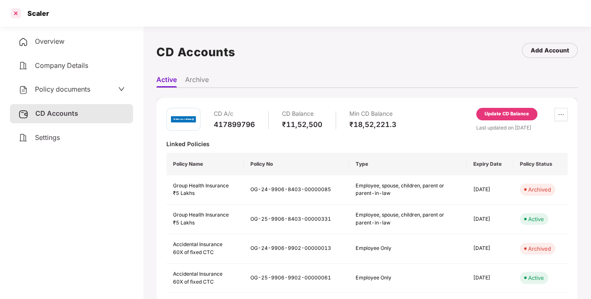
click at [11, 9] on div at bounding box center [15, 13] width 13 height 13
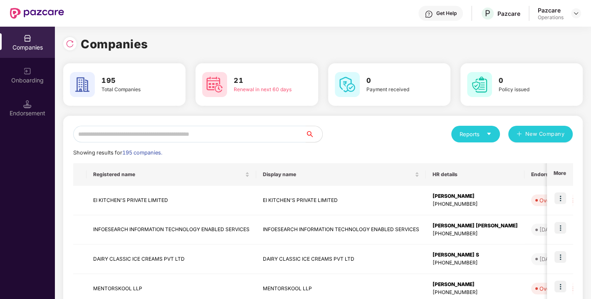
click at [143, 131] on input "text" at bounding box center [189, 134] width 232 height 17
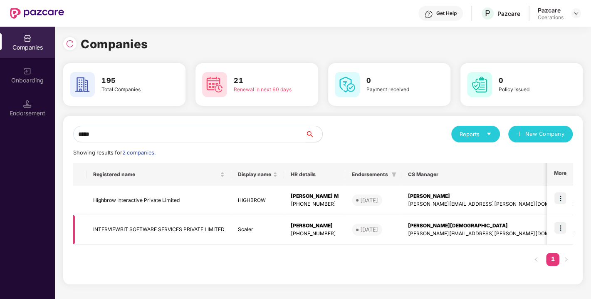
type input "*****"
click at [556, 227] on img at bounding box center [560, 228] width 12 height 12
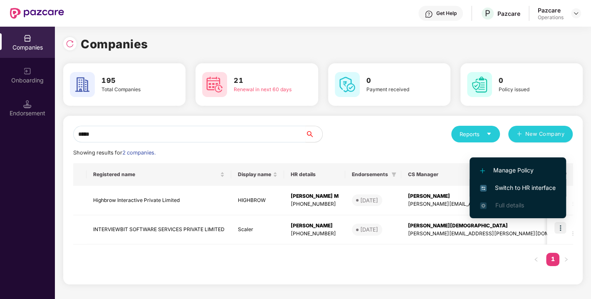
click at [506, 190] on span "Switch to HR interface" at bounding box center [518, 187] width 76 height 9
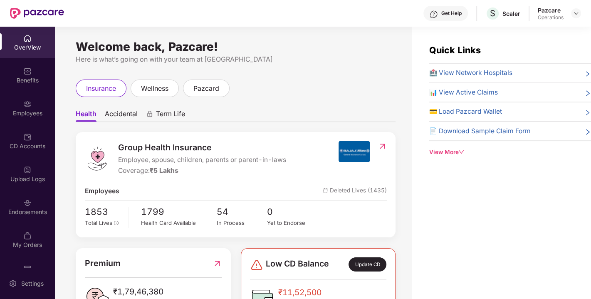
click at [30, 215] on div "Endorsements" at bounding box center [27, 206] width 55 height 31
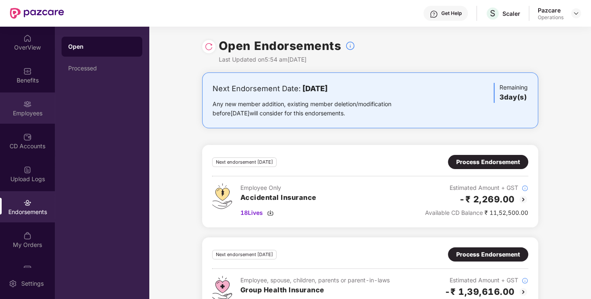
click at [23, 103] on img at bounding box center [27, 104] width 8 height 8
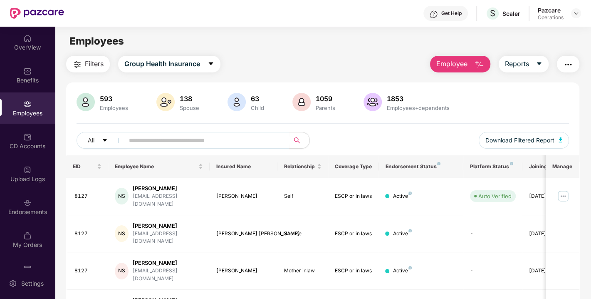
click at [85, 63] on span "Filters" at bounding box center [94, 64] width 19 height 10
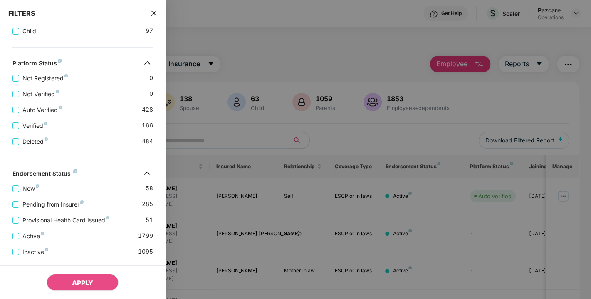
scroll to position [306, 0]
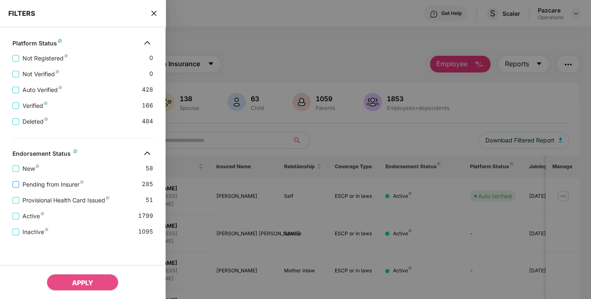
click at [62, 182] on span "Pending from Insurer" at bounding box center [53, 184] width 68 height 9
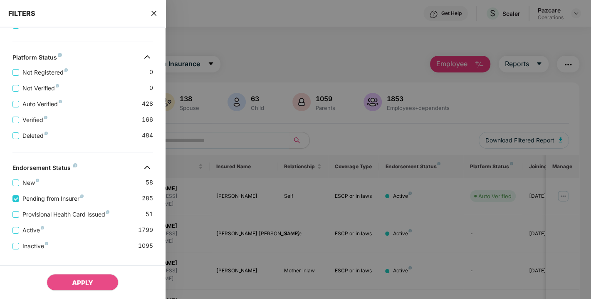
click at [49, 210] on div "Provisional Health Card Issued 51" at bounding box center [82, 211] width 141 height 16
click at [49, 215] on span "Provisional Health Card Issued" at bounding box center [66, 214] width 94 height 9
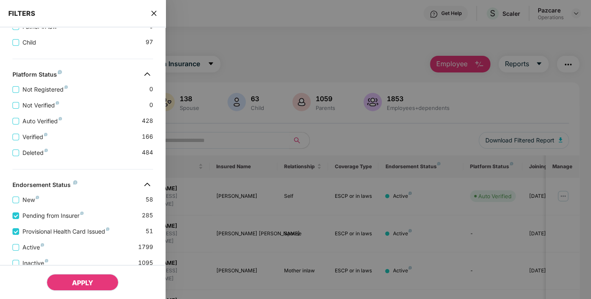
click at [68, 278] on button "APPLY" at bounding box center [83, 282] width 72 height 17
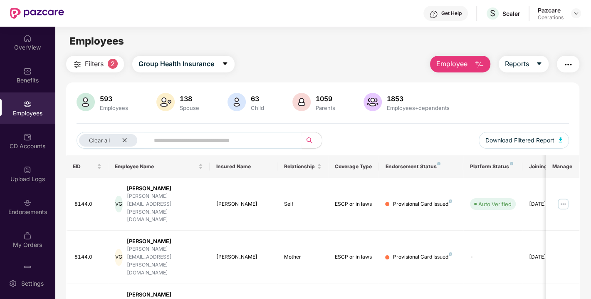
click at [569, 63] on img "button" at bounding box center [568, 64] width 10 height 10
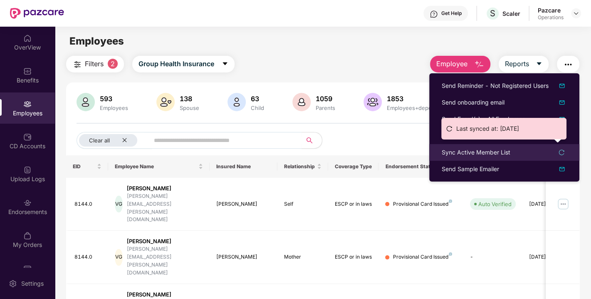
click at [488, 153] on div "Sync Active Member List" at bounding box center [476, 152] width 69 height 9
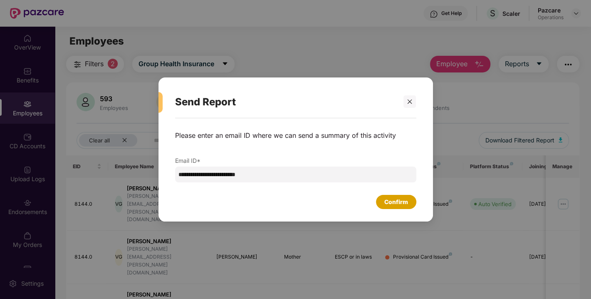
click at [398, 202] on div "Confirm" at bounding box center [396, 201] width 24 height 9
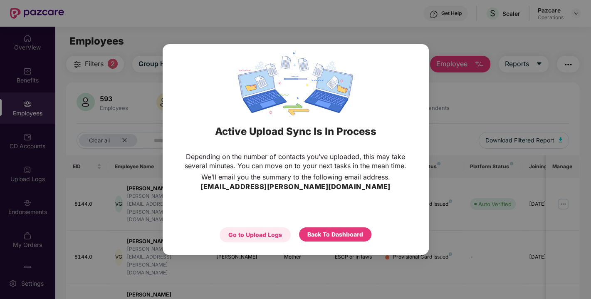
click at [264, 235] on div "Go to Upload Logs" at bounding box center [255, 234] width 54 height 9
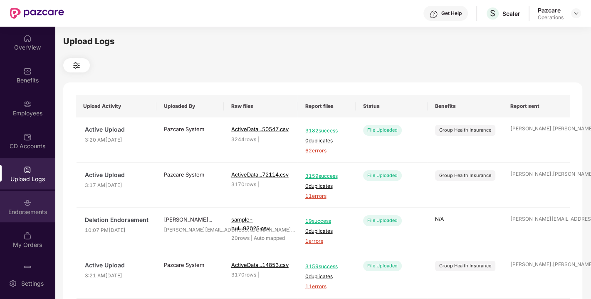
click at [32, 209] on div "Endorsements" at bounding box center [27, 211] width 55 height 8
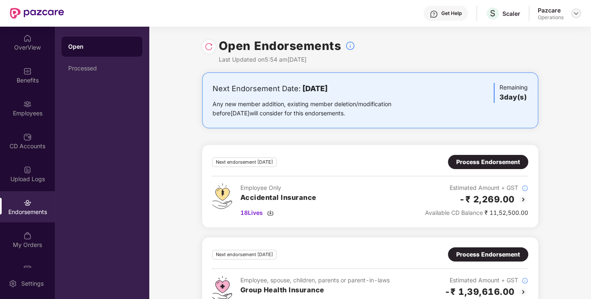
click at [572, 13] on img at bounding box center [575, 13] width 7 height 7
click at [574, 15] on img at bounding box center [575, 13] width 7 height 7
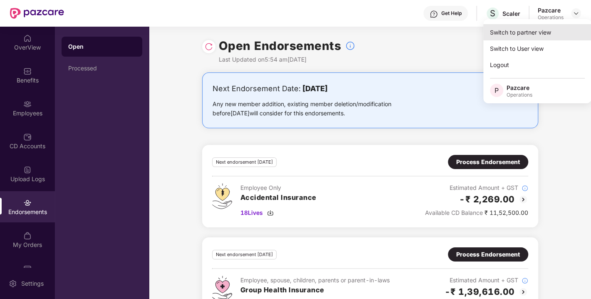
click at [533, 32] on div "Switch to partner view" at bounding box center [537, 32] width 108 height 16
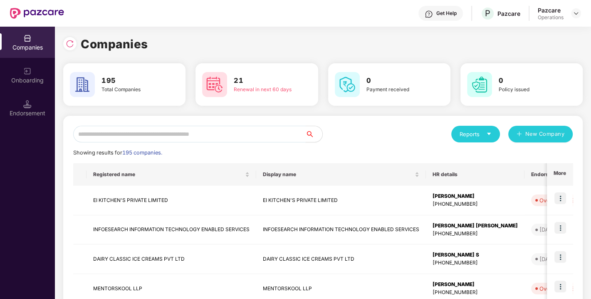
click at [195, 138] on input "text" at bounding box center [189, 134] width 232 height 17
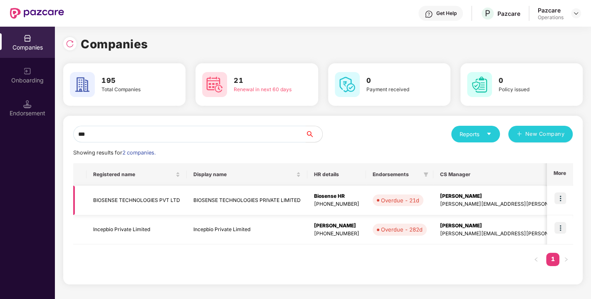
type input "***"
click at [119, 200] on td "BIOSENSE TECHNOLOGIES PVT LTD" at bounding box center [136, 200] width 100 height 30
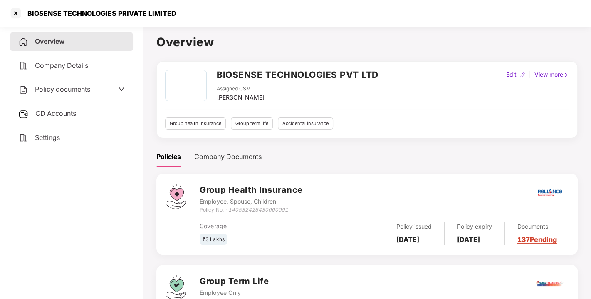
click at [56, 111] on span "CD Accounts" at bounding box center [55, 113] width 41 height 8
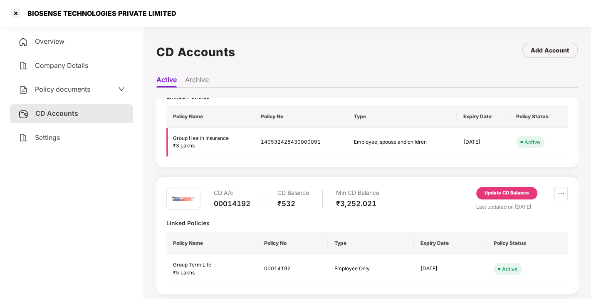
scroll to position [175, 0]
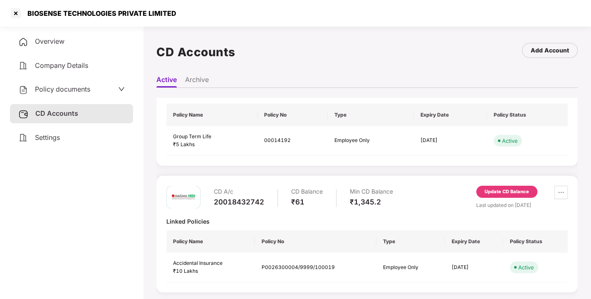
click at [492, 189] on div "Update CD Balance" at bounding box center [506, 191] width 44 height 7
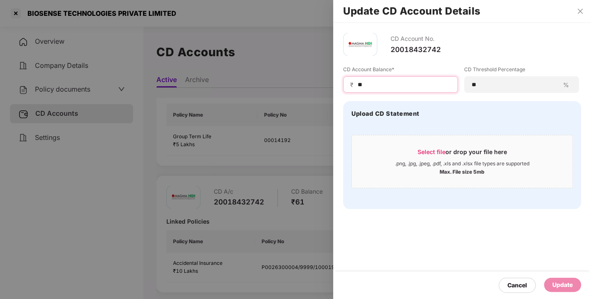
drag, startPoint x: 386, startPoint y: 84, endPoint x: 343, endPoint y: 85, distance: 43.2
click at [343, 85] on div "₹ **" at bounding box center [400, 84] width 115 height 17
type input "***"
click at [556, 280] on div "Update" at bounding box center [562, 284] width 20 height 9
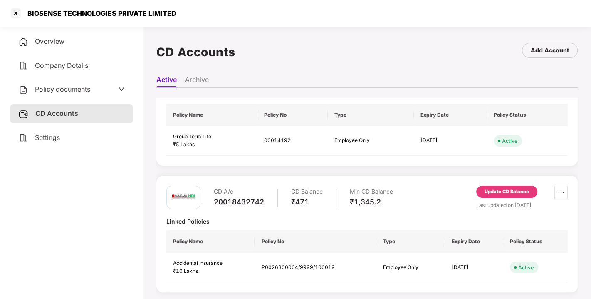
scroll to position [0, 0]
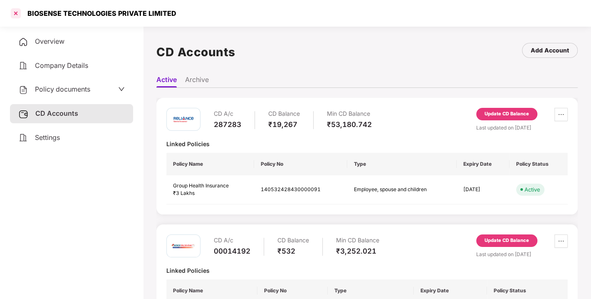
click at [14, 8] on div at bounding box center [15, 13] width 13 height 13
